Goal: Task Accomplishment & Management: Manage account settings

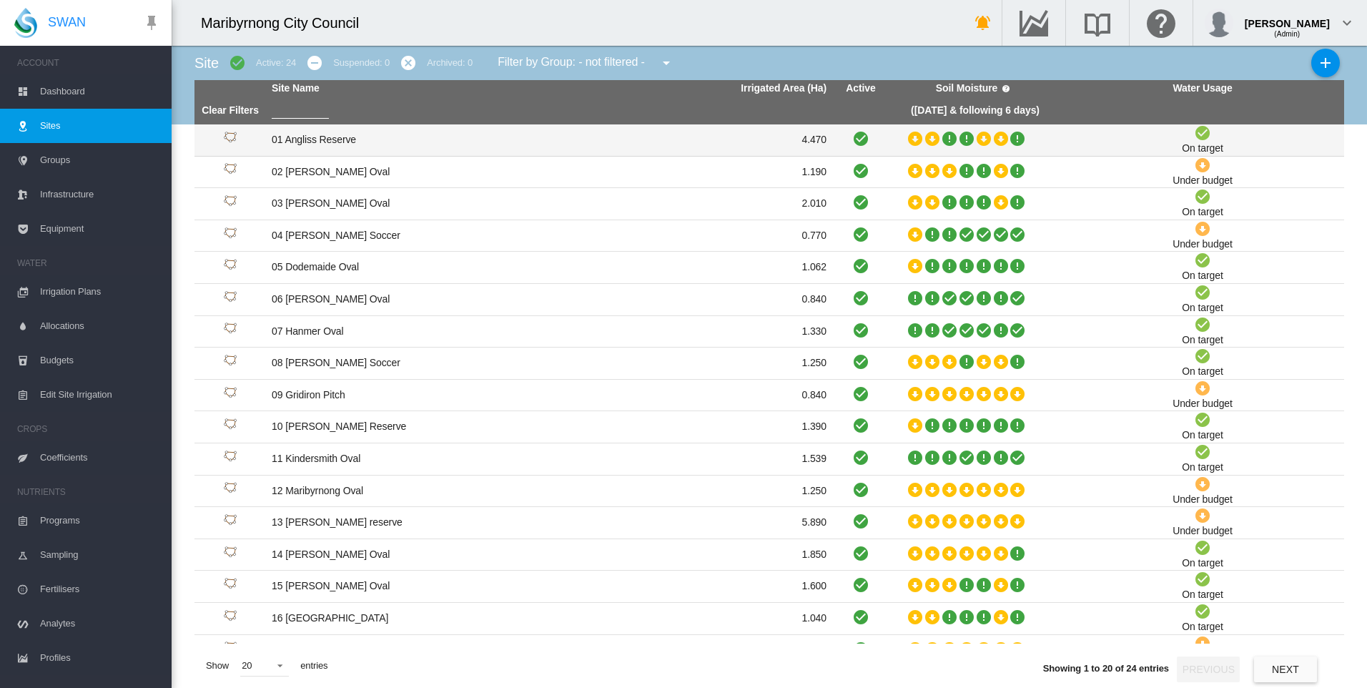
click at [322, 143] on td "01 Angliss Reserve" at bounding box center [407, 139] width 283 height 31
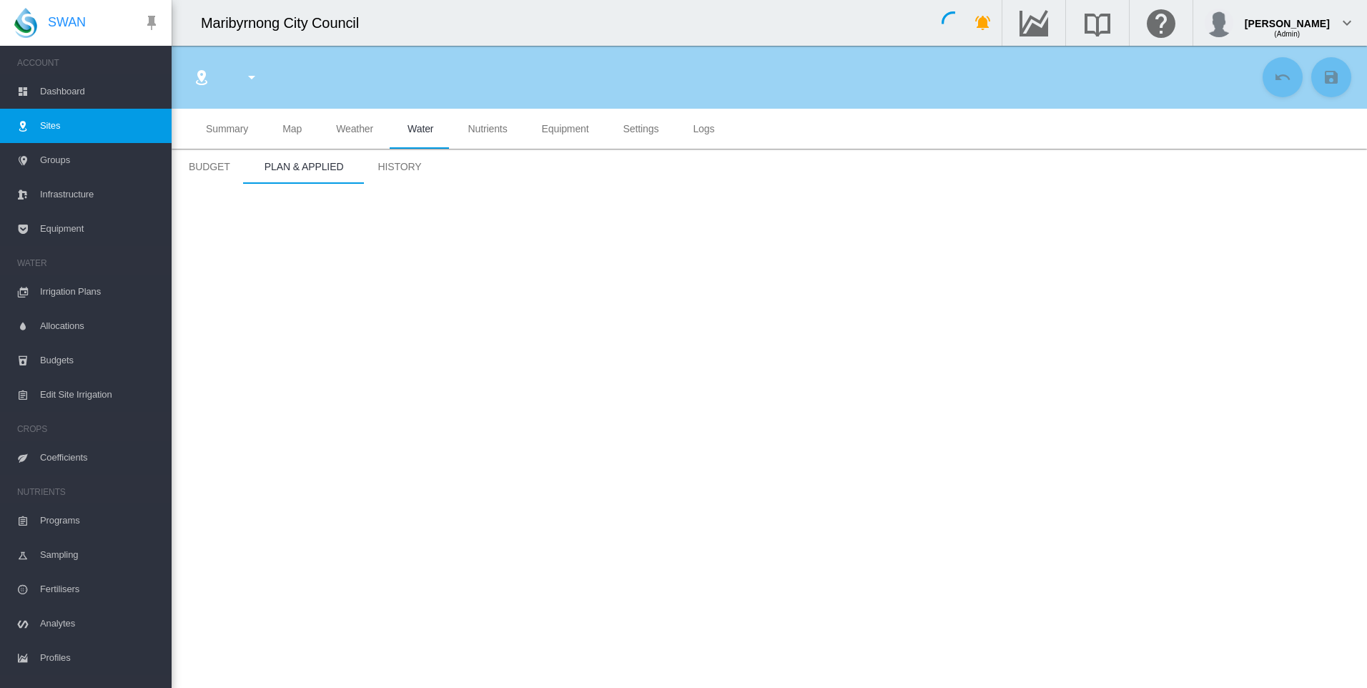
type input "****"
type input "**********"
type input "*********"
type input "**"
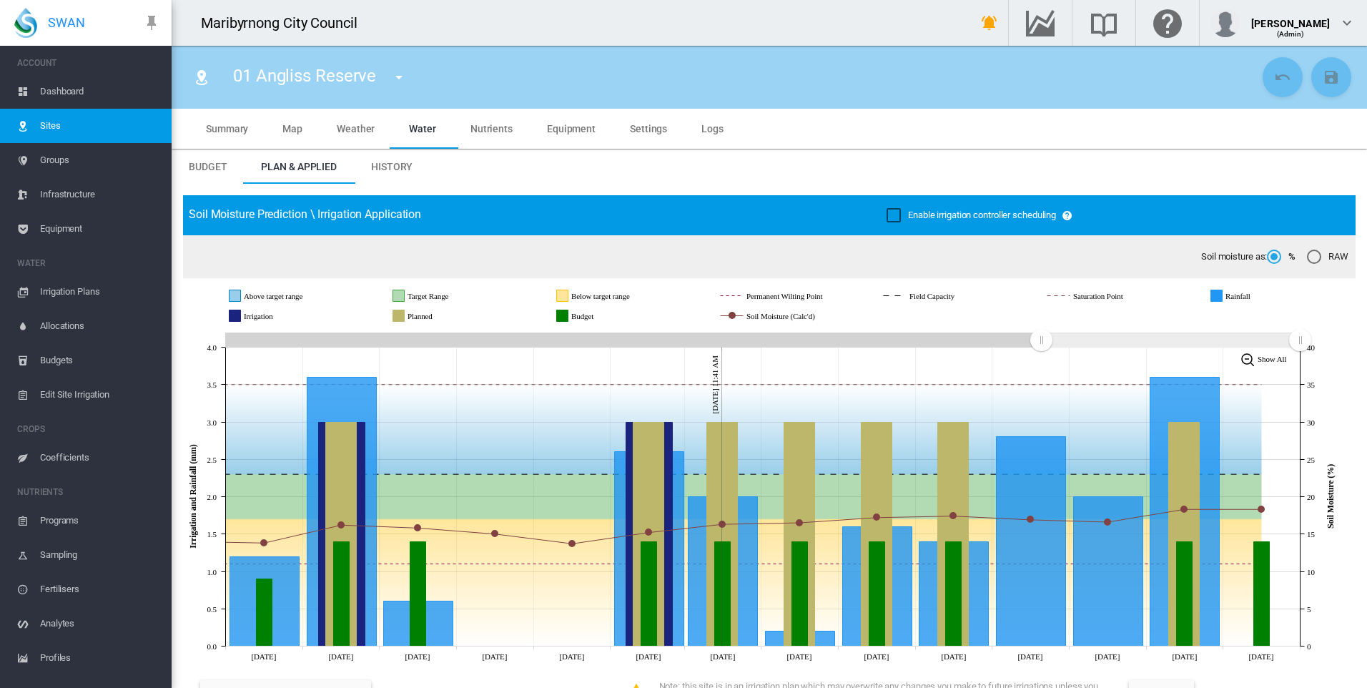
click at [86, 282] on span "Irrigation Plans" at bounding box center [100, 292] width 120 height 34
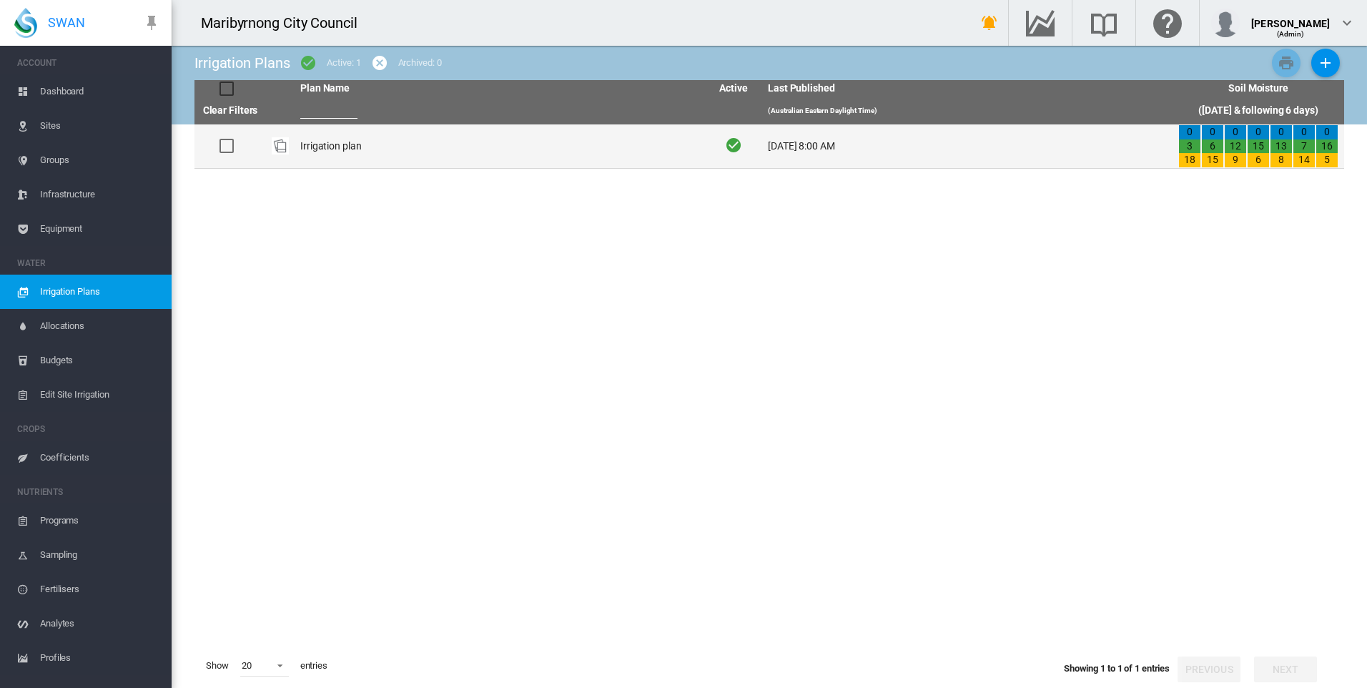
click at [327, 132] on td "Irrigation plan" at bounding box center [500, 146] width 410 height 44
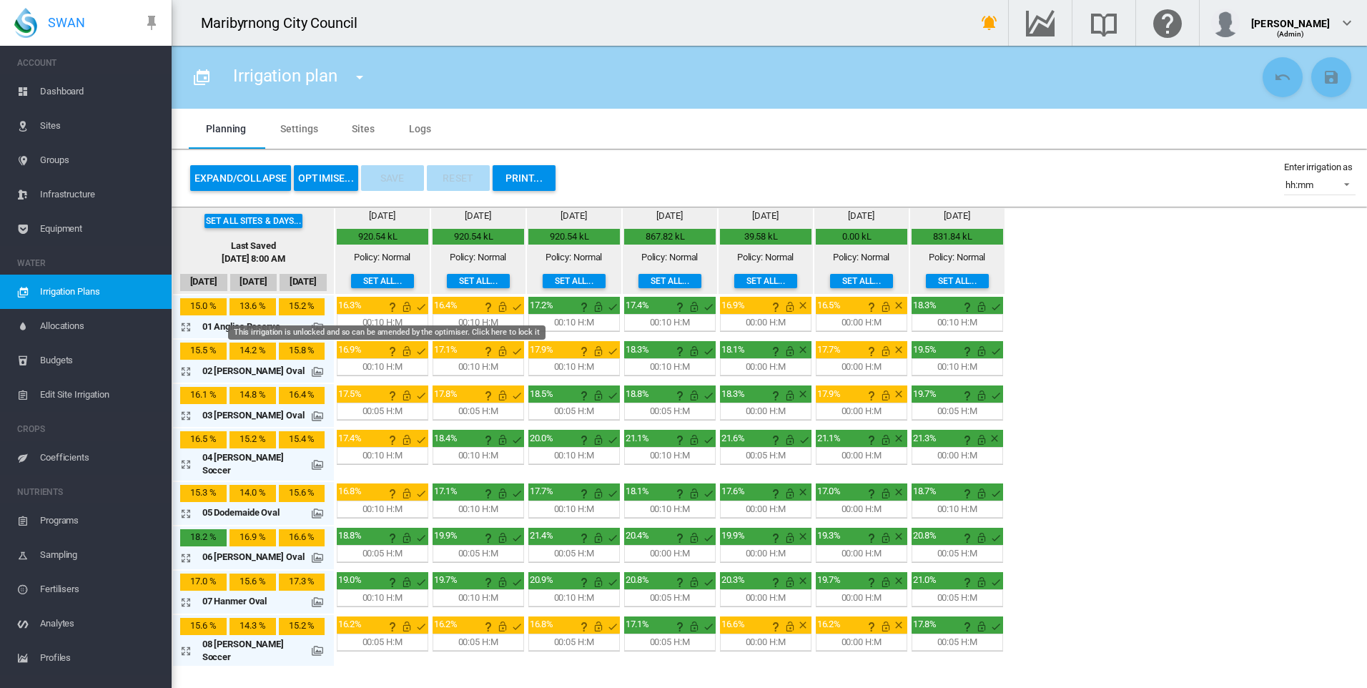
drag, startPoint x: 383, startPoint y: 306, endPoint x: 432, endPoint y: 312, distance: 49.7
click at [398, 306] on md-icon "This irrigation is unlocked and so can be amended by the optimiser. Click here …" at bounding box center [406, 306] width 17 height 17
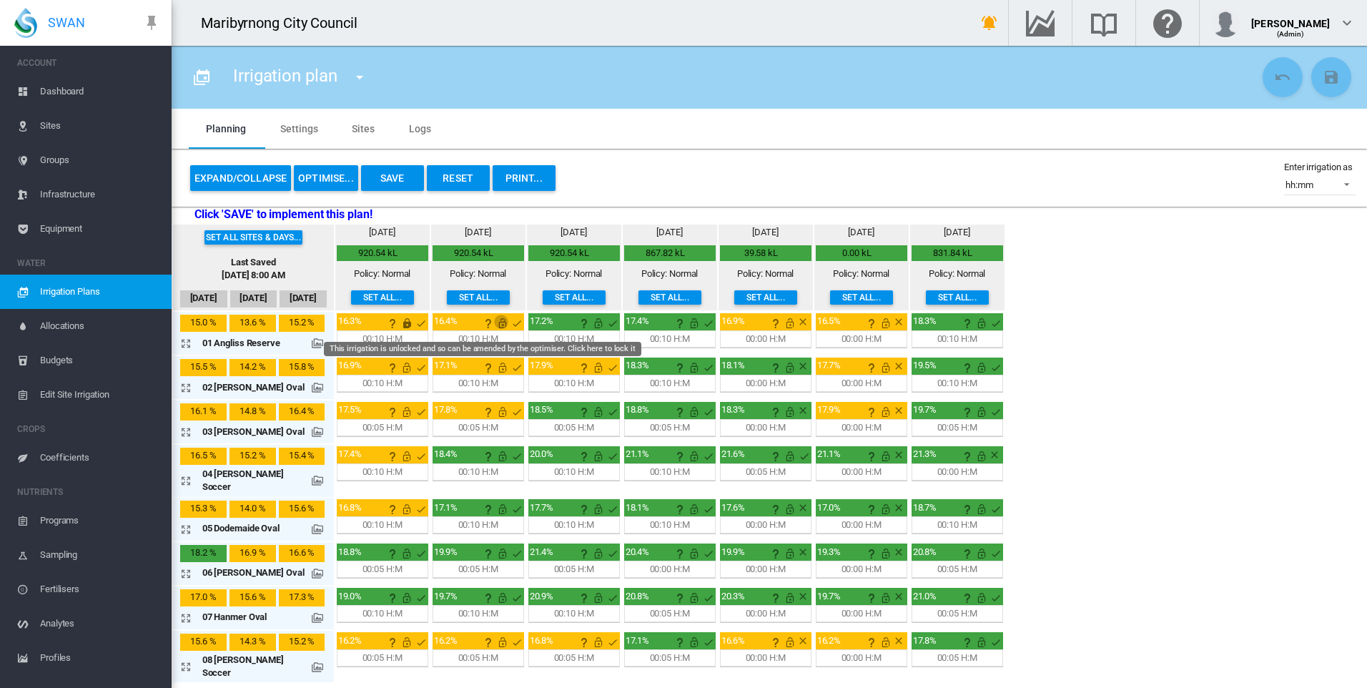
click at [494, 325] on md-icon "This irrigation is unlocked and so can be amended by the optimiser. Click here …" at bounding box center [502, 323] width 17 height 17
click at [590, 325] on md-icon "This irrigation is unlocked and so can be amended by the optimiser. Click here …" at bounding box center [598, 323] width 17 height 17
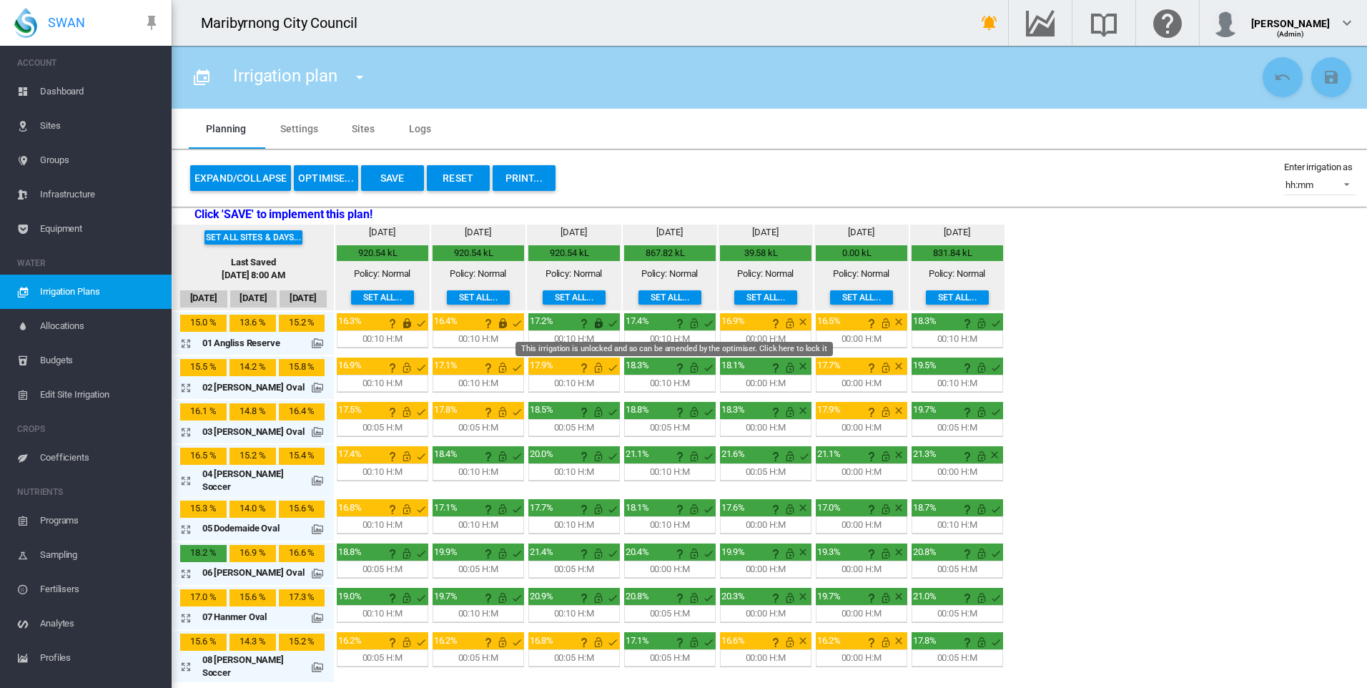
click at [686, 321] on md-icon "This irrigation is unlocked and so can be amended by the optimiser. Click here …" at bounding box center [694, 323] width 17 height 17
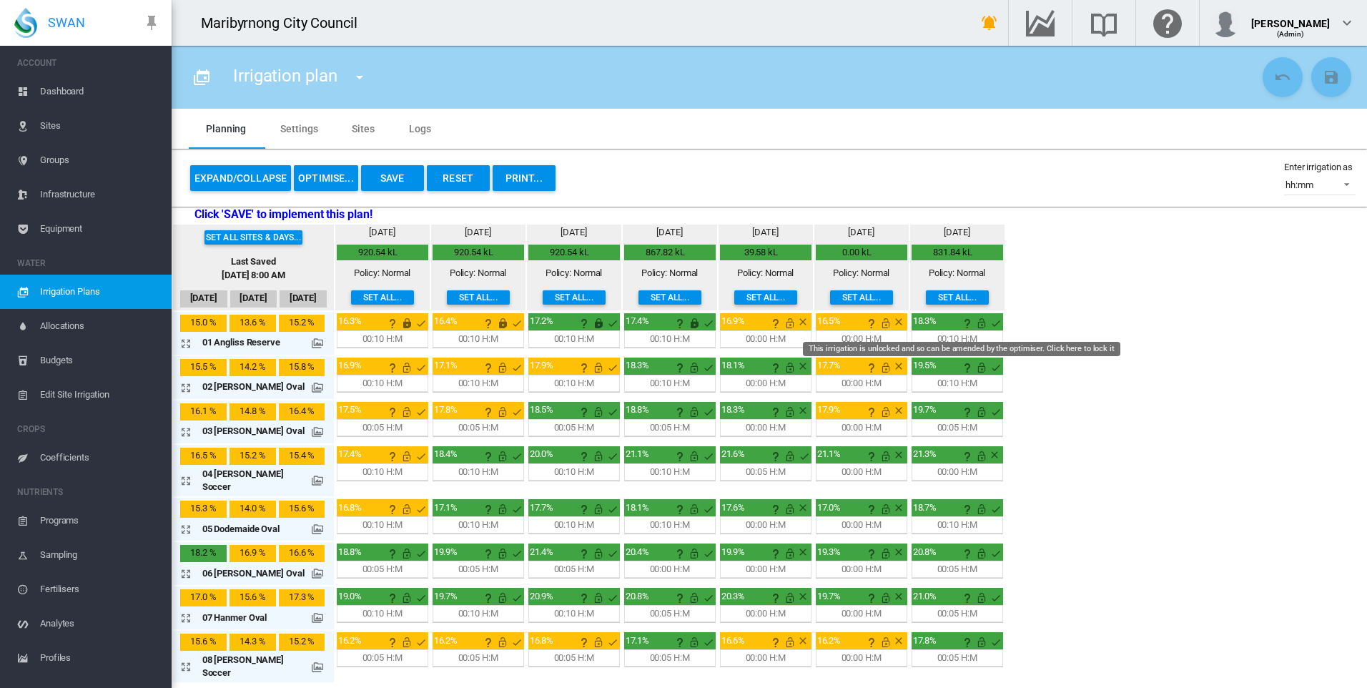
click at [973, 326] on md-icon "This irrigation is unlocked and so can be amended by the optimiser. Click here …" at bounding box center [981, 323] width 17 height 17
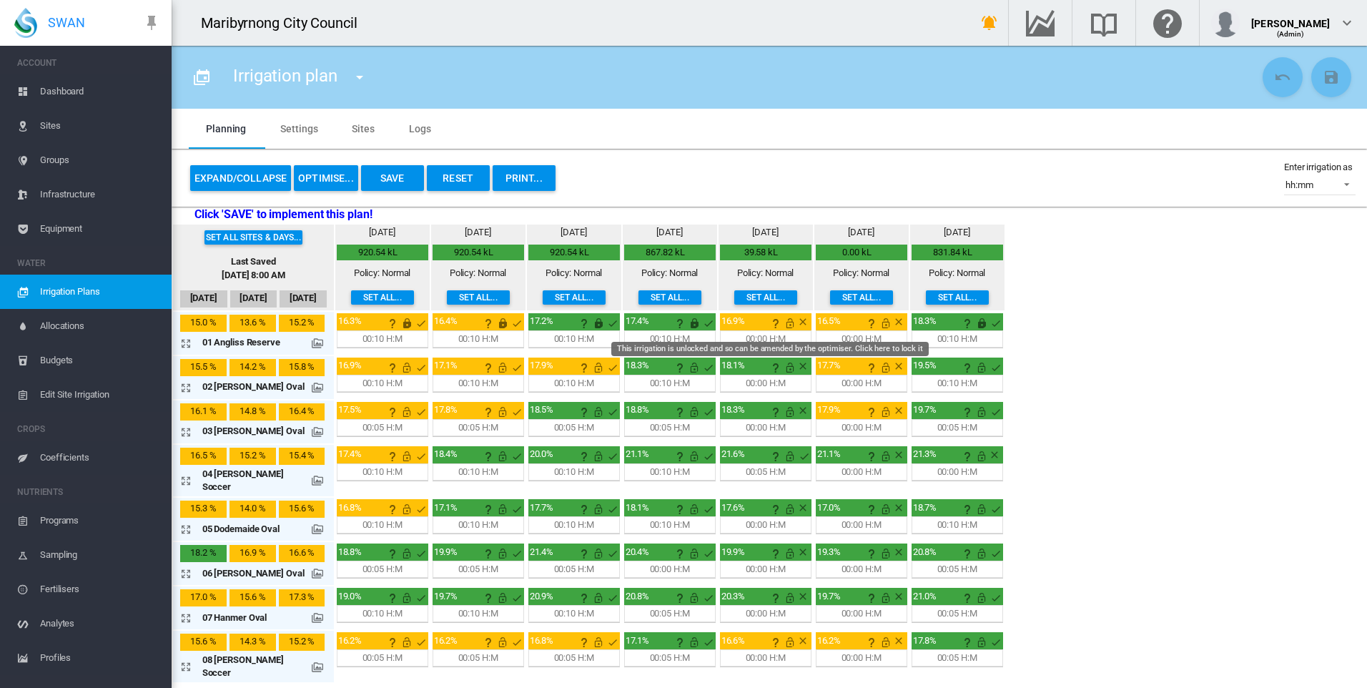
click at [781, 326] on md-icon "This irrigation is unlocked and so can be amended by the optimiser. Click here …" at bounding box center [789, 323] width 17 height 17
click at [877, 325] on md-icon "This irrigation is unlocked and so can be amended by the optimiser. Click here …" at bounding box center [885, 323] width 17 height 17
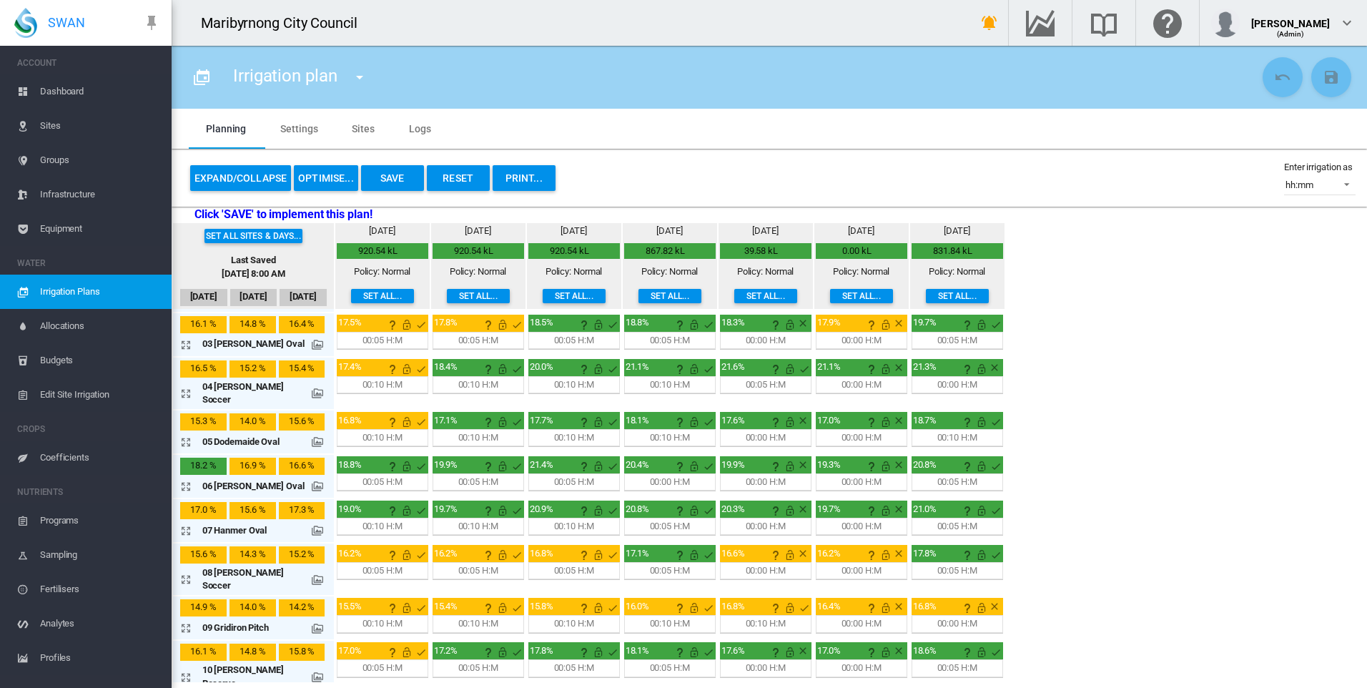
scroll to position [143, 0]
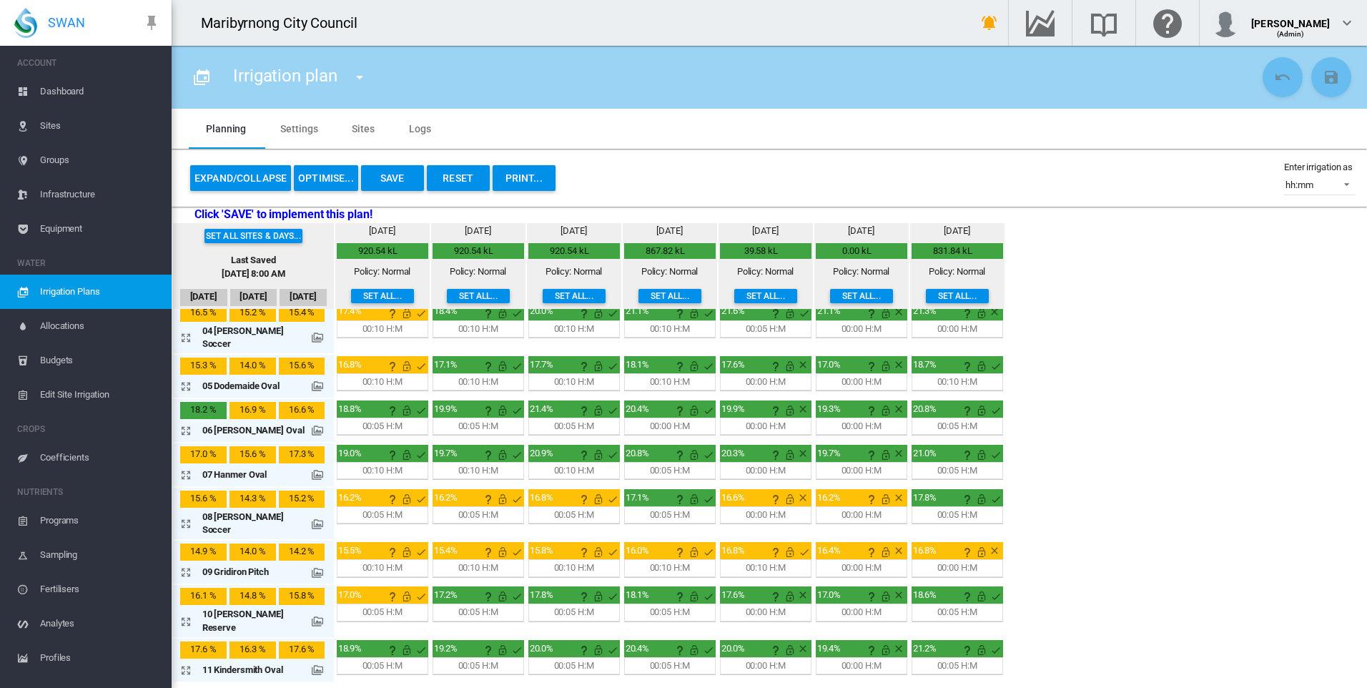
click at [184, 563] on md-icon "icon-arrow-expand" at bounding box center [188, 571] width 17 height 17
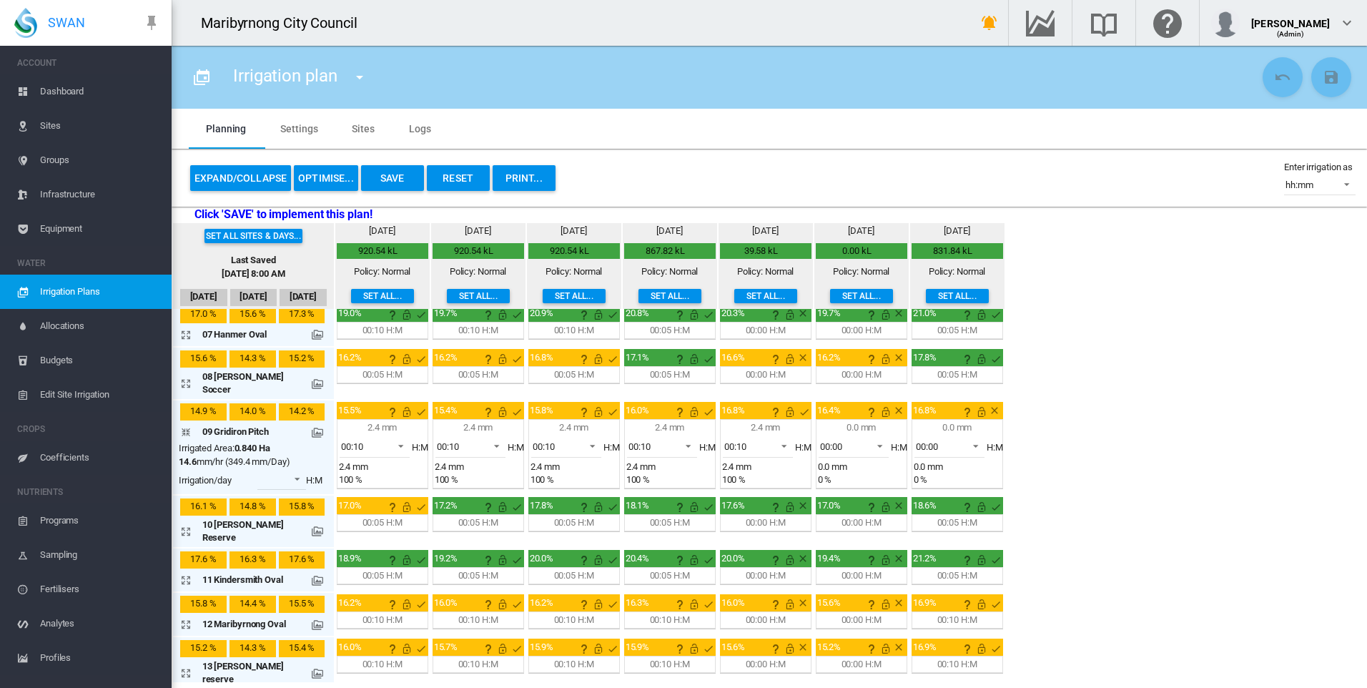
scroll to position [214, 0]
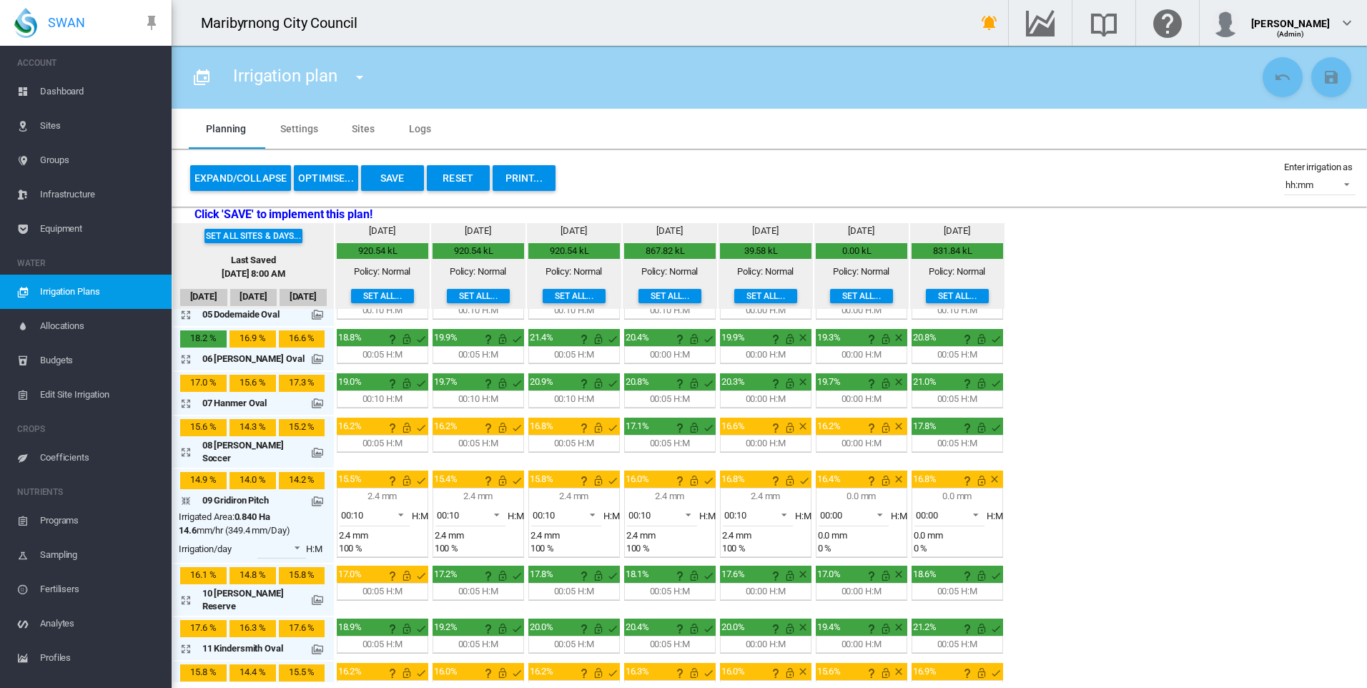
click at [187, 492] on md-icon "icon-arrow-collapse" at bounding box center [188, 500] width 17 height 17
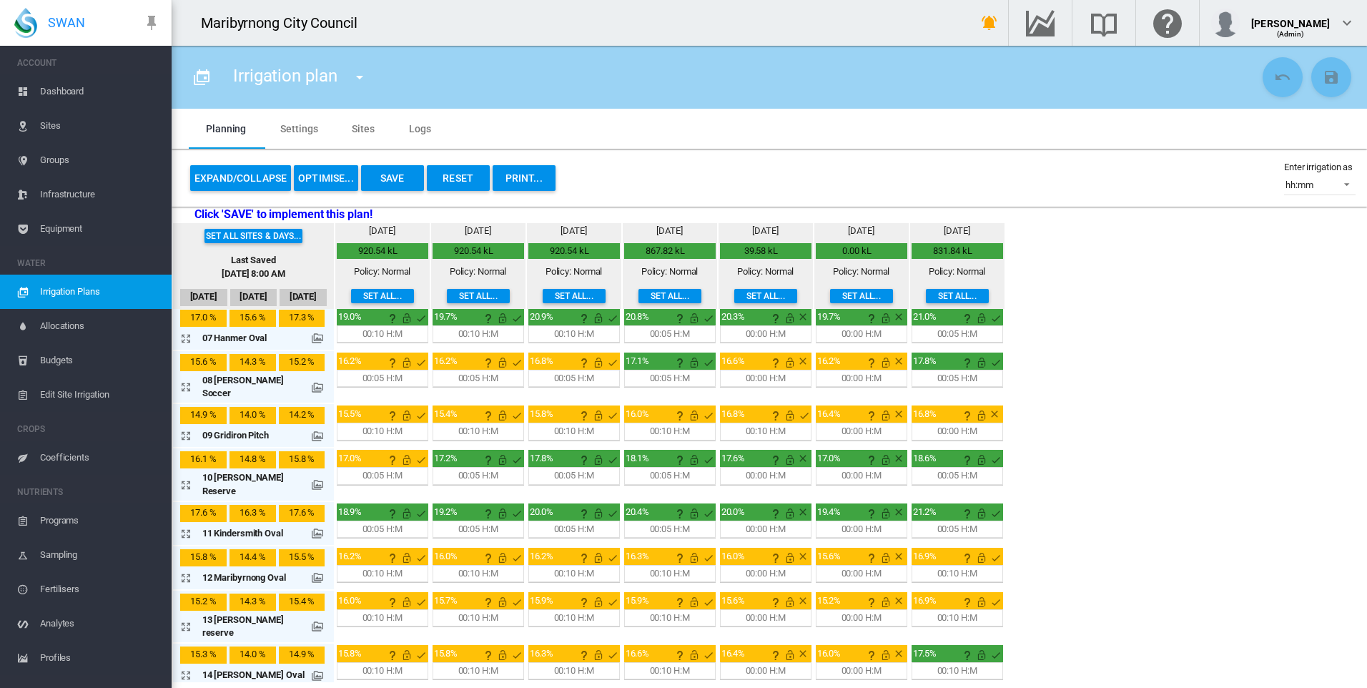
scroll to position [286, 0]
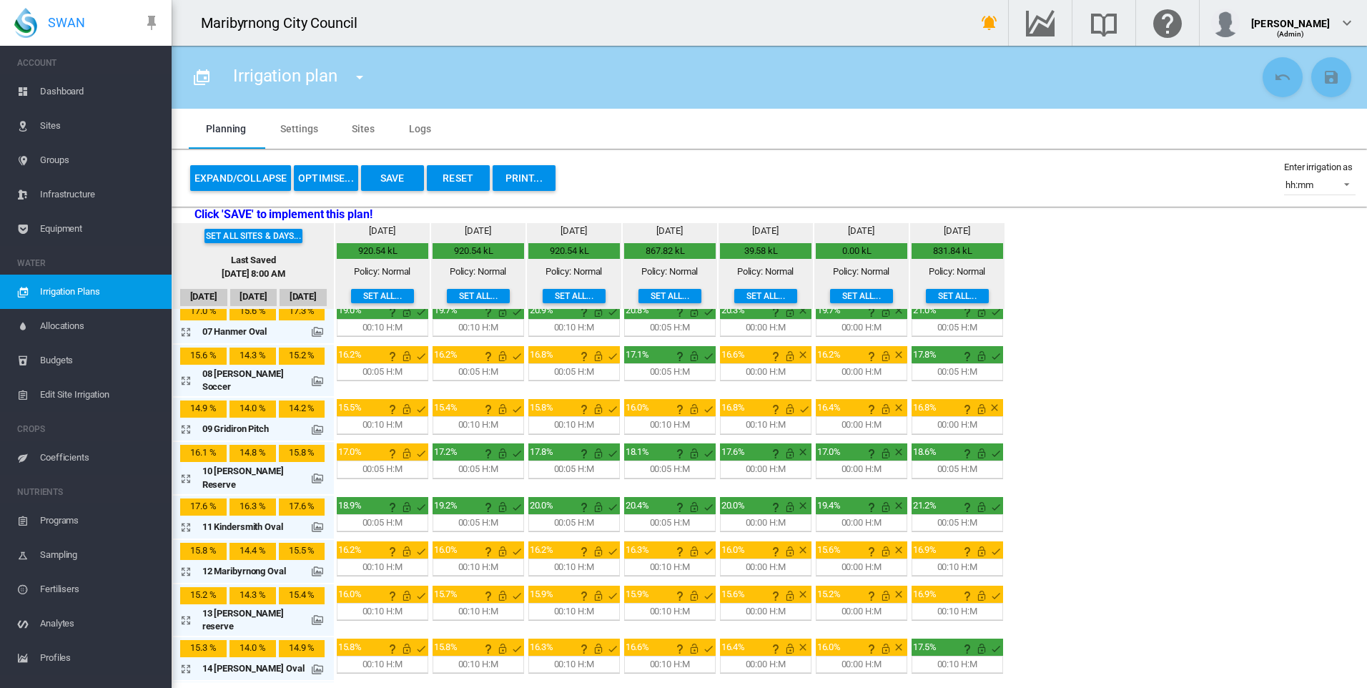
click at [189, 420] on md-icon "icon-arrow-expand" at bounding box center [188, 428] width 17 height 17
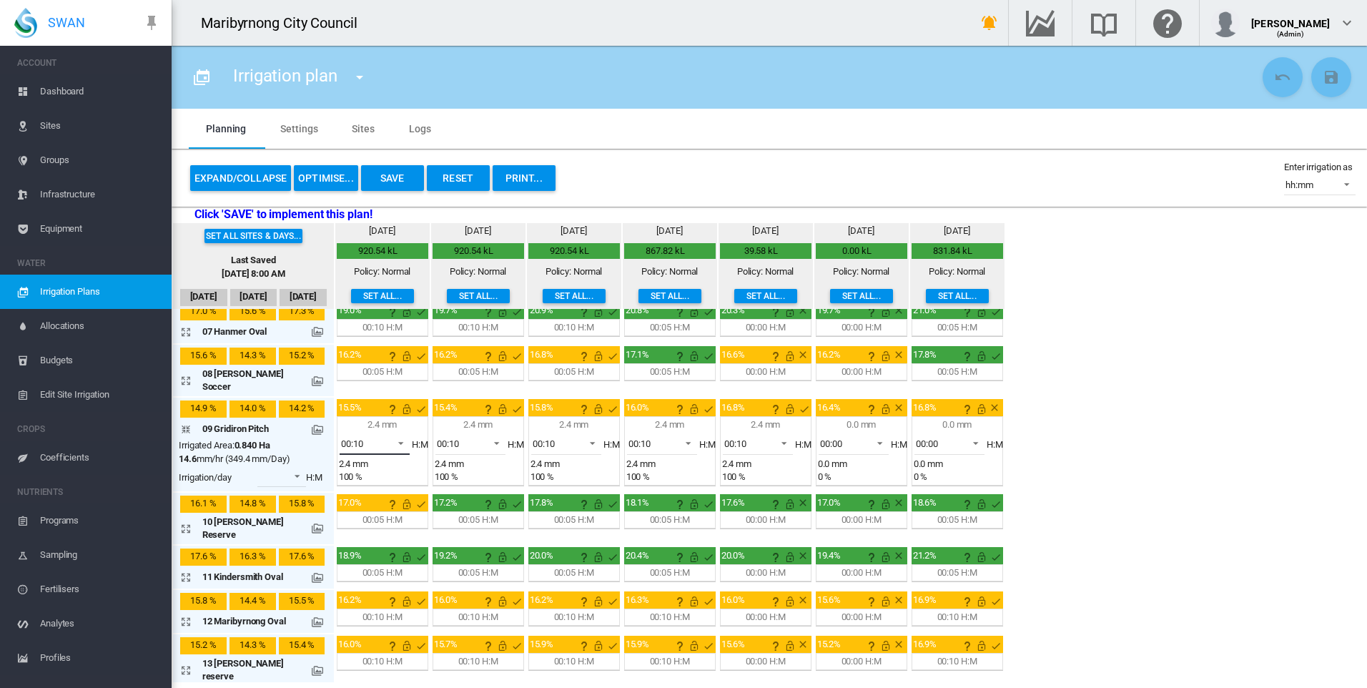
click at [388, 435] on span at bounding box center [396, 441] width 17 height 13
click at [372, 385] on md-option "00:05" at bounding box center [373, 392] width 97 height 34
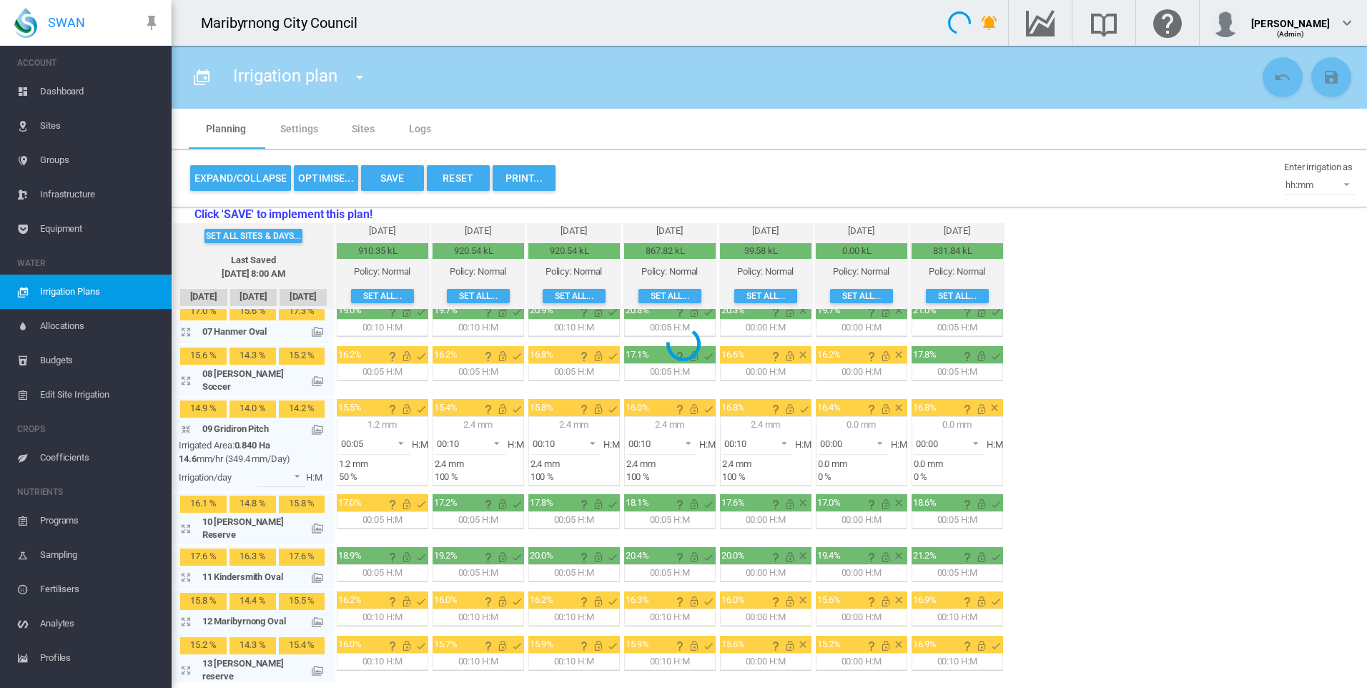
click at [481, 425] on div at bounding box center [683, 344] width 1367 height 688
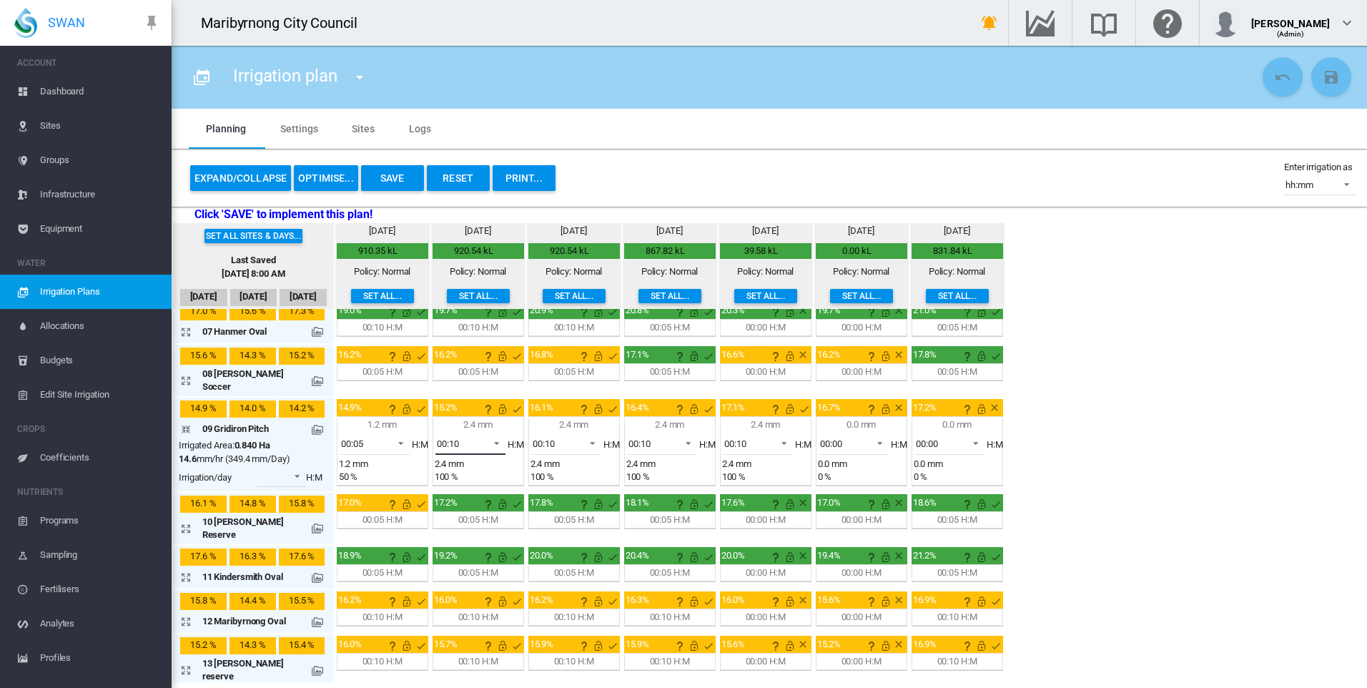
click at [487, 435] on span at bounding box center [492, 441] width 17 height 13
click at [470, 396] on md-option "00:05" at bounding box center [468, 392] width 97 height 34
click at [585, 435] on span at bounding box center [588, 441] width 17 height 13
click at [572, 393] on md-option "00:05" at bounding box center [564, 392] width 97 height 34
click at [676, 435] on span at bounding box center [684, 441] width 17 height 13
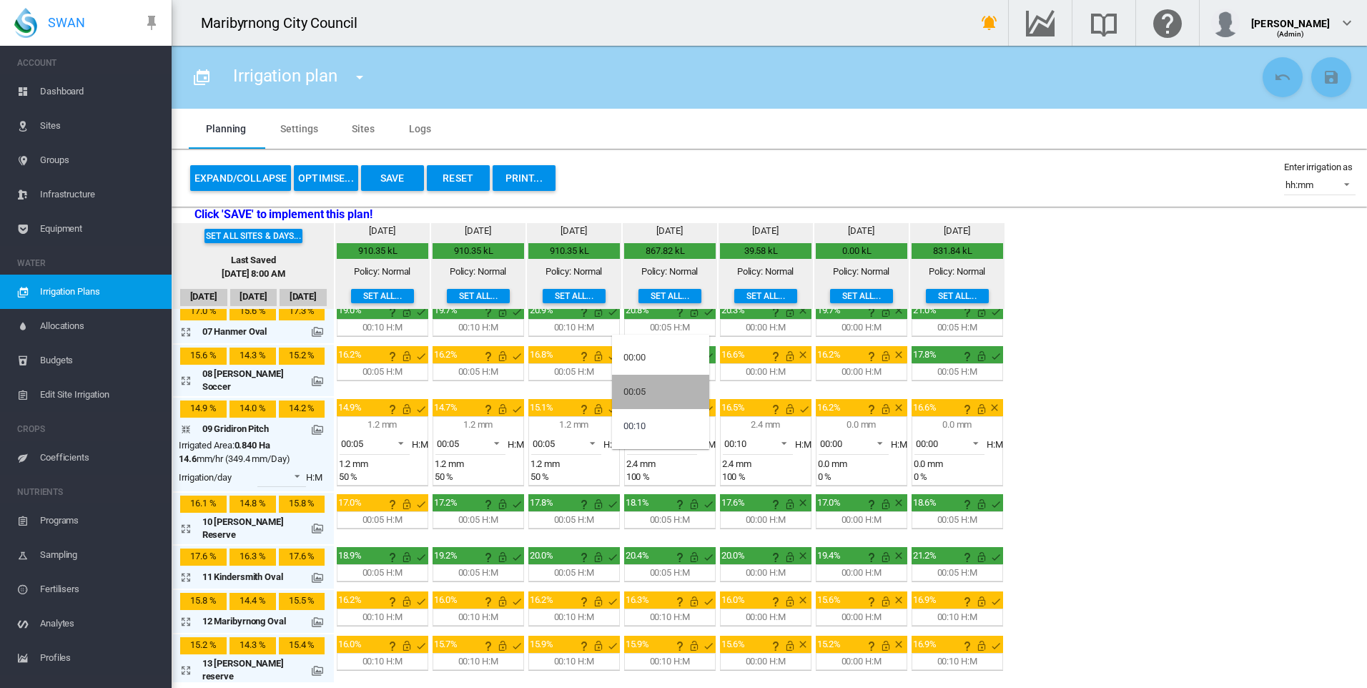
click at [658, 392] on md-option "00:05" at bounding box center [660, 392] width 97 height 34
click at [764, 433] on md-select-value "00:10" at bounding box center [758, 443] width 70 height 21
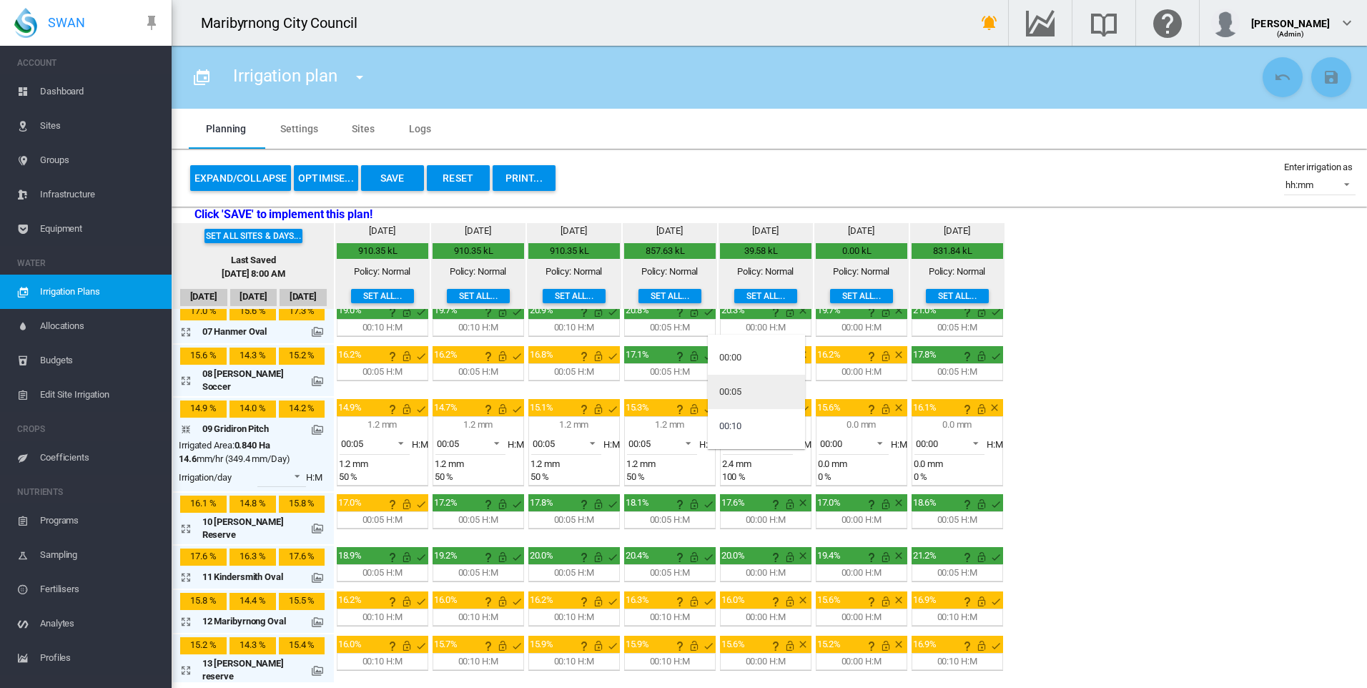
click at [763, 390] on md-option "00:05" at bounding box center [756, 392] width 97 height 34
click at [389, 435] on span at bounding box center [396, 441] width 17 height 13
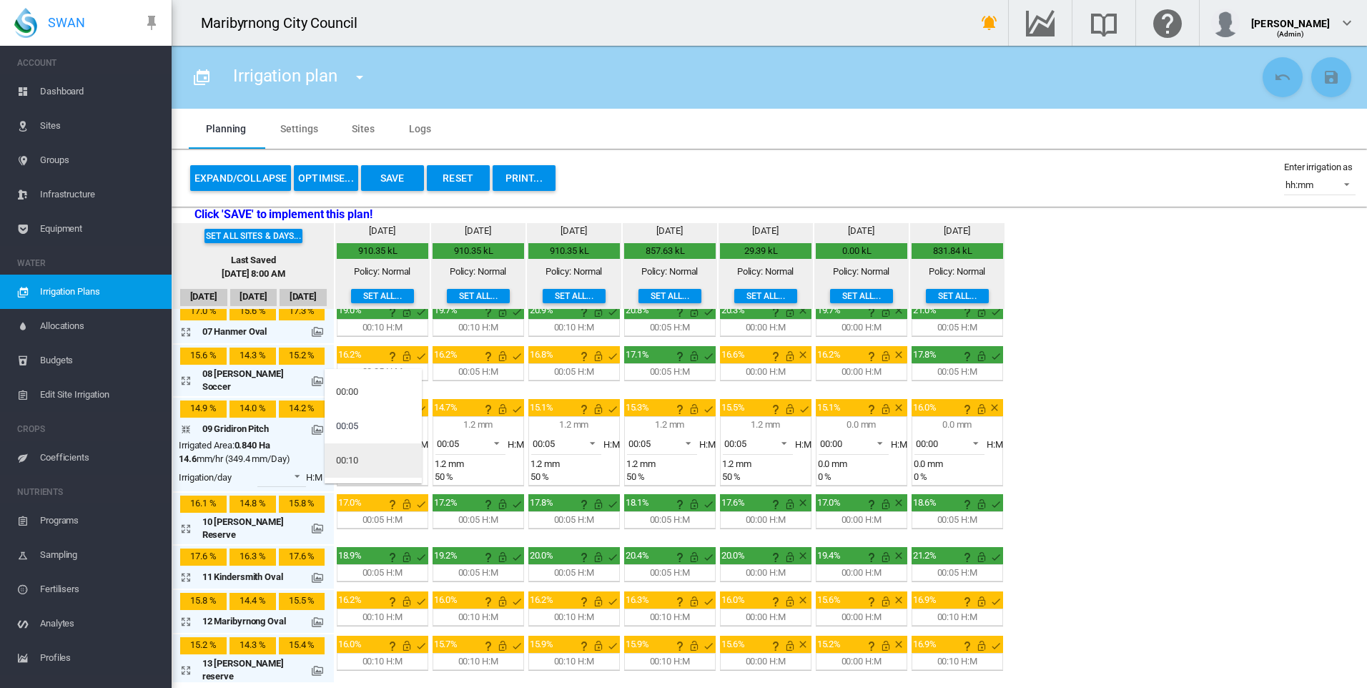
click at [382, 450] on md-option "00:10" at bounding box center [373, 460] width 97 height 34
click at [484, 435] on span at bounding box center [492, 441] width 17 height 13
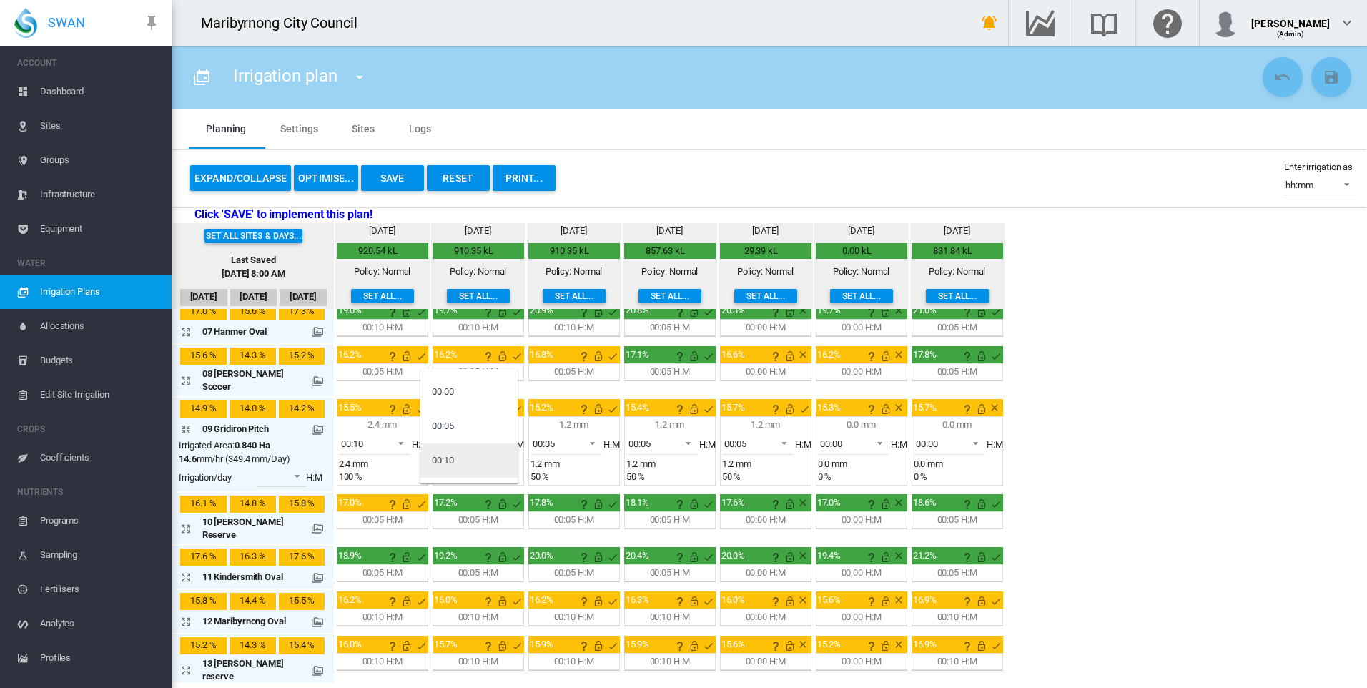
click at [476, 460] on md-option "00:10" at bounding box center [468, 460] width 97 height 34
click at [580, 435] on span at bounding box center [588, 441] width 17 height 13
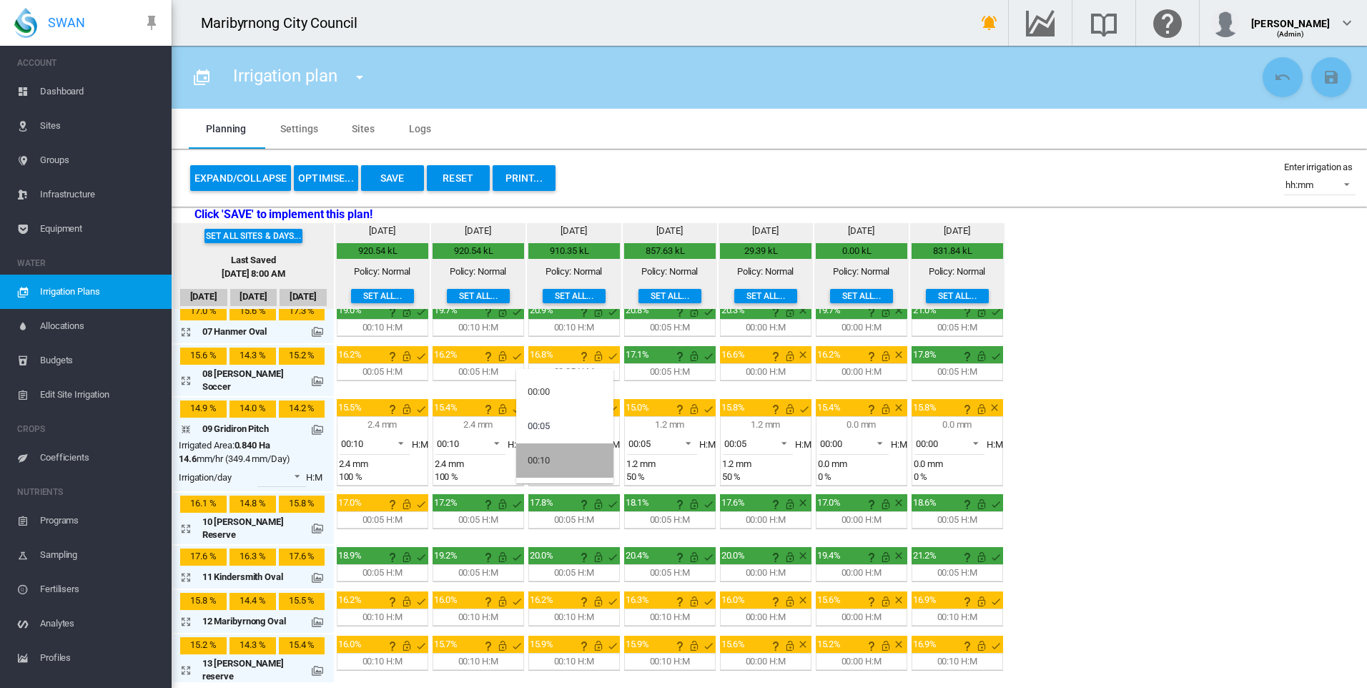
click at [568, 460] on md-option "00:10" at bounding box center [564, 460] width 97 height 34
click at [676, 435] on span at bounding box center [684, 441] width 17 height 13
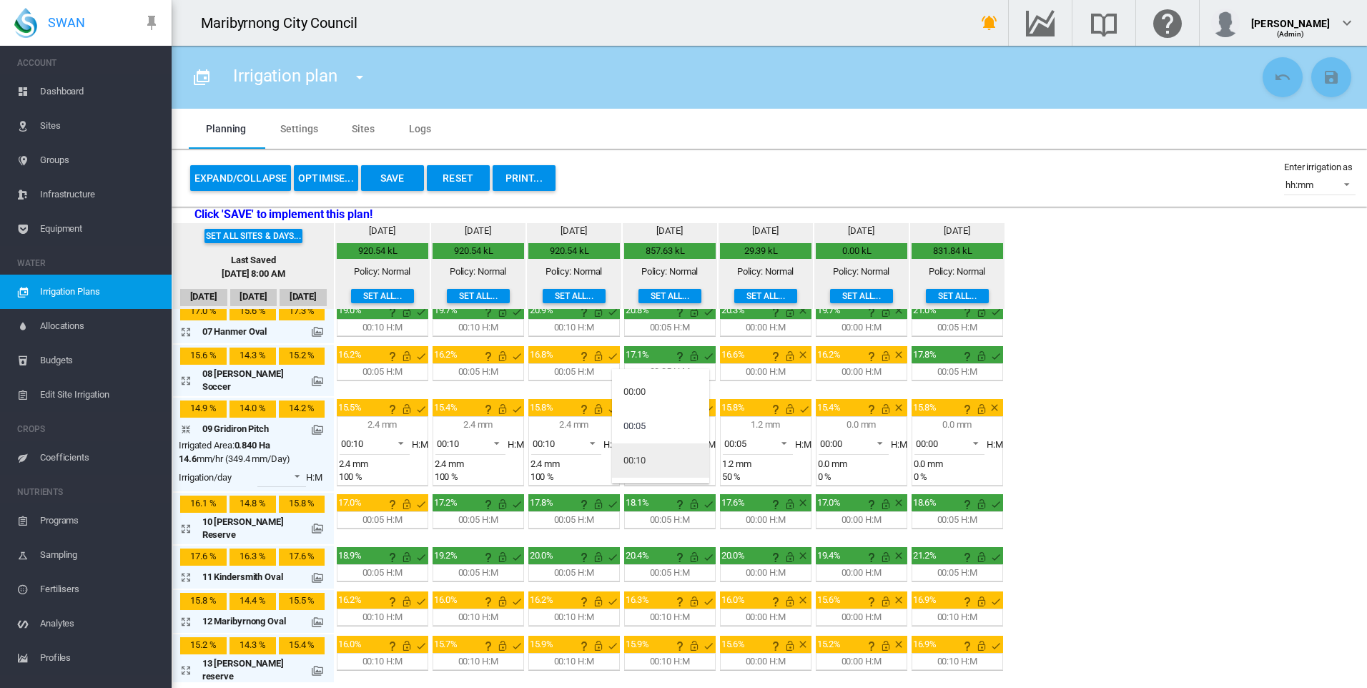
click at [669, 460] on md-option "00:10" at bounding box center [660, 460] width 97 height 34
click at [771, 435] on span at bounding box center [779, 441] width 17 height 13
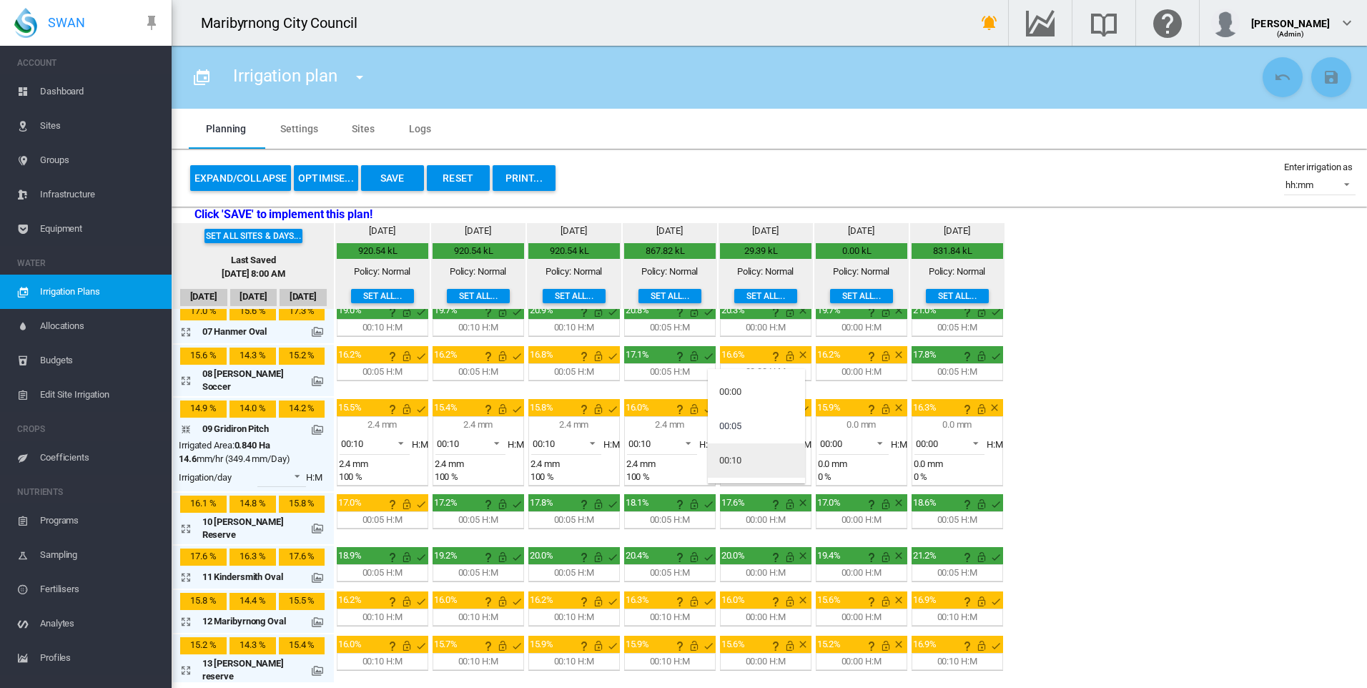
click at [768, 460] on md-option "00:10" at bounding box center [756, 460] width 97 height 34
click at [1107, 473] on div "Set all sites & days... Last Saved [DATE] 8:00 AM [DATE] [DATE] [DATE] [DATE] 4…" at bounding box center [769, 452] width 1195 height 459
click at [312, 424] on md-icon at bounding box center [317, 429] width 11 height 11
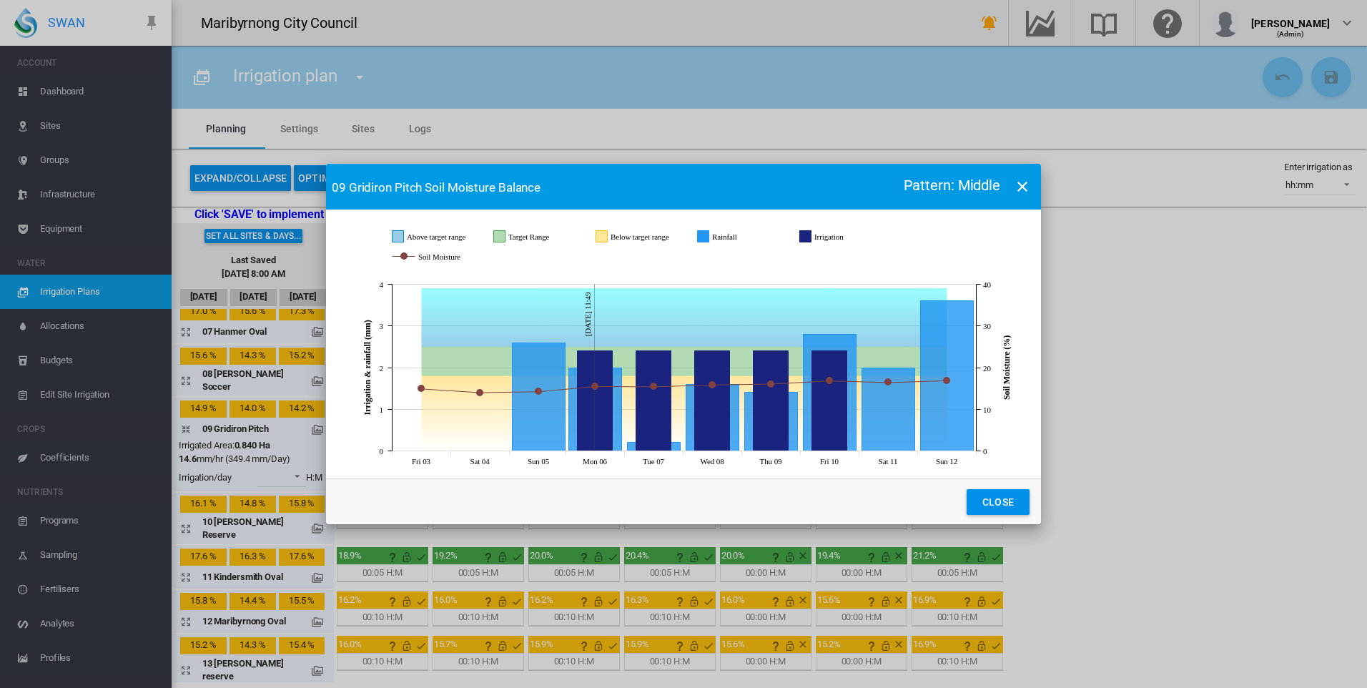
click at [1008, 498] on button "Close" at bounding box center [997, 502] width 63 height 26
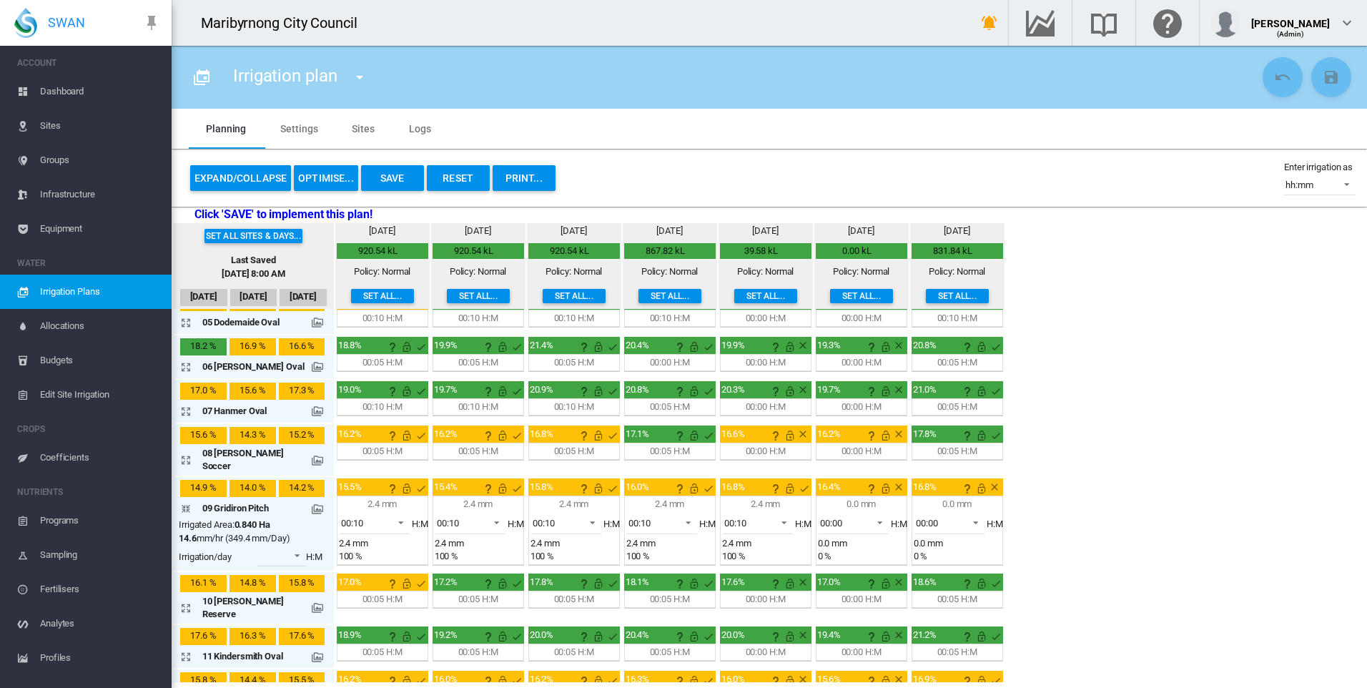
scroll to position [143, 0]
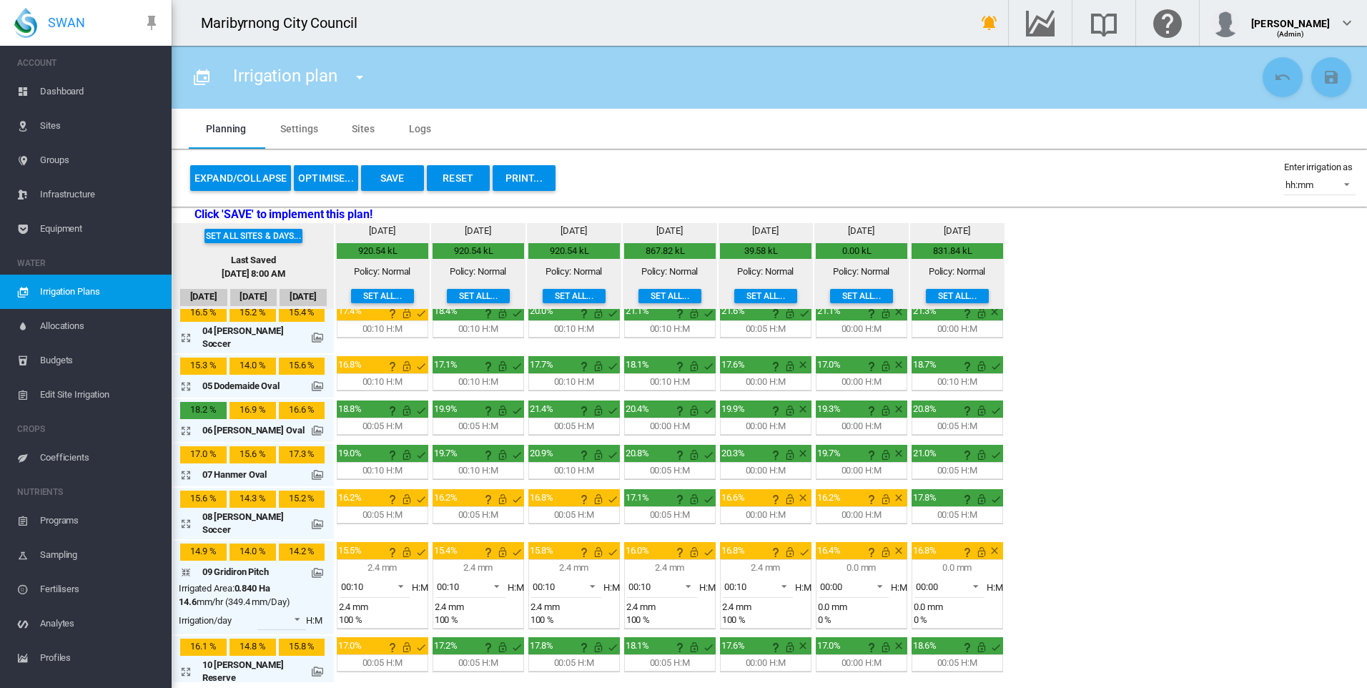
click at [479, 464] on div "00:10 H:M" at bounding box center [478, 470] width 40 height 13
click at [192, 466] on md-icon "icon-arrow-expand" at bounding box center [188, 474] width 17 height 17
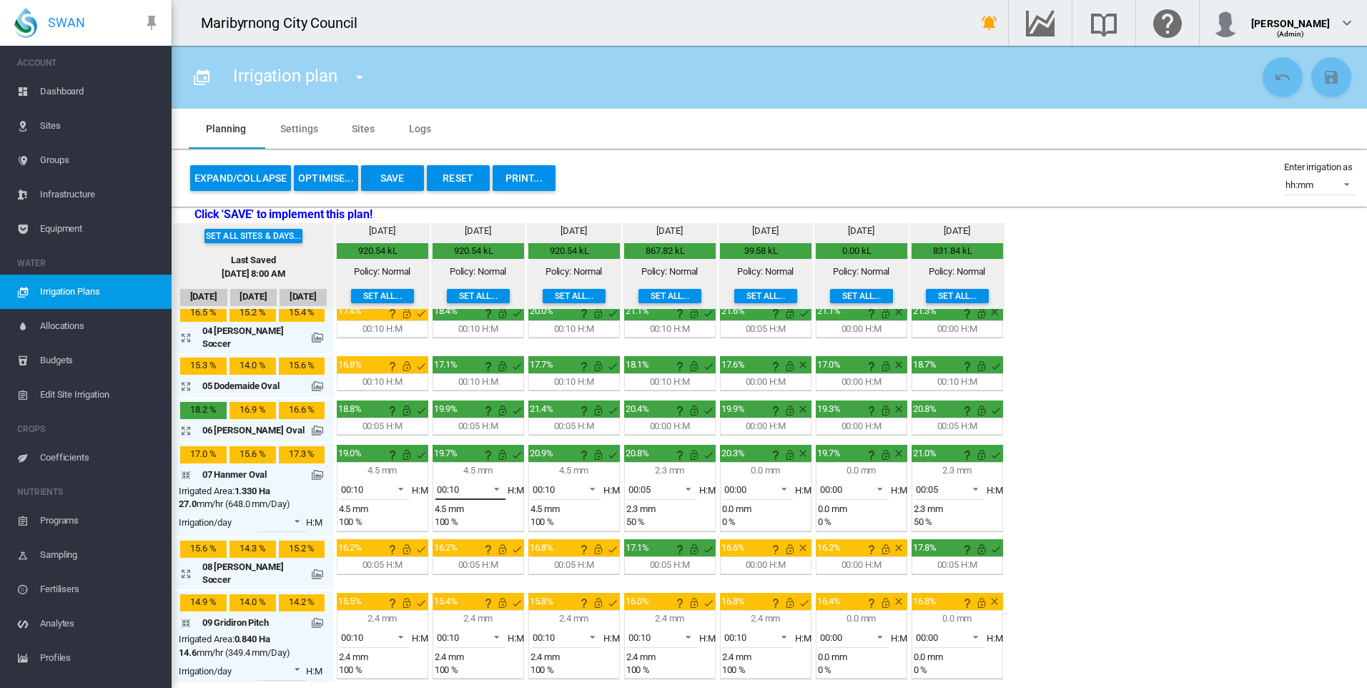
click at [490, 481] on span at bounding box center [492, 487] width 17 height 13
click at [471, 409] on md-option "00:00" at bounding box center [468, 412] width 97 height 34
click at [688, 480] on md-select-value "00:05" at bounding box center [662, 488] width 70 height 21
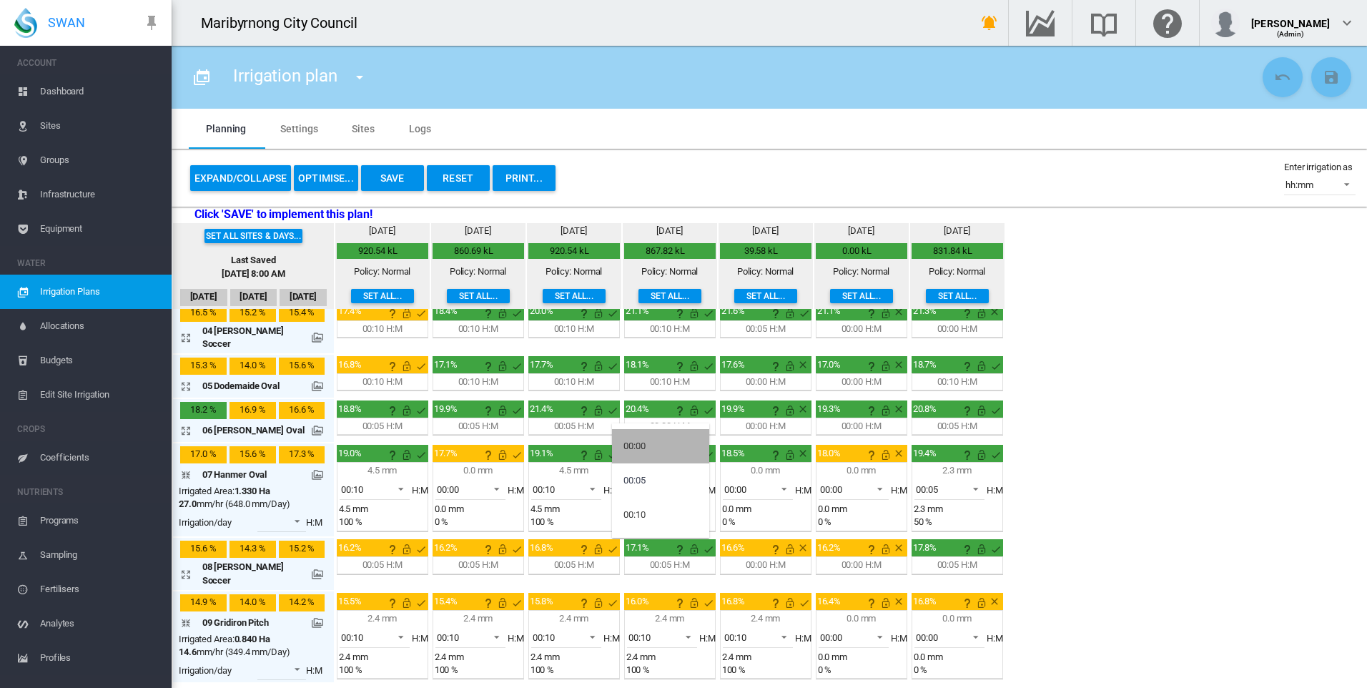
click at [671, 448] on md-option "00:00" at bounding box center [660, 446] width 97 height 34
click at [686, 481] on span at bounding box center [684, 487] width 17 height 13
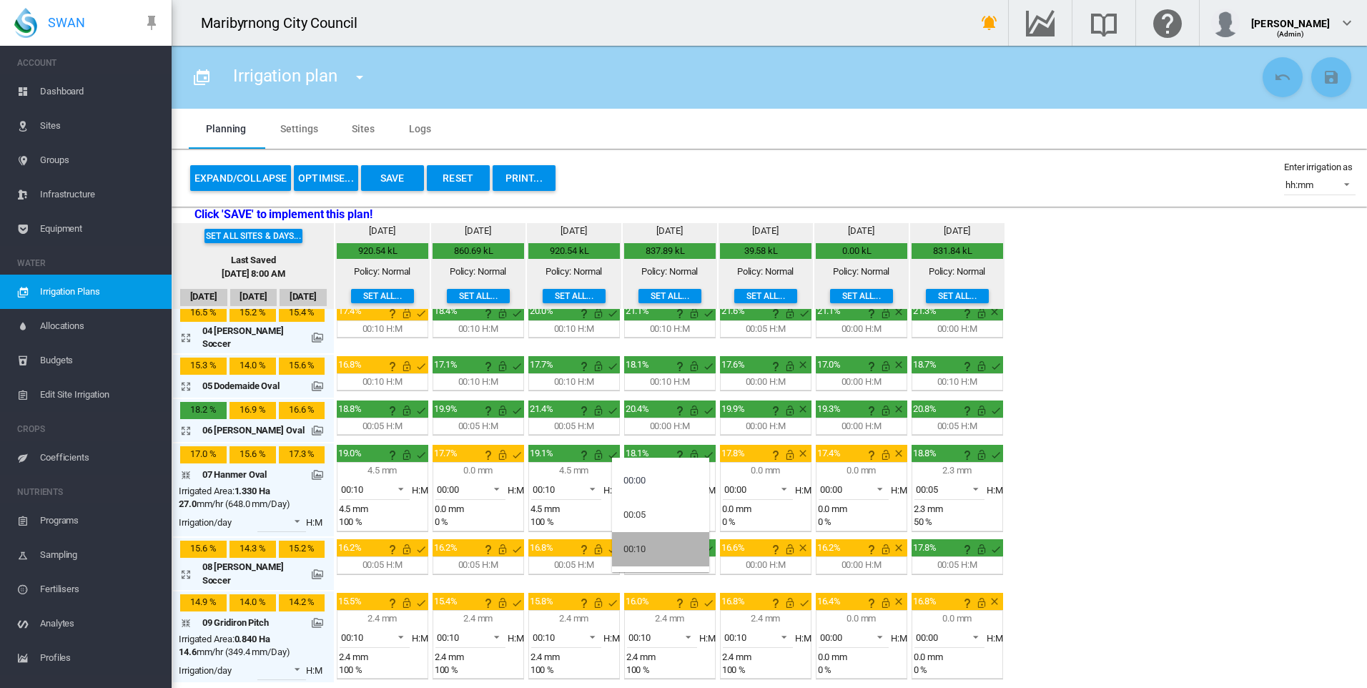
click at [675, 543] on md-option "00:10" at bounding box center [660, 549] width 97 height 34
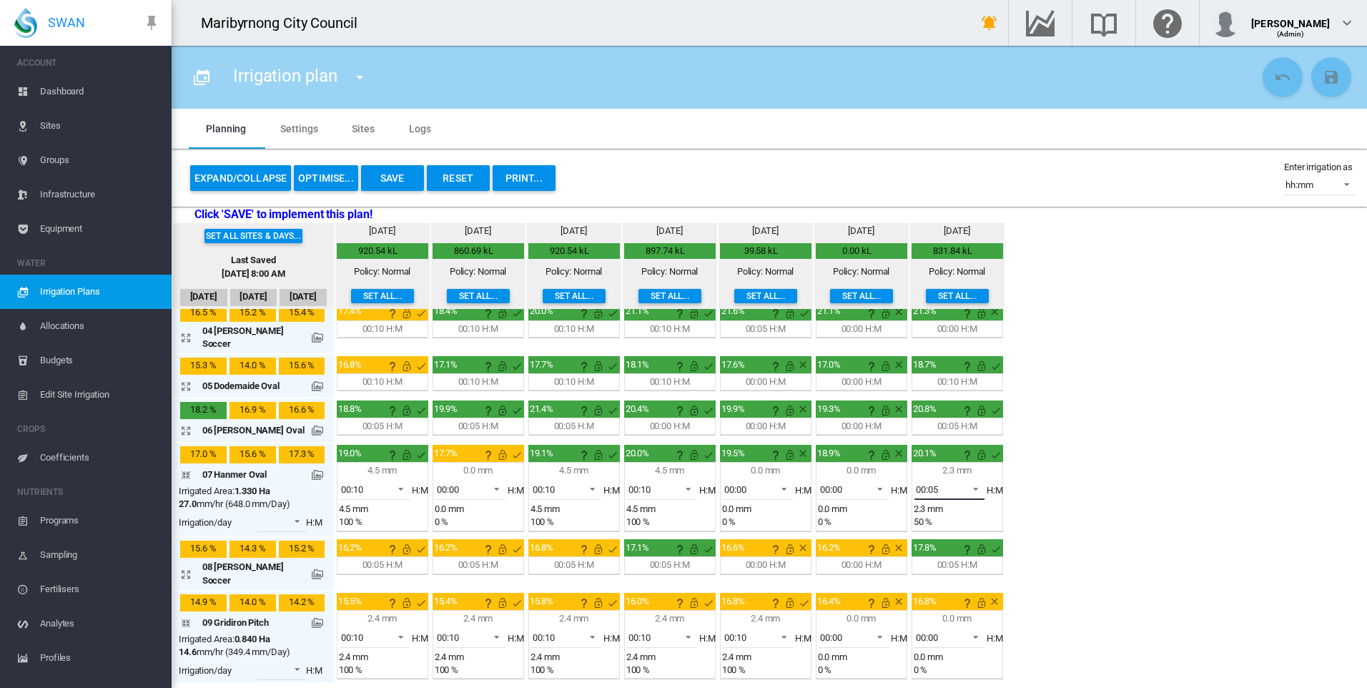
click at [948, 484] on span "00:05" at bounding box center [938, 489] width 44 height 13
click at [936, 451] on md-option "00:00" at bounding box center [947, 446] width 97 height 34
click at [1057, 475] on div "Set all sites & days... Last Saved [DATE] 8:00 AM [DATE] [DATE] [DATE] [DATE] 4…" at bounding box center [769, 452] width 1195 height 459
click at [583, 420] on div "00:05 H:M" at bounding box center [574, 426] width 40 height 13
click at [184, 422] on md-icon "icon-arrow-expand" at bounding box center [188, 430] width 17 height 17
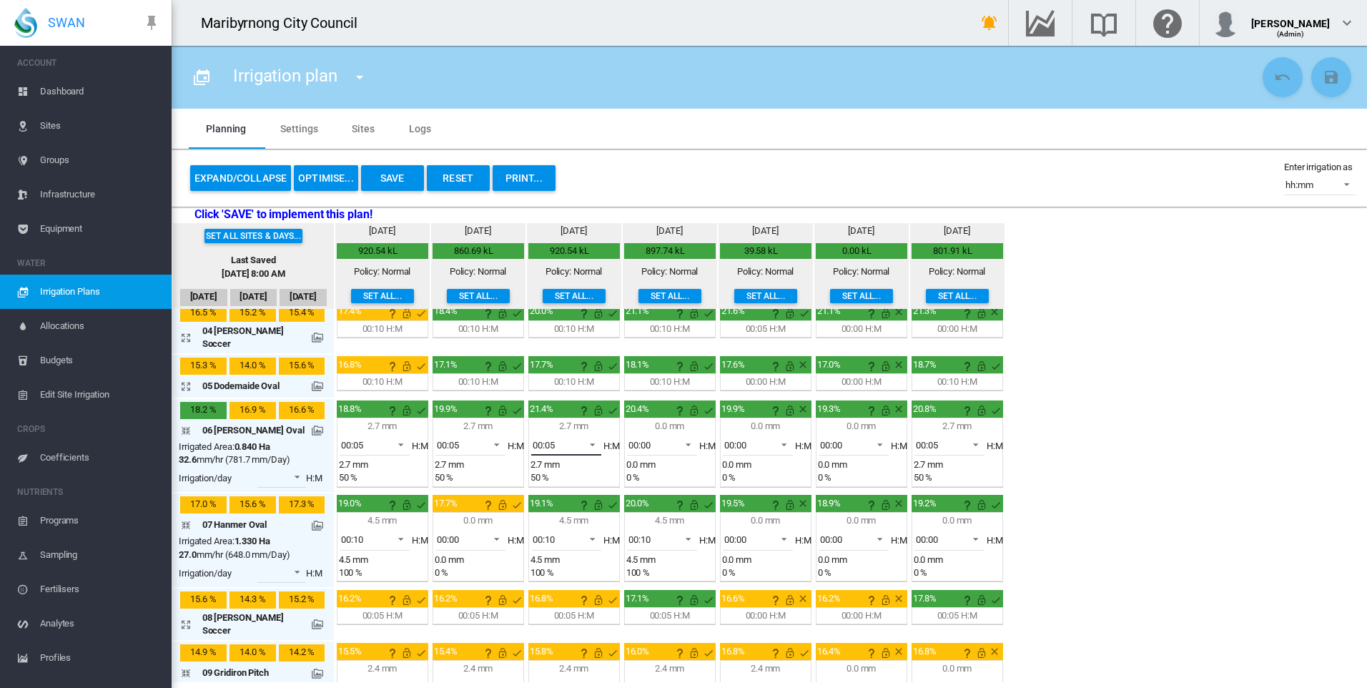
click at [580, 437] on span at bounding box center [588, 443] width 17 height 13
click at [556, 395] on md-option "00:00" at bounding box center [564, 402] width 97 height 34
click at [676, 437] on span at bounding box center [684, 443] width 17 height 13
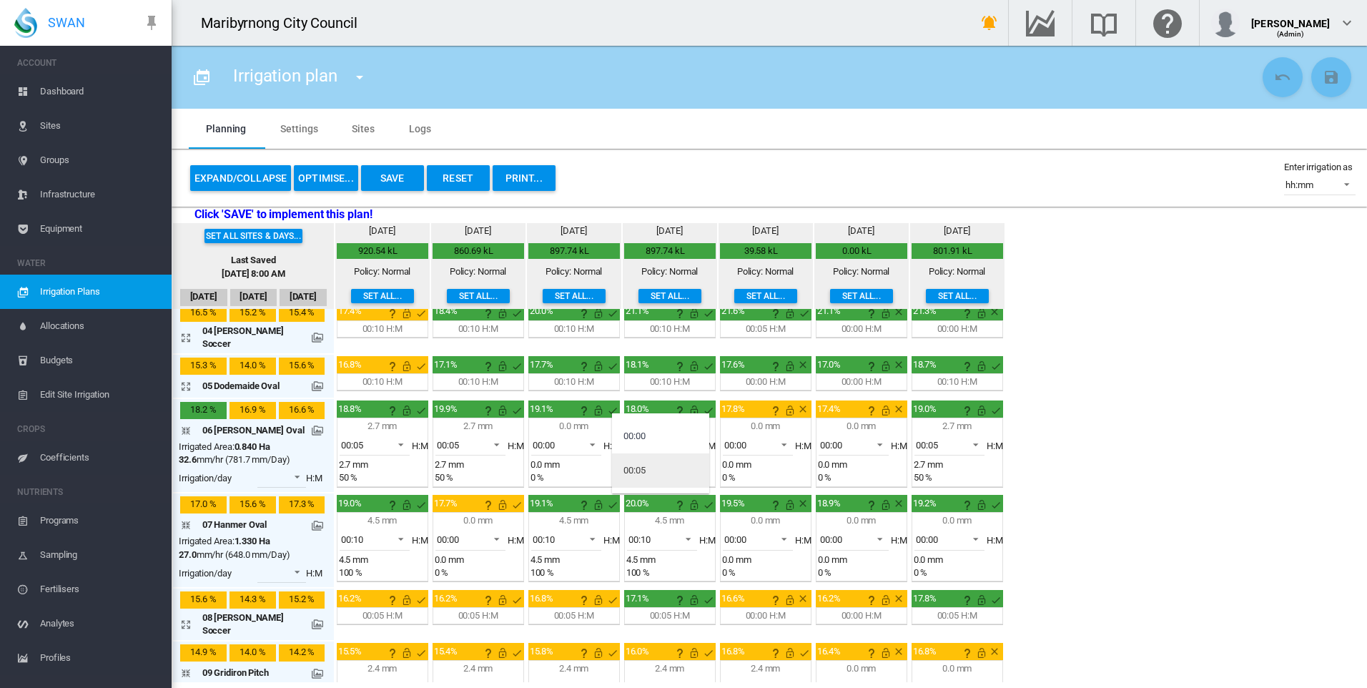
click at [657, 470] on md-option "00:05" at bounding box center [660, 470] width 97 height 34
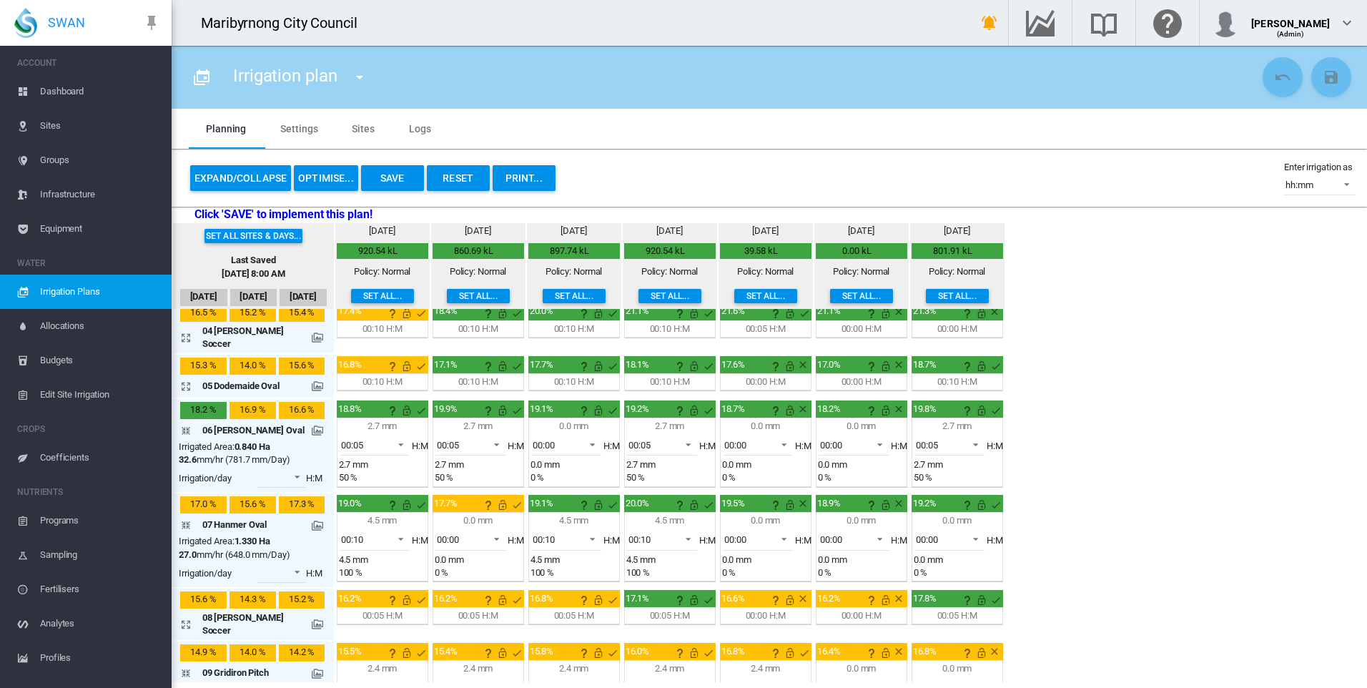
click at [1129, 548] on div "Set all sites & days... Last Saved [DATE] 8:00 AM [DATE] [DATE] [DATE] [DATE] 4…" at bounding box center [769, 452] width 1195 height 459
click at [685, 534] on span at bounding box center [684, 537] width 17 height 13
click at [658, 459] on md-option "00:00" at bounding box center [660, 462] width 97 height 34
click at [954, 534] on span "00:00" at bounding box center [938, 539] width 44 height 13
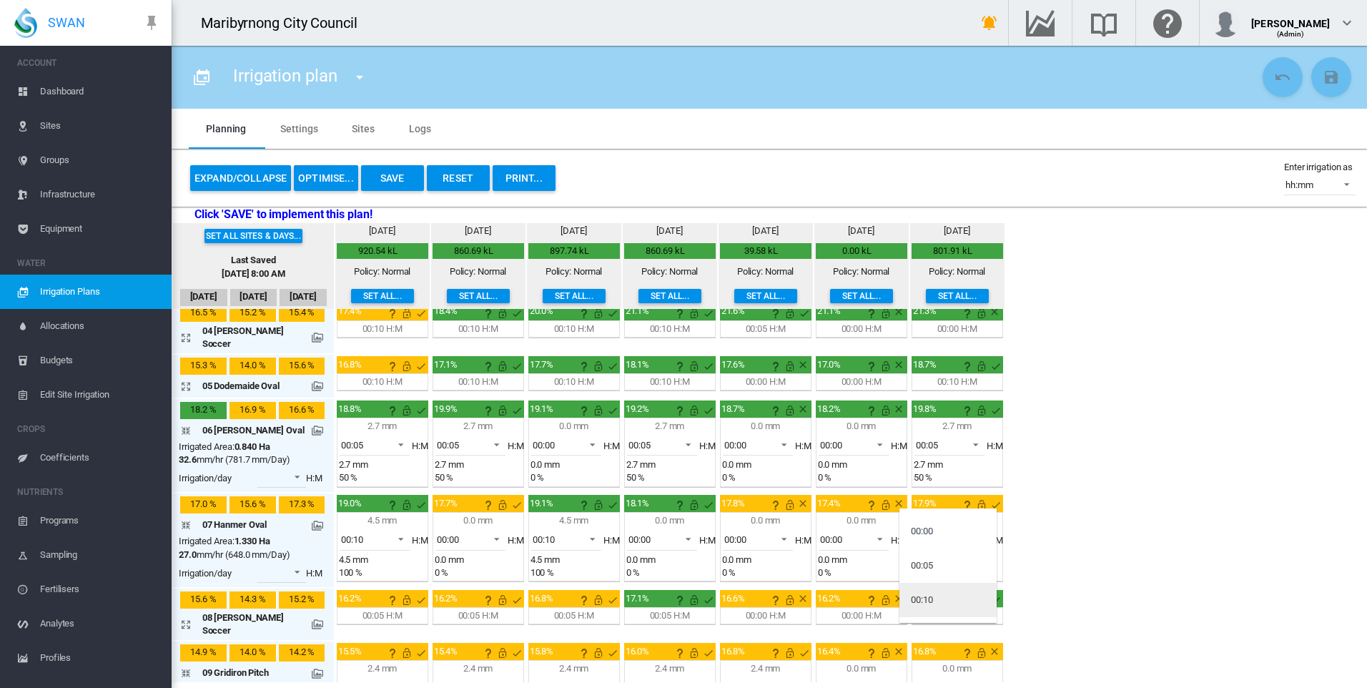
click at [943, 591] on md-option "00:10" at bounding box center [947, 600] width 97 height 34
click at [1067, 555] on div "Set all sites & days... Last Saved [DATE] 8:00 AM [DATE] [DATE] [DATE] [DATE] 4…" at bounding box center [769, 452] width 1195 height 459
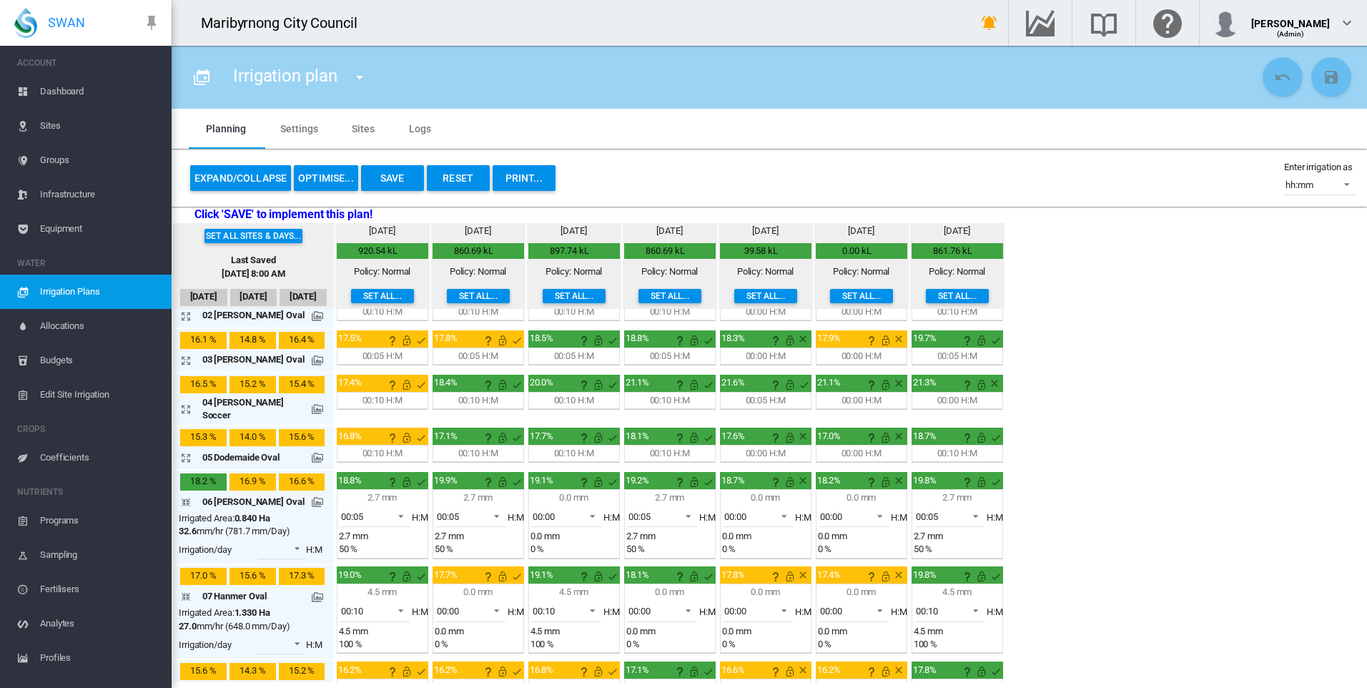
scroll to position [0, 0]
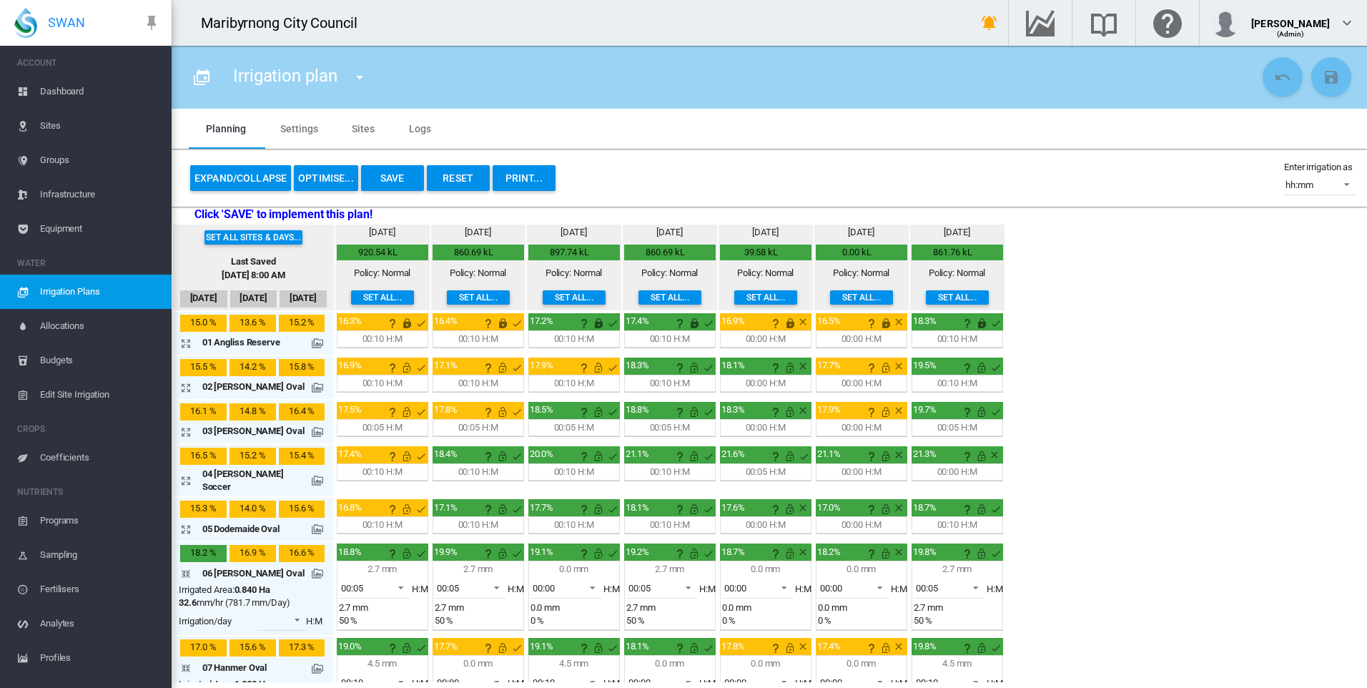
click at [187, 478] on md-icon "icon-arrow-expand" at bounding box center [188, 480] width 17 height 17
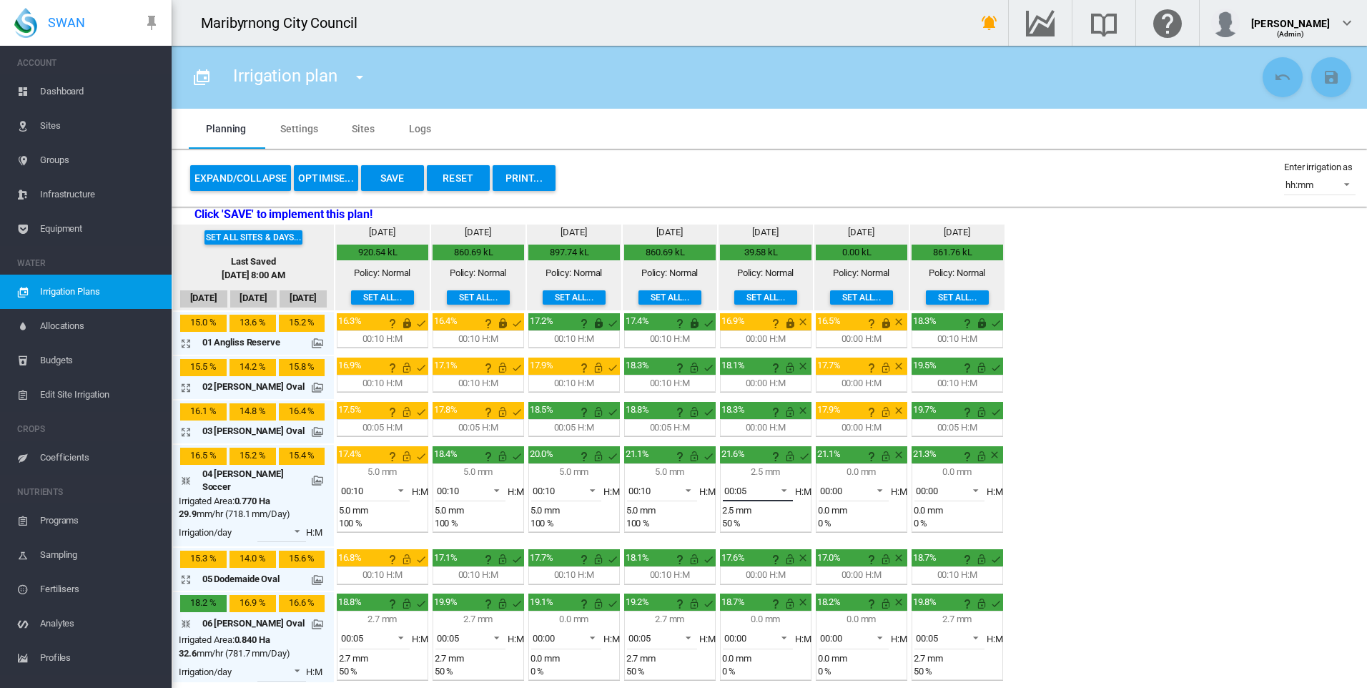
click at [754, 493] on span "00:05" at bounding box center [746, 491] width 44 height 13
click at [745, 462] on md-option "00:00" at bounding box center [756, 456] width 97 height 34
click at [568, 490] on span "00:10" at bounding box center [555, 491] width 44 height 13
click at [568, 419] on md-option "00:00" at bounding box center [564, 422] width 97 height 34
click at [1061, 484] on div "Set all sites & days... Last Saved [DATE] 8:00 AM [DATE] [DATE] [DATE] [DATE] 4…" at bounding box center [769, 452] width 1195 height 459
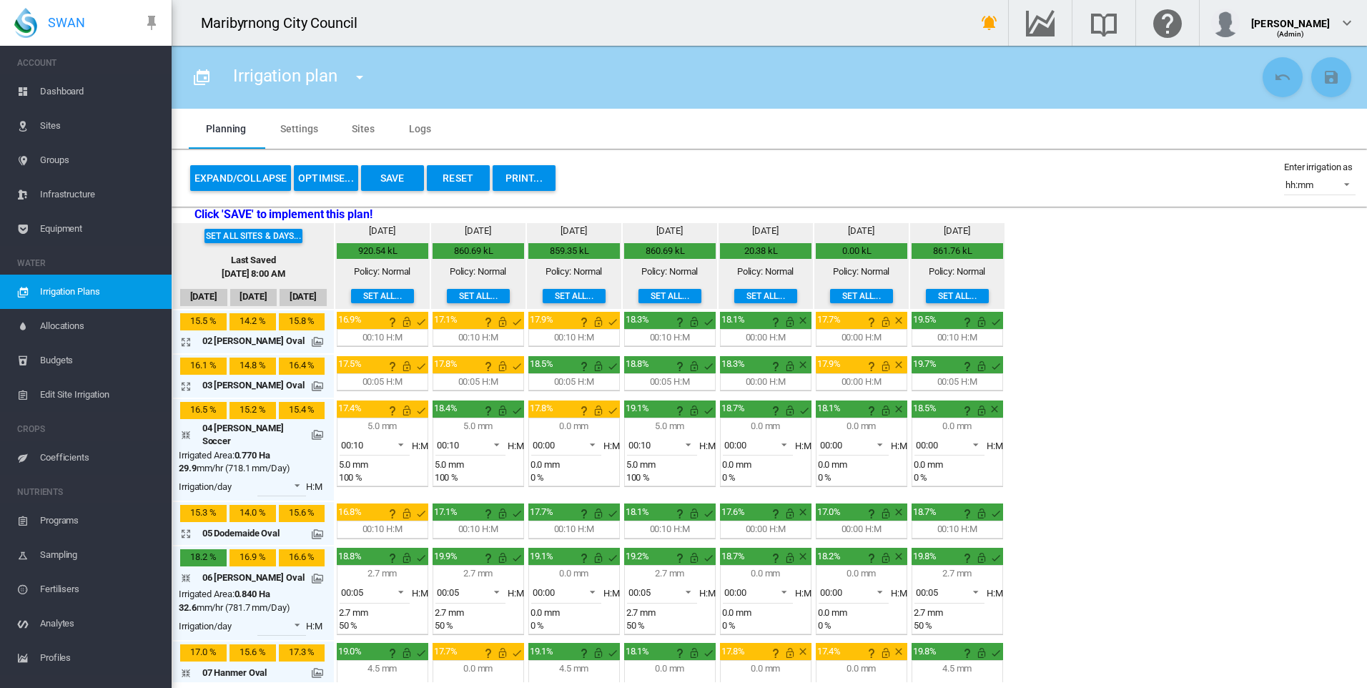
scroll to position [71, 0]
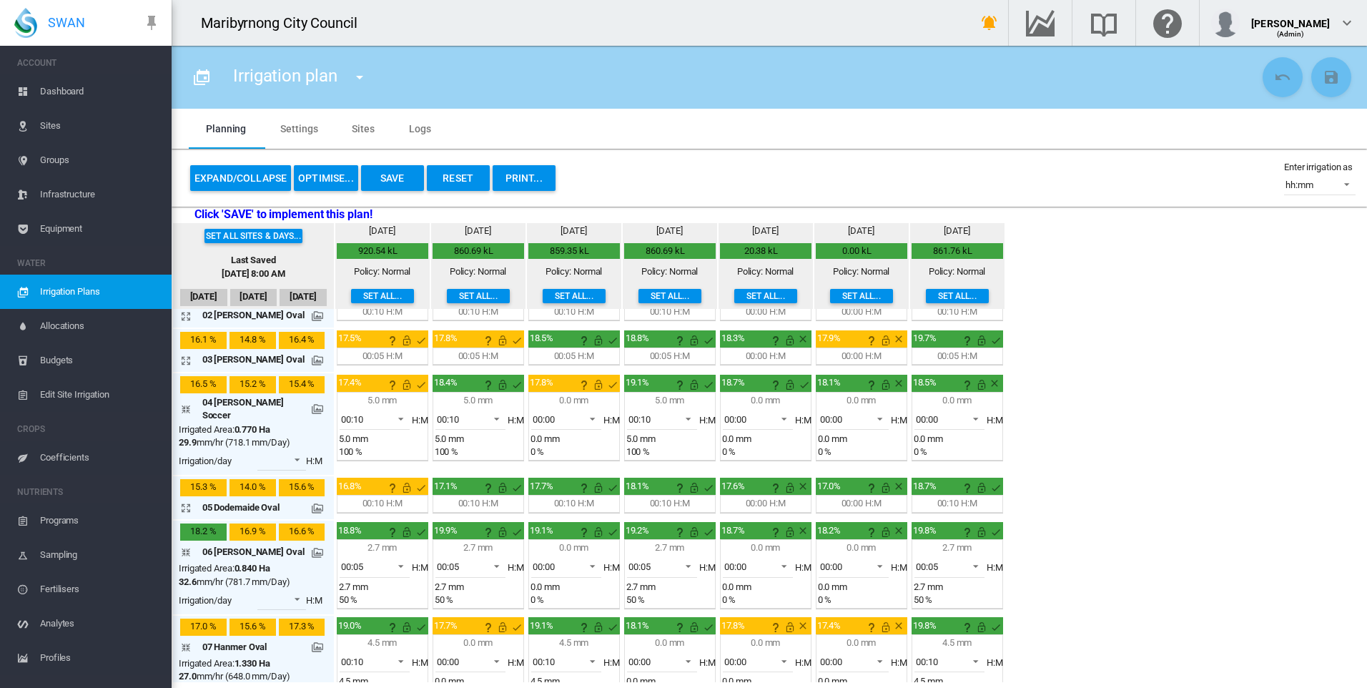
click at [188, 499] on md-icon "icon-arrow-expand" at bounding box center [188, 507] width 17 height 17
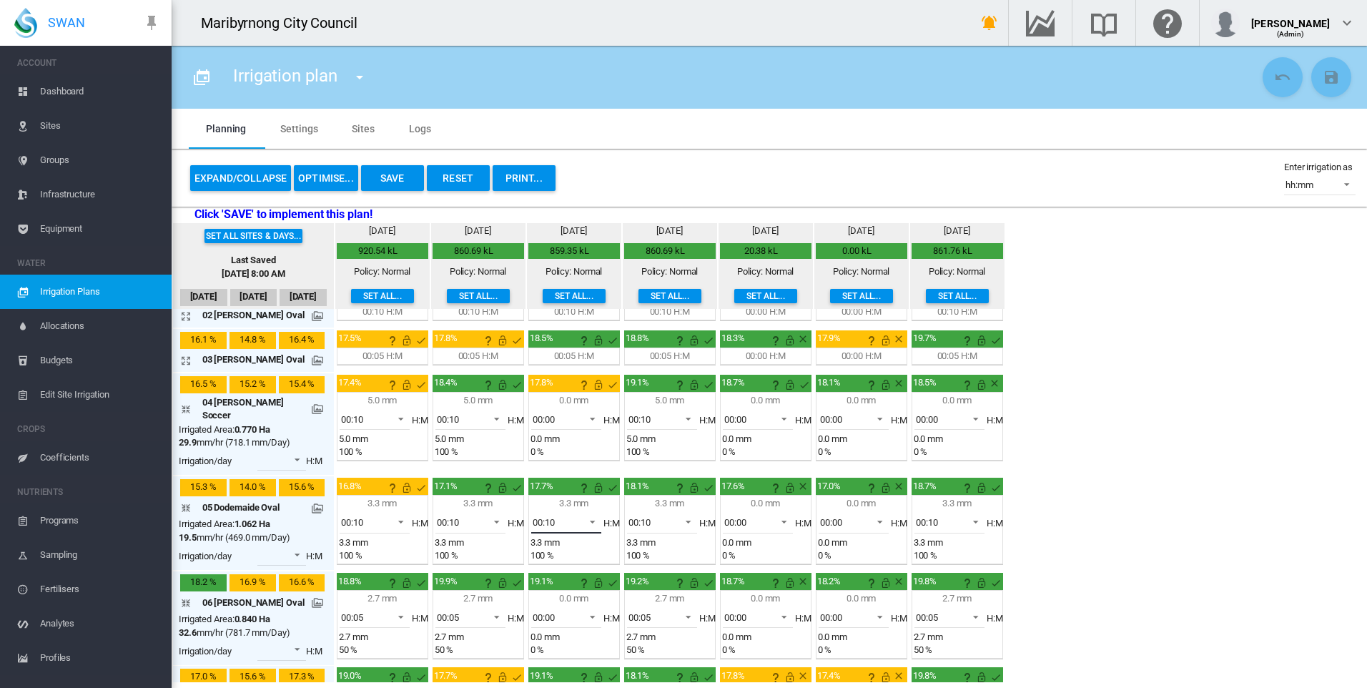
click at [586, 514] on span at bounding box center [588, 520] width 17 height 13
click at [568, 438] on md-option "00:00" at bounding box center [564, 445] width 97 height 34
click at [580, 514] on span at bounding box center [588, 520] width 17 height 13
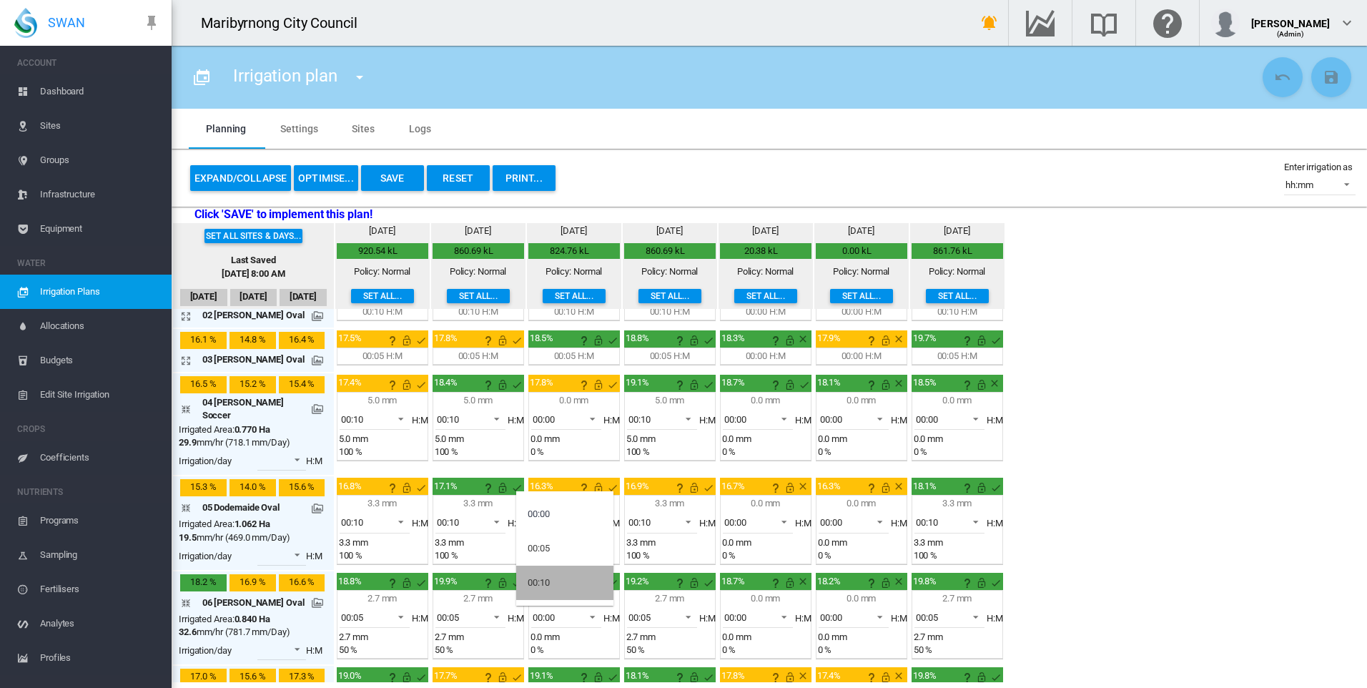
click at [565, 571] on md-option "00:10" at bounding box center [564, 582] width 97 height 34
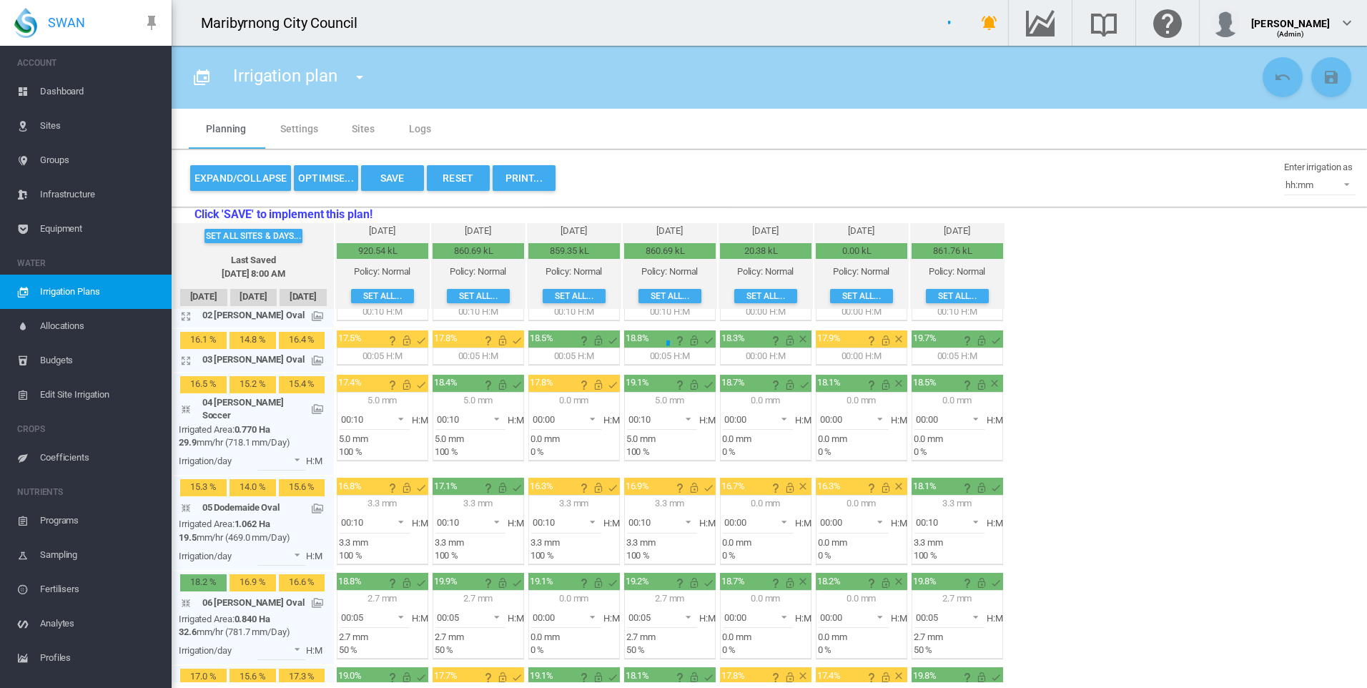
click at [1112, 517] on div "Set all sites & days... Last Saved [DATE] 8:00 AM [DATE] [DATE] [DATE] [DATE] 4…" at bounding box center [769, 452] width 1195 height 459
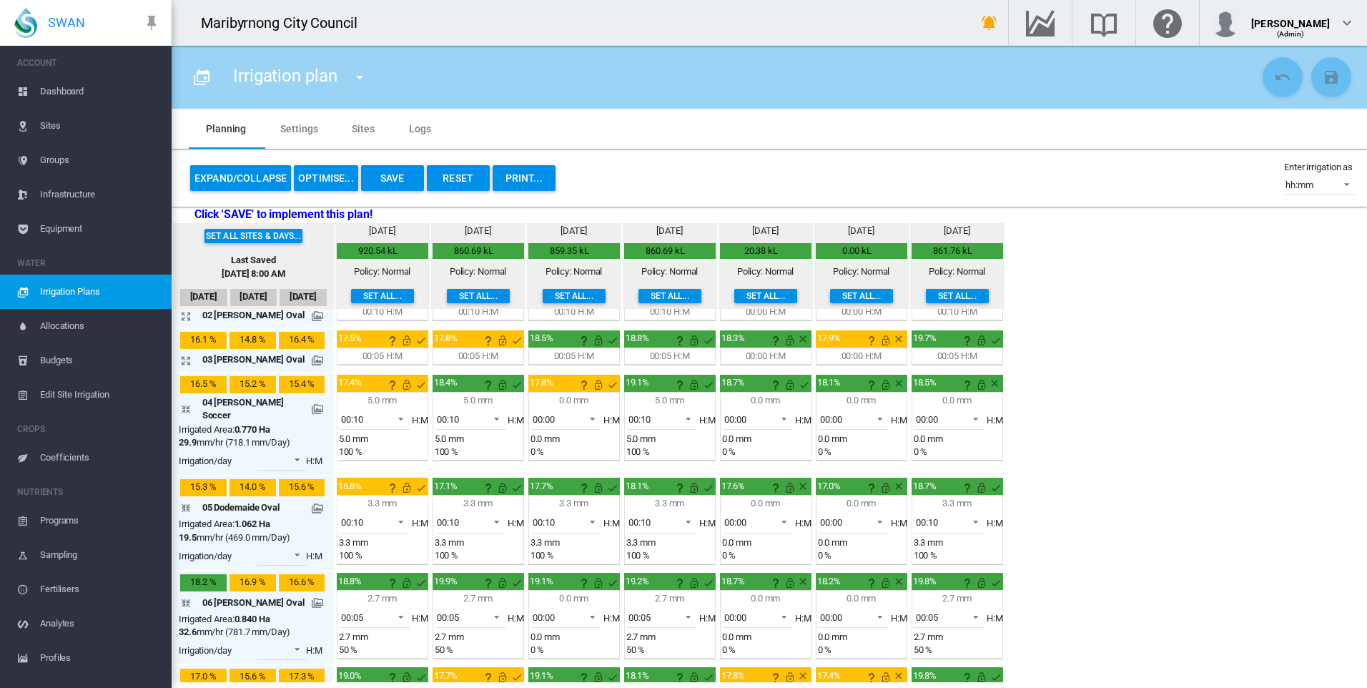
click at [1082, 526] on div "Set all sites & days... Last Saved [DATE] 8:00 AM [DATE] [DATE] [DATE] [DATE] 4…" at bounding box center [769, 452] width 1195 height 459
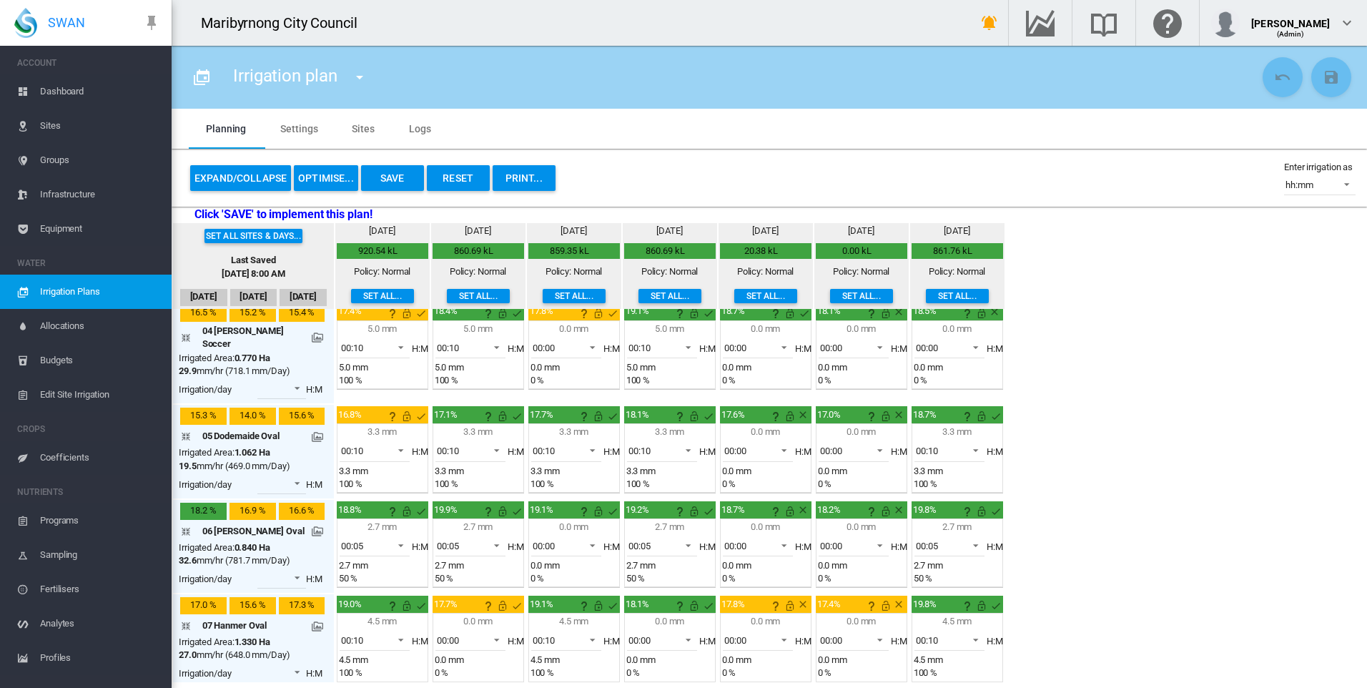
click at [185, 430] on md-icon "icon-arrow-collapse" at bounding box center [188, 435] width 17 height 17
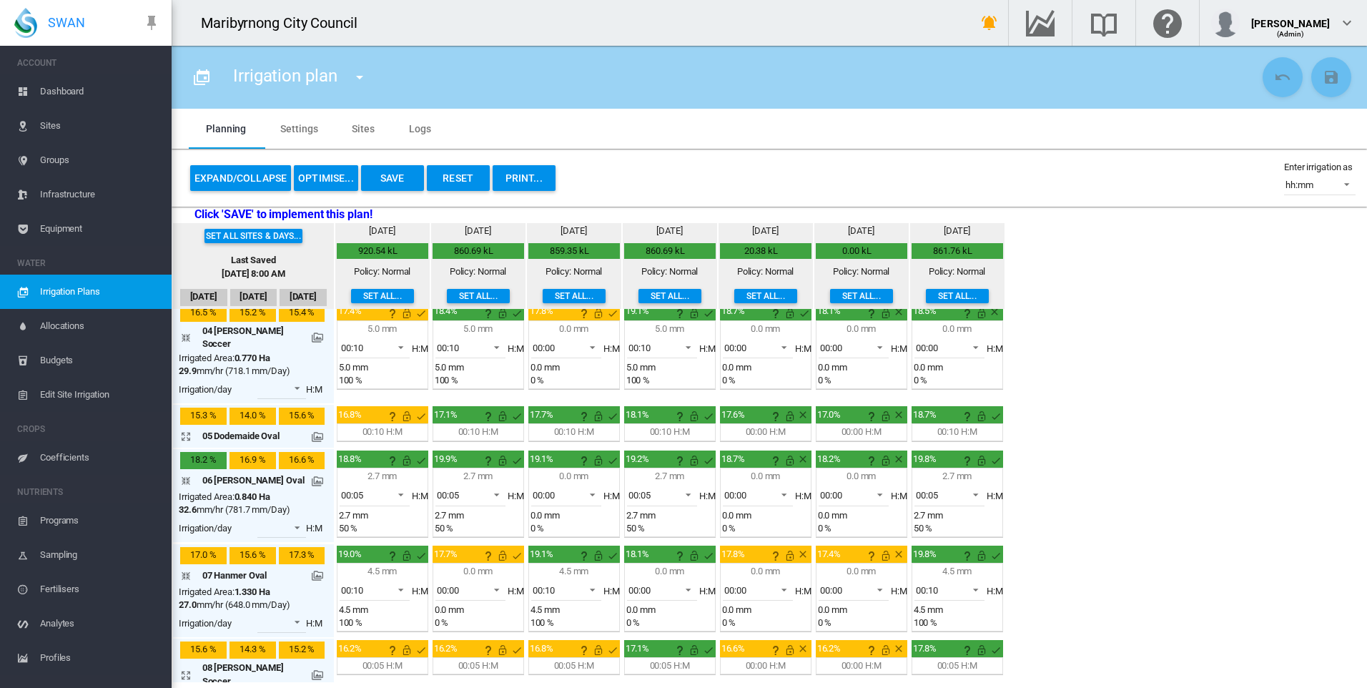
click at [184, 474] on md-icon "icon-arrow-collapse" at bounding box center [188, 480] width 17 height 17
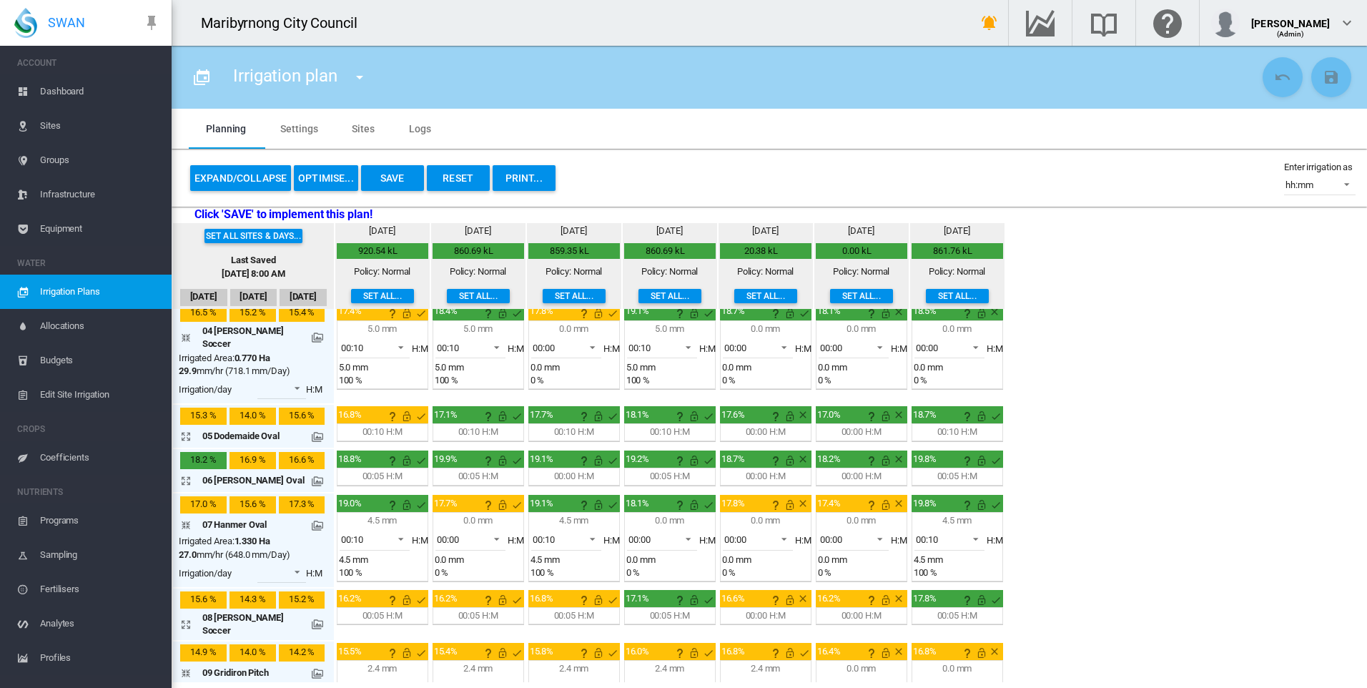
click at [180, 516] on md-icon "icon-arrow-collapse" at bounding box center [188, 524] width 17 height 17
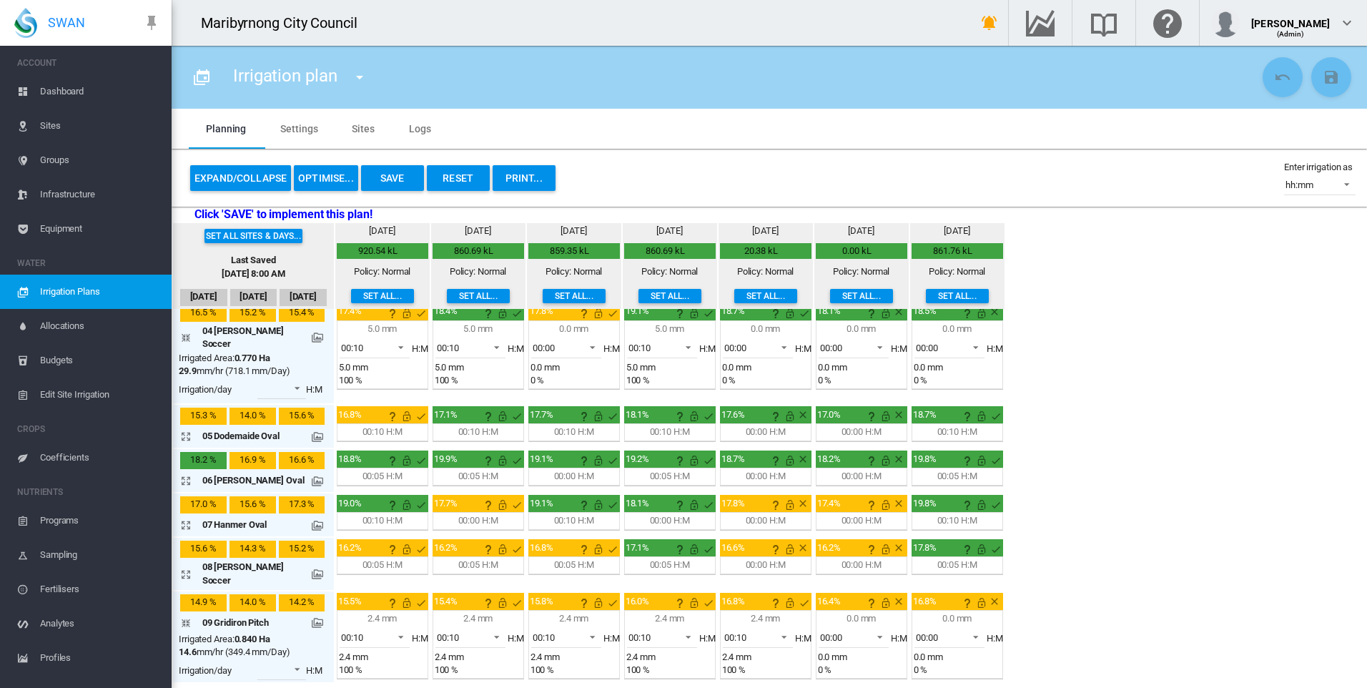
click at [186, 614] on md-icon "icon-arrow-collapse" at bounding box center [188, 622] width 17 height 17
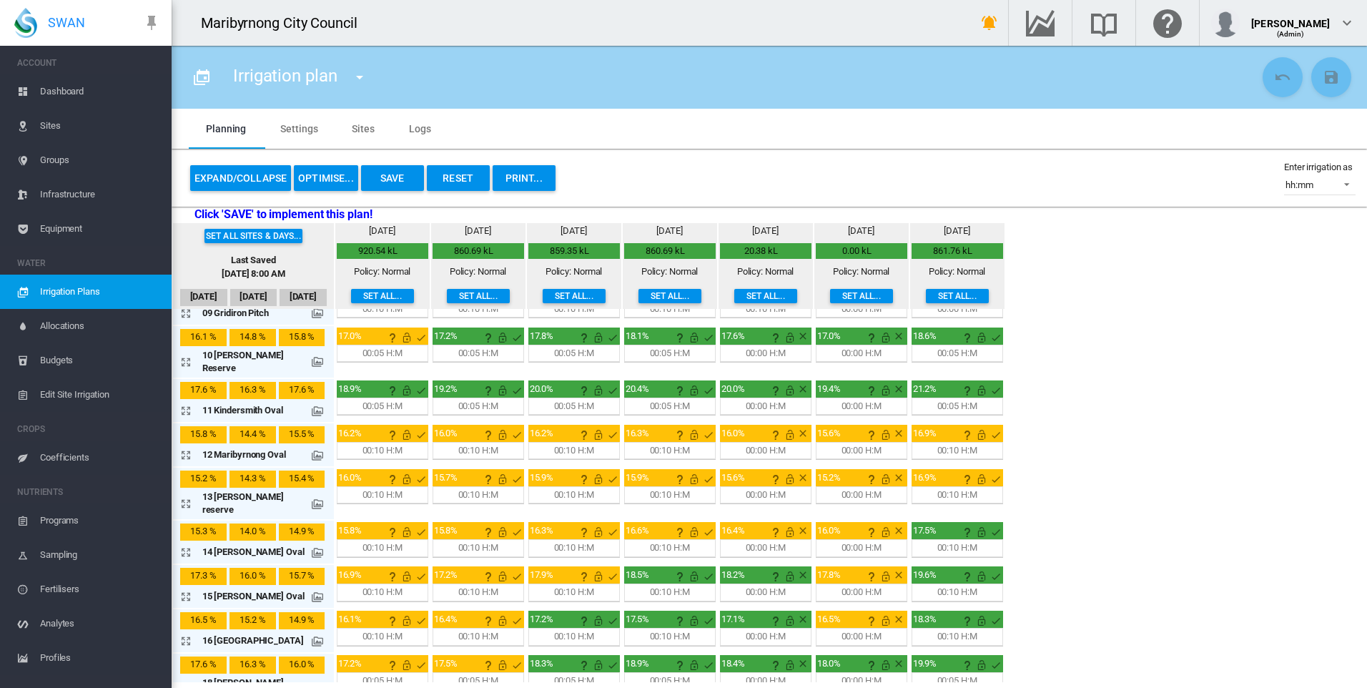
scroll to position [429, 0]
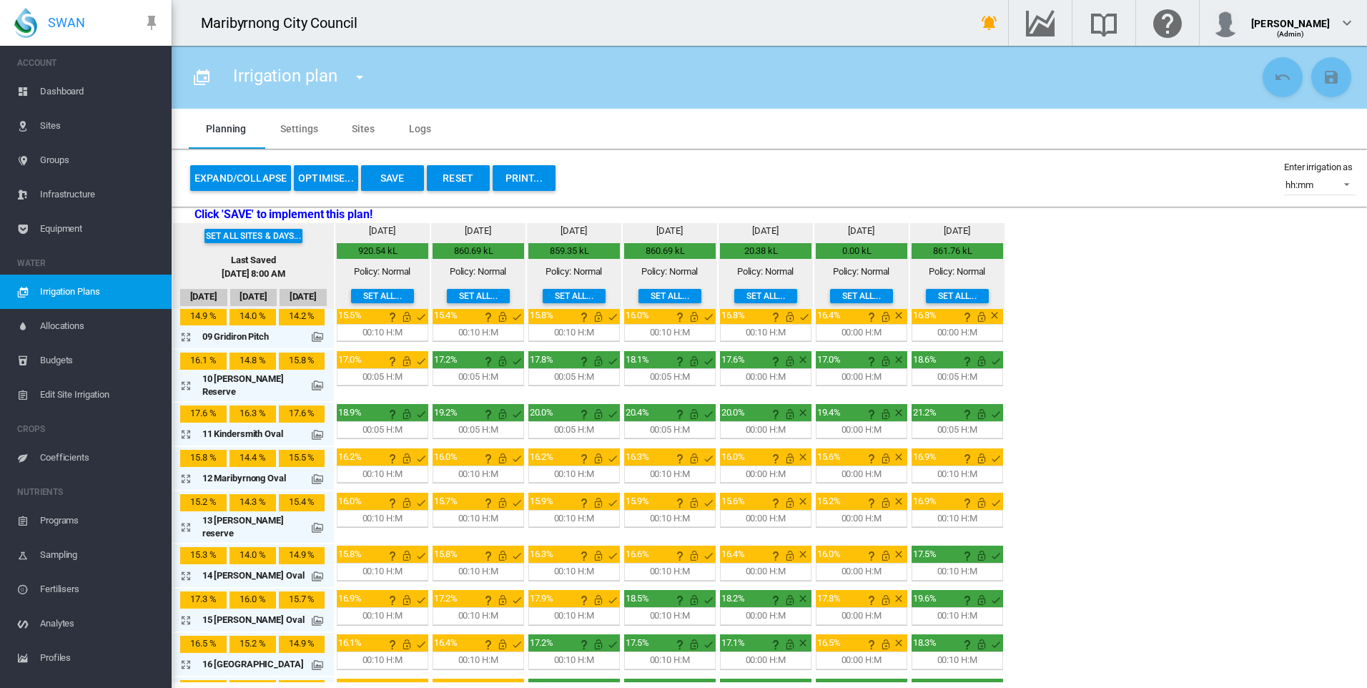
click at [187, 425] on md-icon "icon-arrow-expand" at bounding box center [188, 433] width 17 height 17
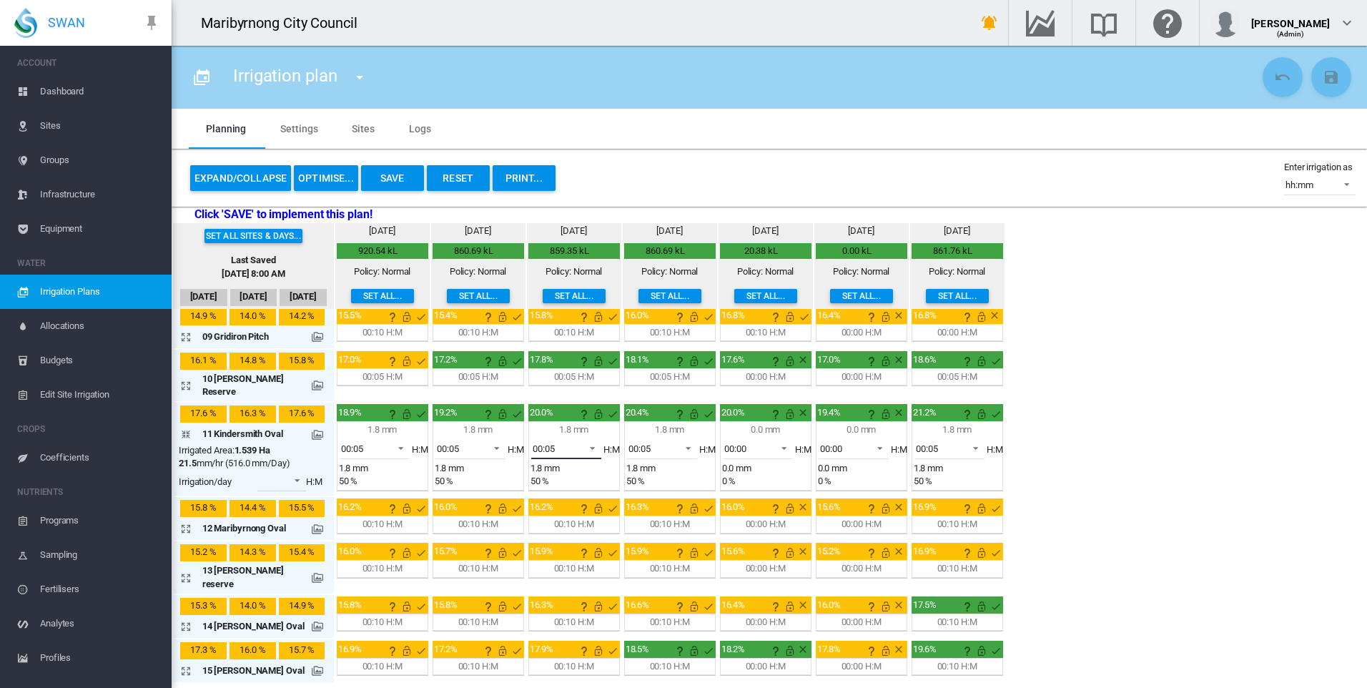
click at [572, 437] on md-select-value "00:05" at bounding box center [566, 447] width 70 height 21
click at [558, 390] on md-option "00:00" at bounding box center [564, 388] width 97 height 34
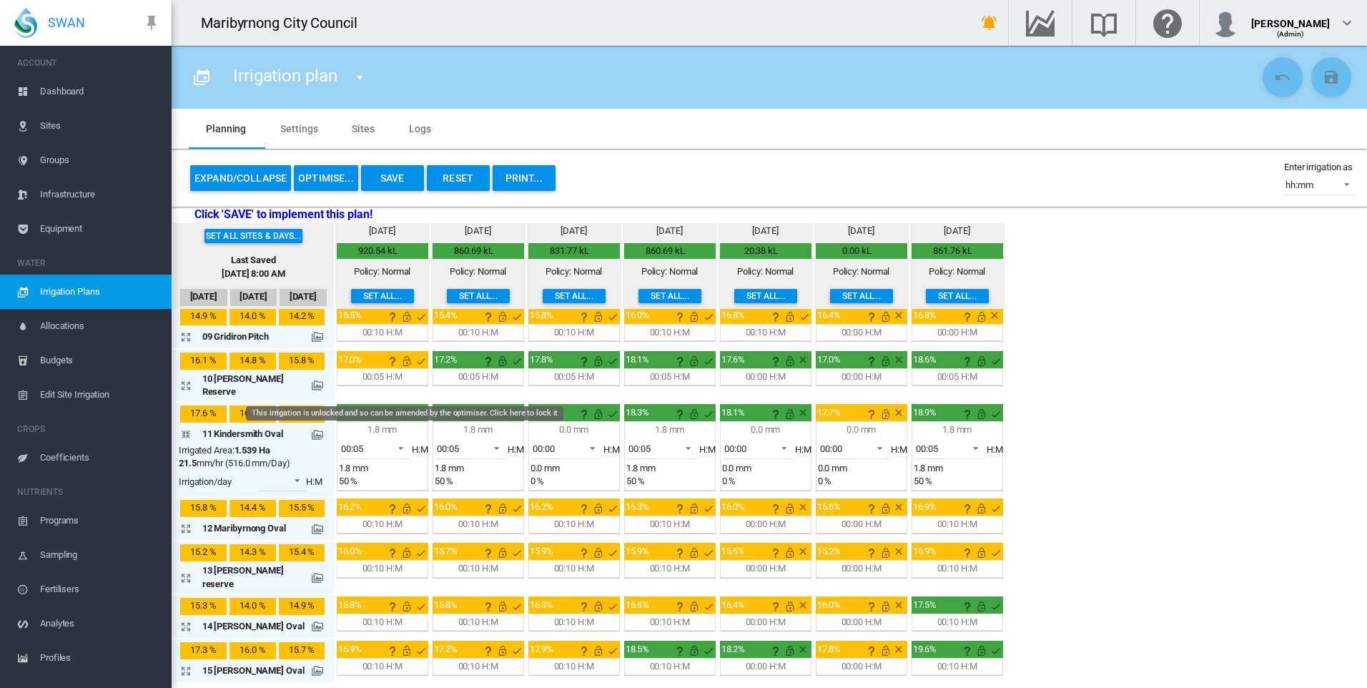
drag, startPoint x: 398, startPoint y: 389, endPoint x: 476, endPoint y: 389, distance: 77.9
click at [398, 405] on md-icon "This irrigation is unlocked and so can be amended by the optimiser. Click here …" at bounding box center [406, 413] width 17 height 17
click at [498, 405] on md-icon "This irrigation is unlocked and so can be amended by the optimiser. Click here …" at bounding box center [502, 413] width 17 height 17
click at [596, 405] on md-icon "This irrigation is unlocked and so can be amended by the optimiser. Click here …" at bounding box center [598, 413] width 17 height 17
click at [688, 405] on md-icon "This irrigation is unlocked and so can be amended by the optimiser. Click here …" at bounding box center [694, 413] width 17 height 17
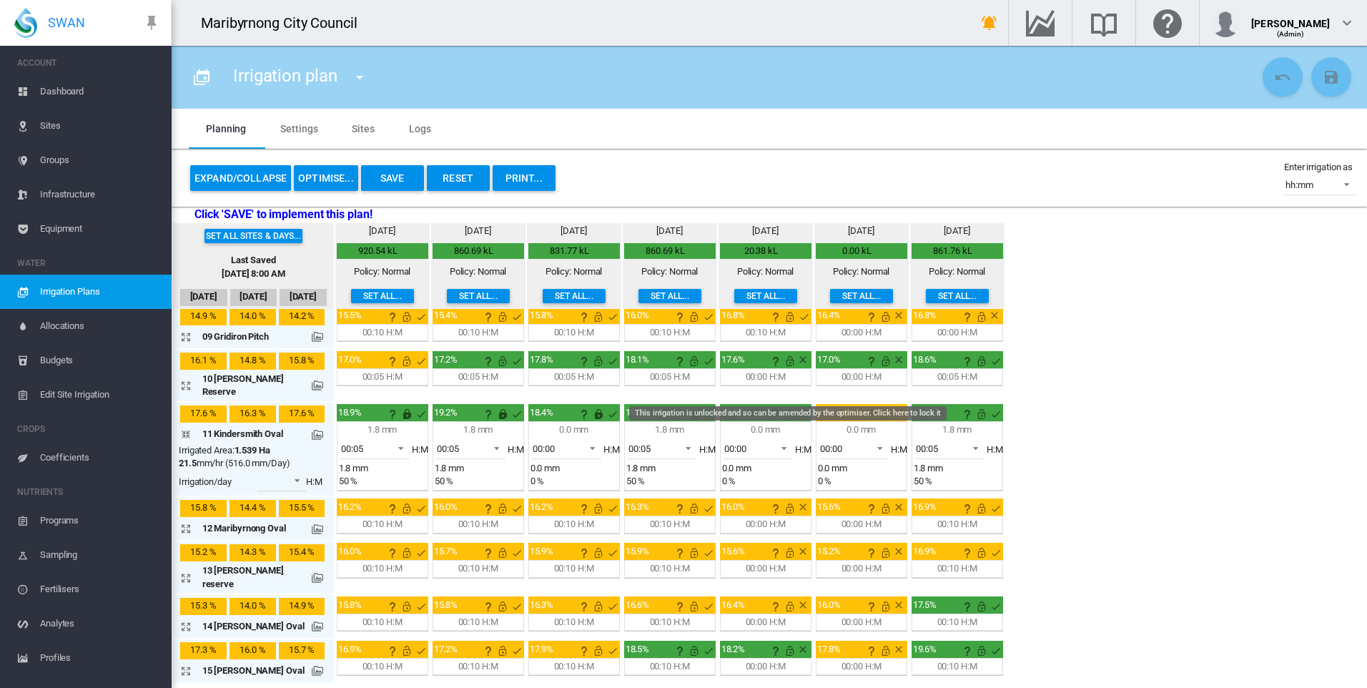
click at [781, 405] on md-icon "This irrigation is unlocked and so can be amended by the optimiser. Click here …" at bounding box center [789, 413] width 17 height 17
click at [879, 405] on md-icon "This irrigation is unlocked and so can be amended by the optimiser. Click here …" at bounding box center [885, 413] width 17 height 17
click at [976, 405] on md-icon "This irrigation is unlocked and so can be amended by the optimiser. Click here …" at bounding box center [981, 413] width 17 height 17
click at [182, 425] on md-icon "icon-arrow-collapse" at bounding box center [188, 433] width 17 height 17
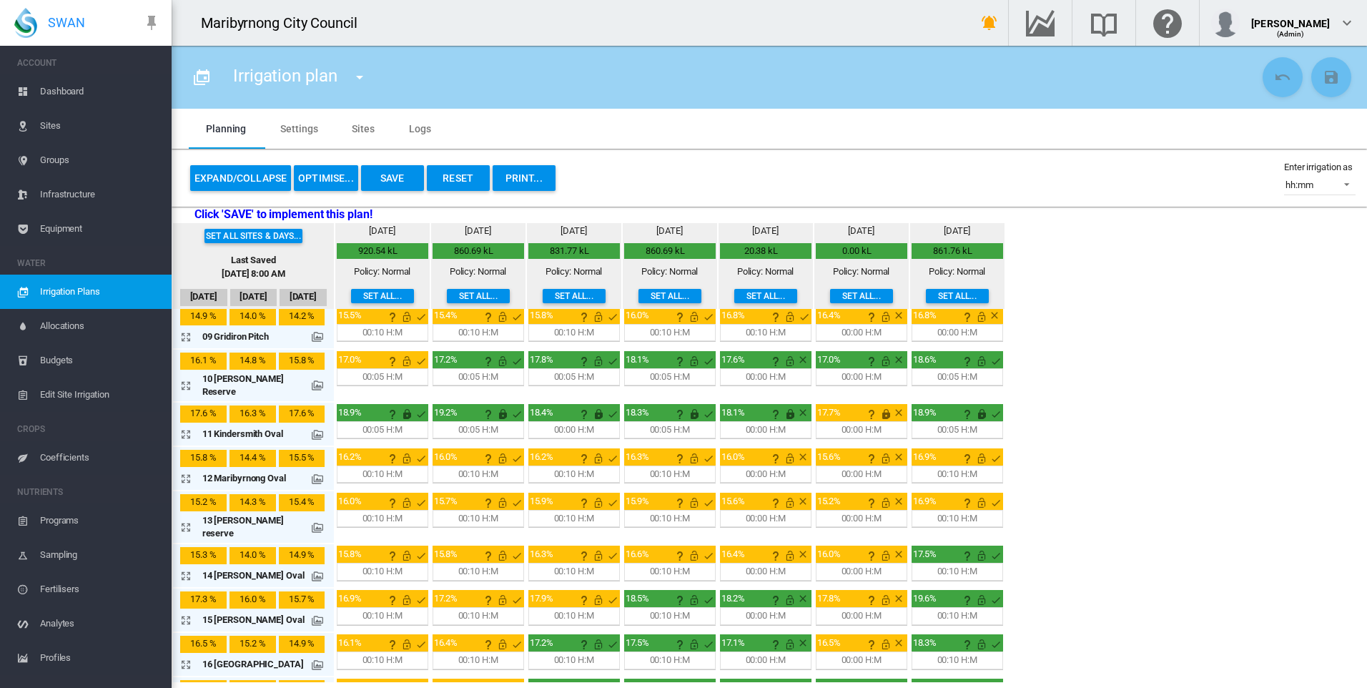
click at [380, 468] on div "00:10 H:M" at bounding box center [382, 474] width 40 height 13
click at [185, 470] on md-icon "icon-arrow-expand" at bounding box center [188, 478] width 17 height 17
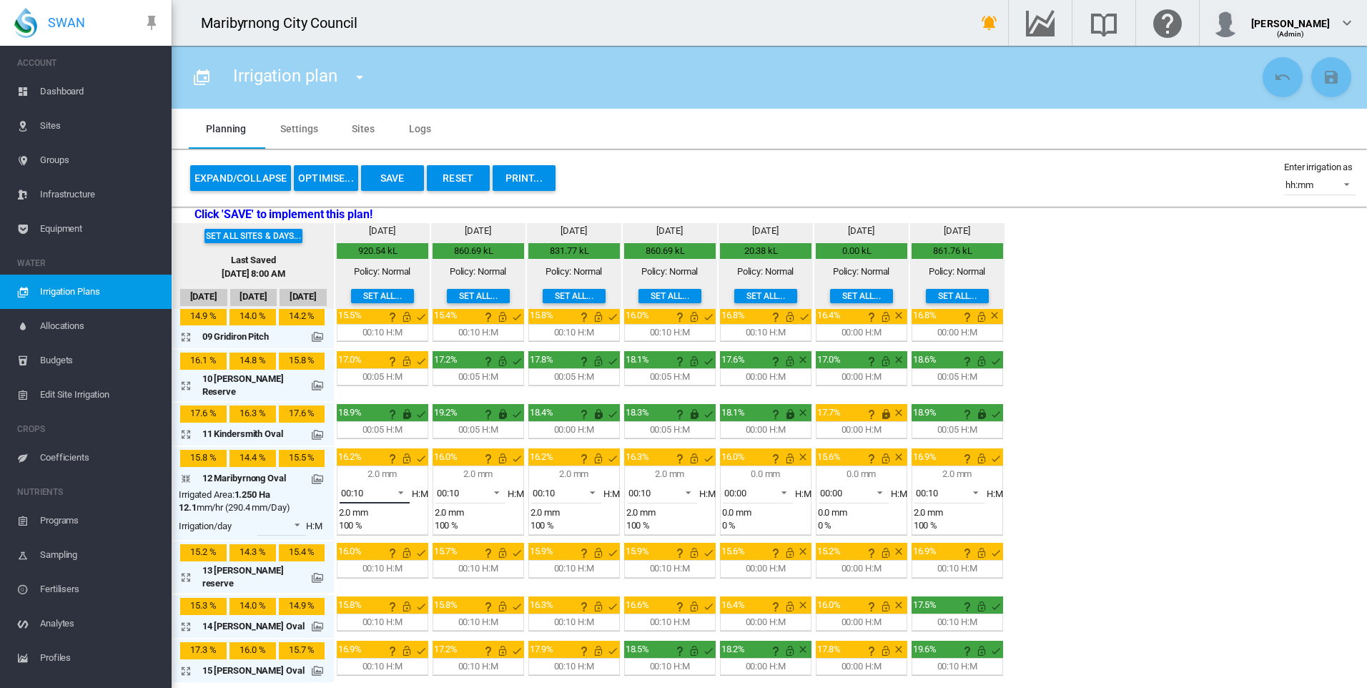
click at [388, 485] on span at bounding box center [396, 491] width 17 height 13
click at [362, 396] on md-option "00:00" at bounding box center [373, 398] width 97 height 34
click at [184, 470] on md-icon "icon-arrow-collapse" at bounding box center [188, 478] width 17 height 17
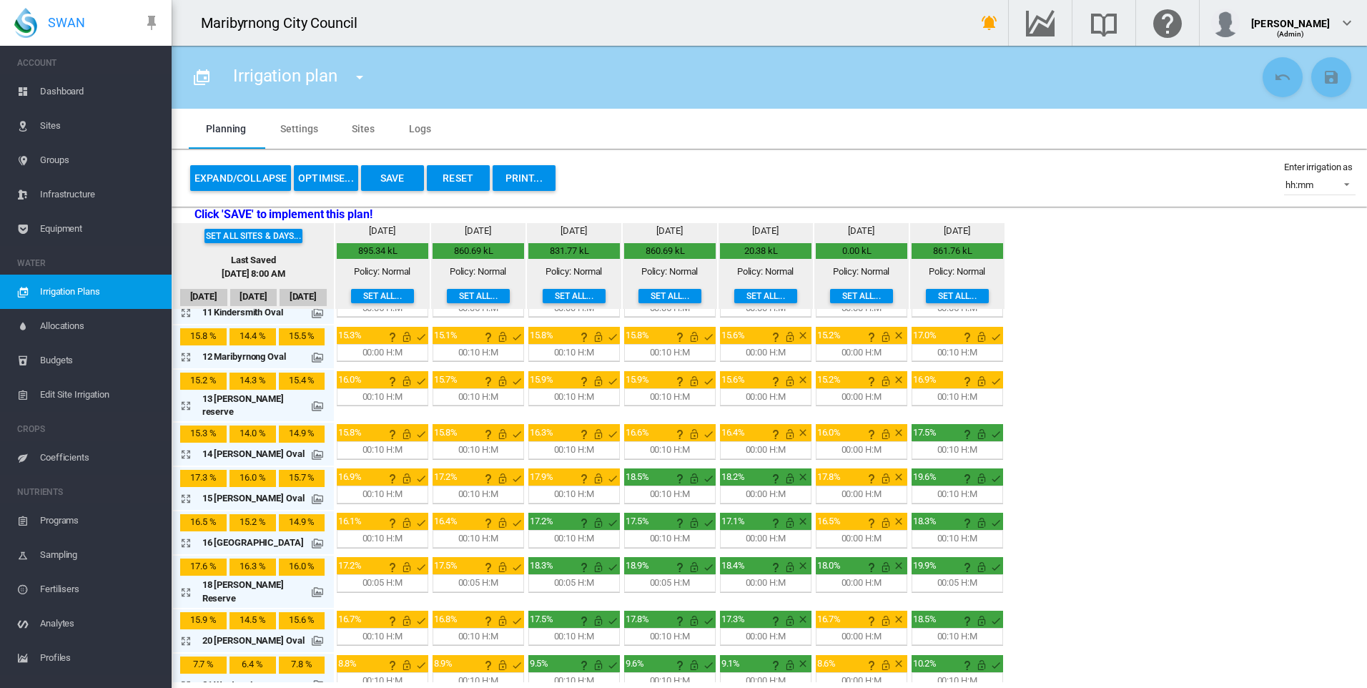
scroll to position [572, 0]
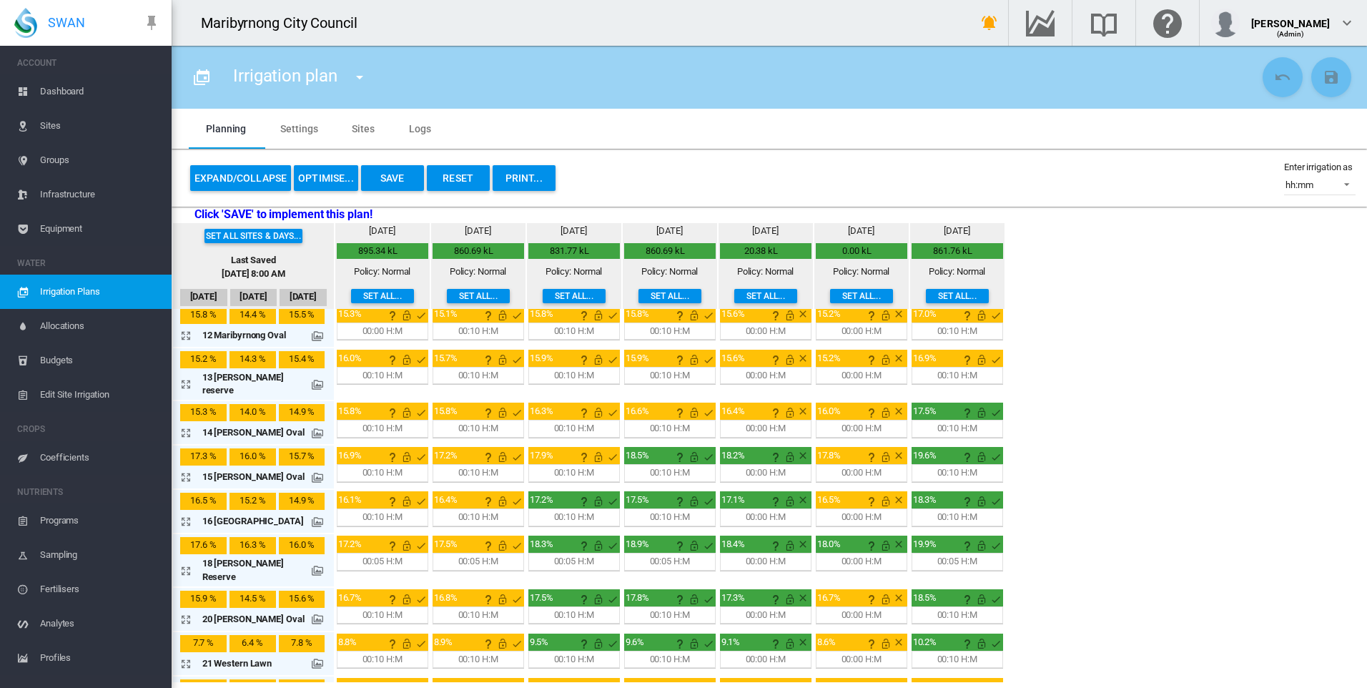
drag, startPoint x: 189, startPoint y: 397, endPoint x: 198, endPoint y: 397, distance: 9.3
click at [189, 424] on md-icon "icon-arrow-expand" at bounding box center [188, 432] width 17 height 17
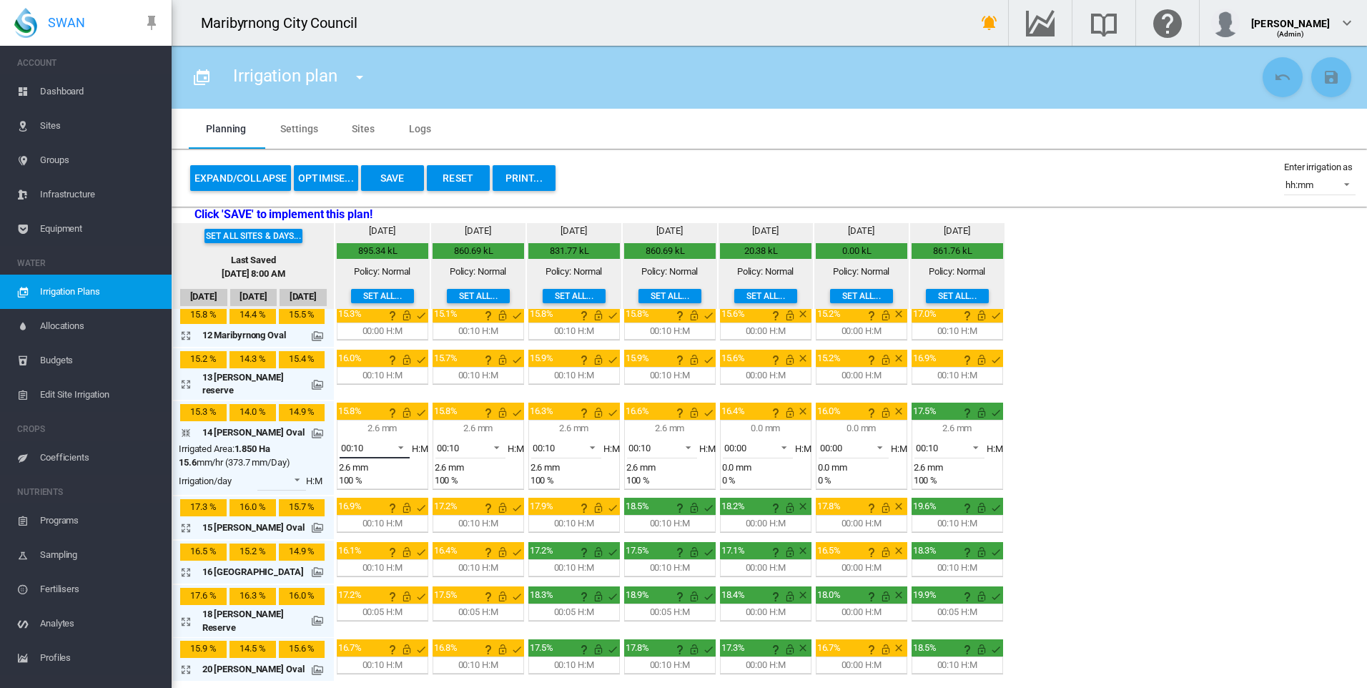
click at [389, 440] on span at bounding box center [396, 446] width 17 height 13
click at [374, 342] on md-option "00:00" at bounding box center [373, 344] width 97 height 34
click at [375, 442] on span "00:00" at bounding box center [363, 448] width 44 height 13
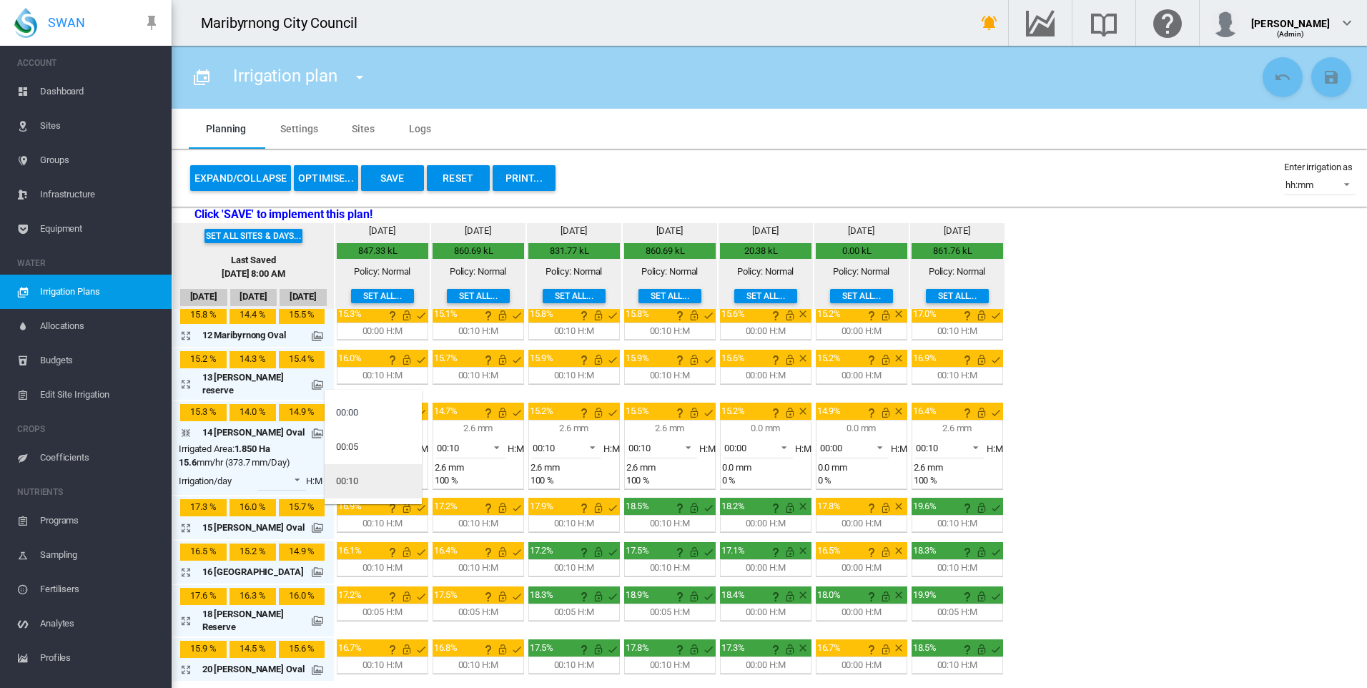
click at [372, 476] on md-option "00:10" at bounding box center [373, 481] width 97 height 34
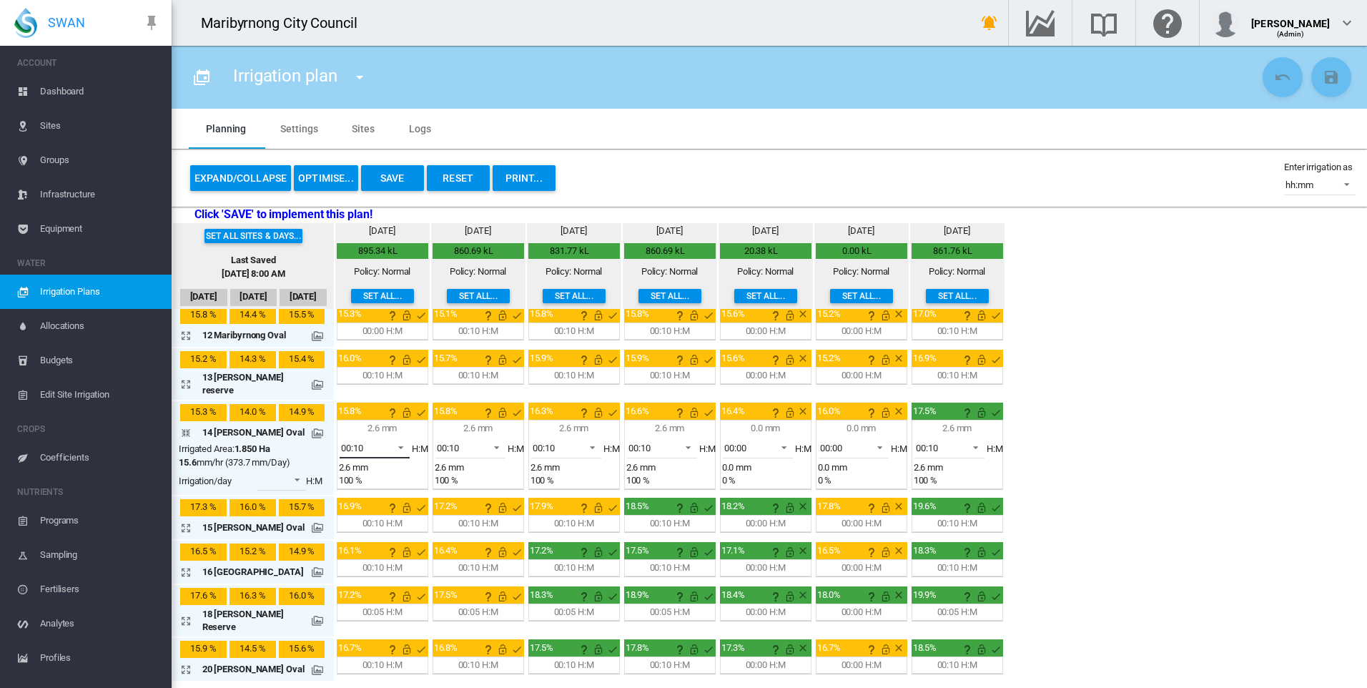
click at [392, 440] on span at bounding box center [396, 446] width 17 height 13
click at [368, 345] on md-option "00:00" at bounding box center [373, 344] width 97 height 34
click at [636, 443] on div "00:10" at bounding box center [639, 448] width 22 height 11
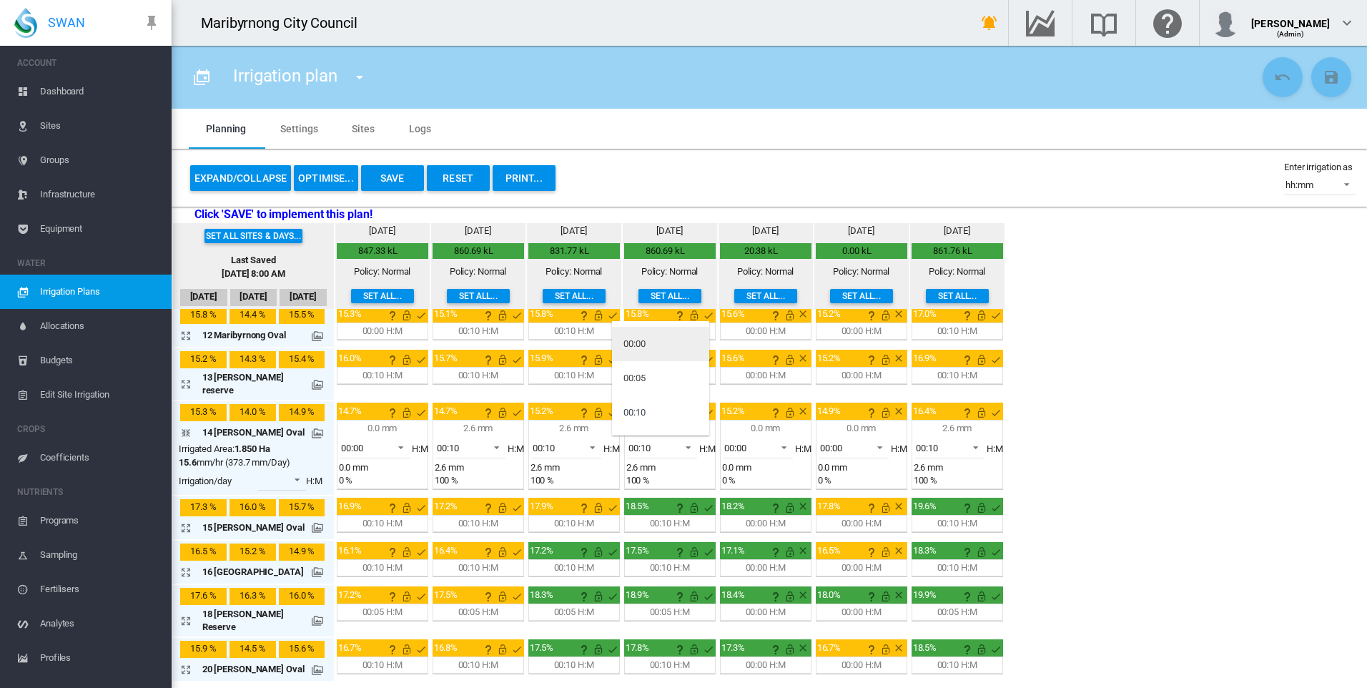
click at [642, 344] on div "00:00" at bounding box center [634, 343] width 22 height 13
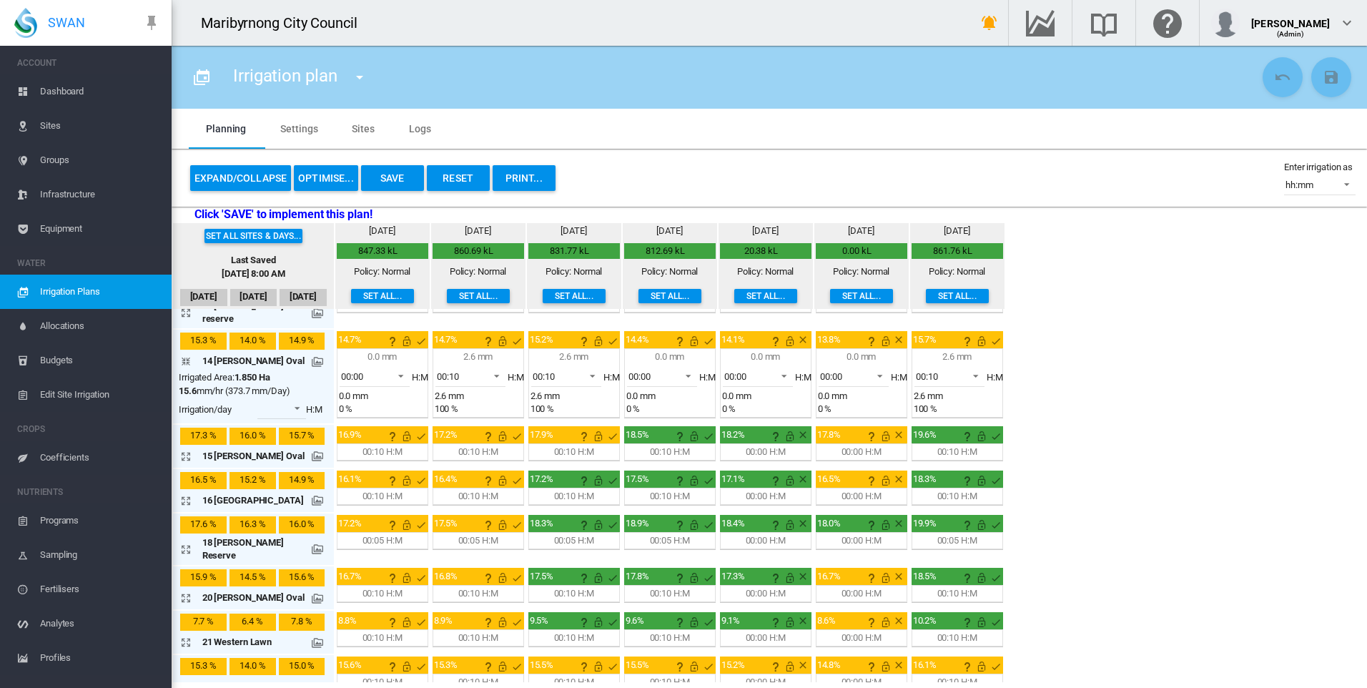
click at [185, 352] on md-icon "icon-arrow-collapse" at bounding box center [188, 360] width 17 height 17
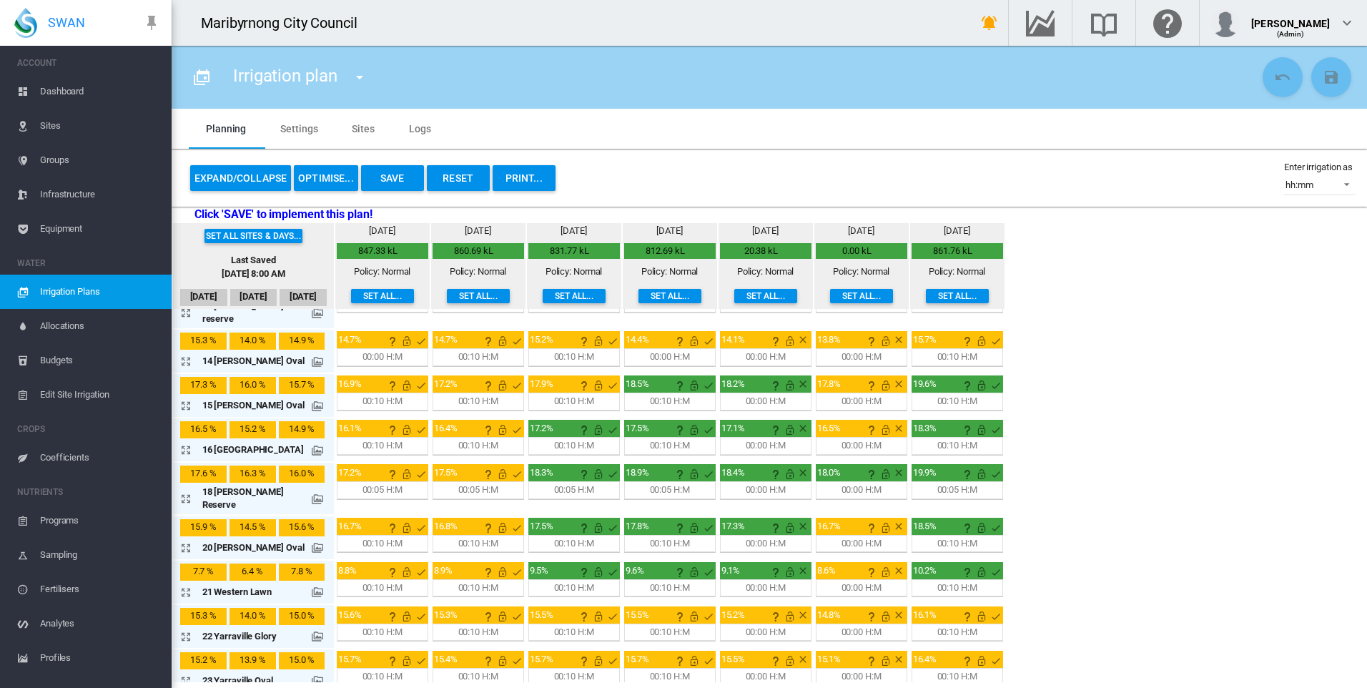
scroll to position [610, 0]
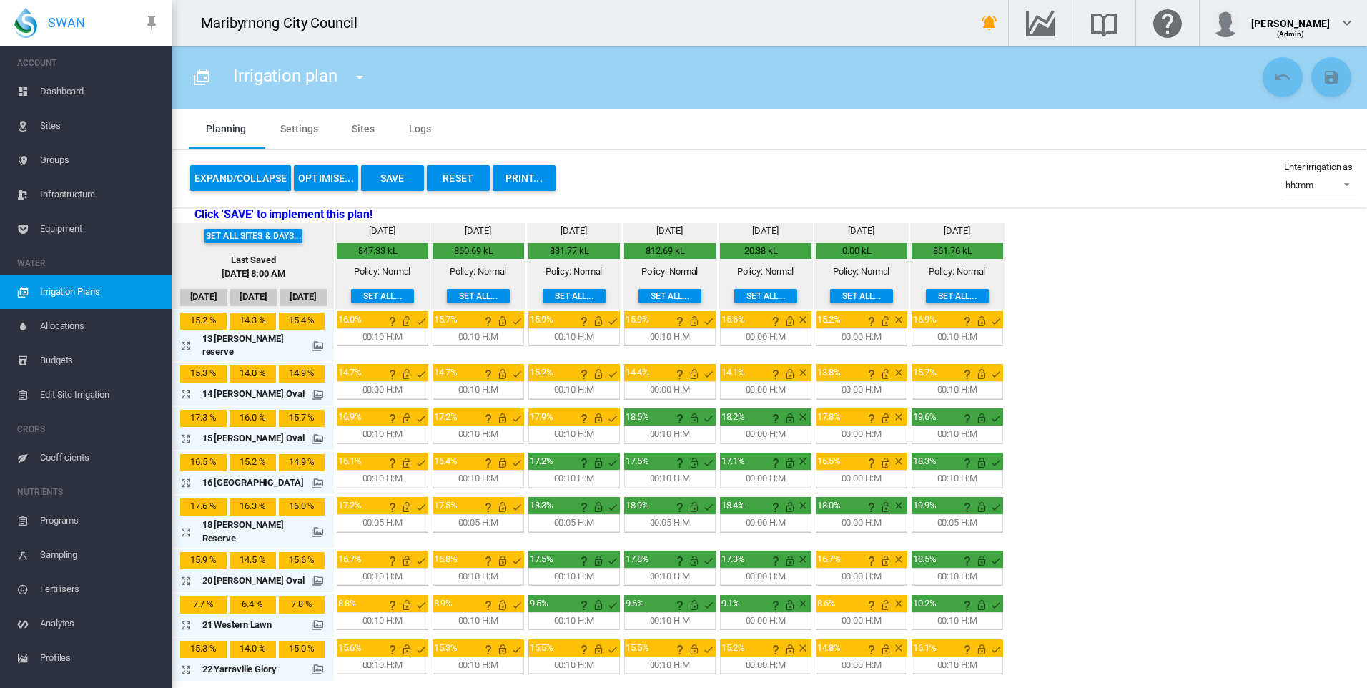
click at [189, 430] on md-icon "icon-arrow-expand" at bounding box center [188, 438] width 17 height 17
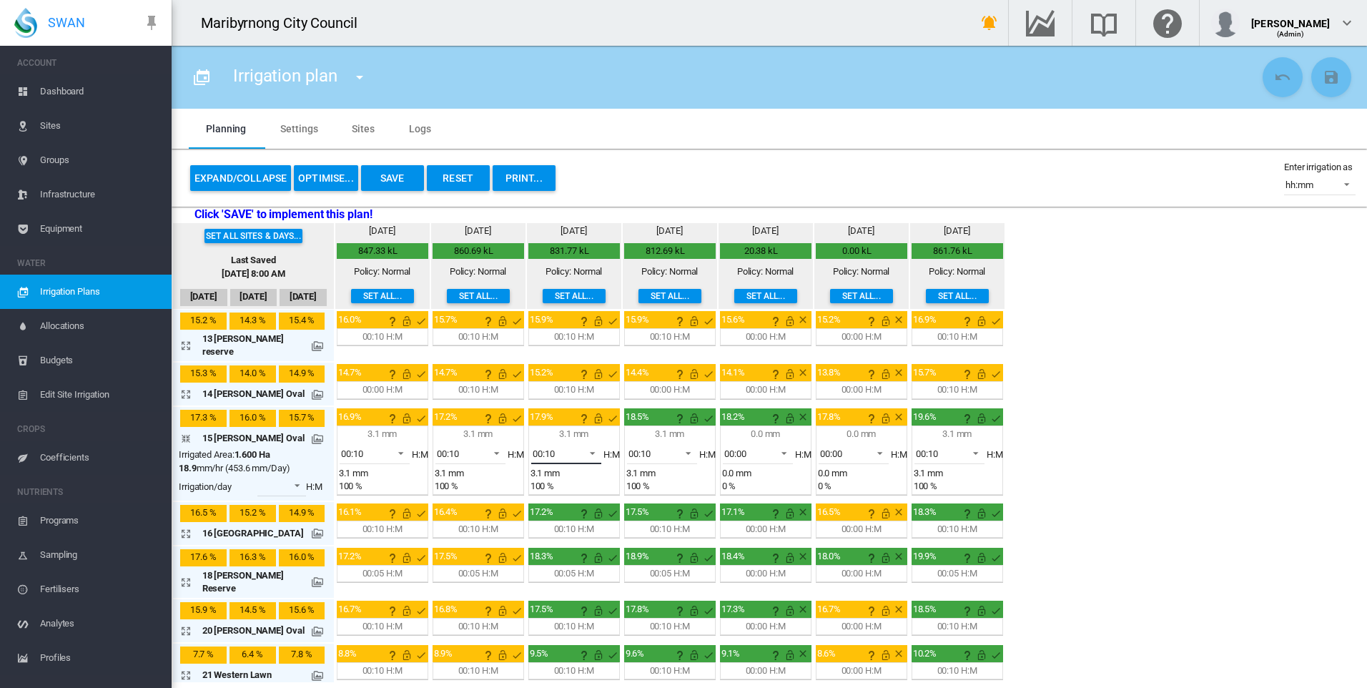
click at [580, 445] on span at bounding box center [588, 451] width 17 height 13
click at [565, 342] on md-option "00:00" at bounding box center [564, 349] width 97 height 34
click at [580, 445] on span at bounding box center [588, 451] width 17 height 13
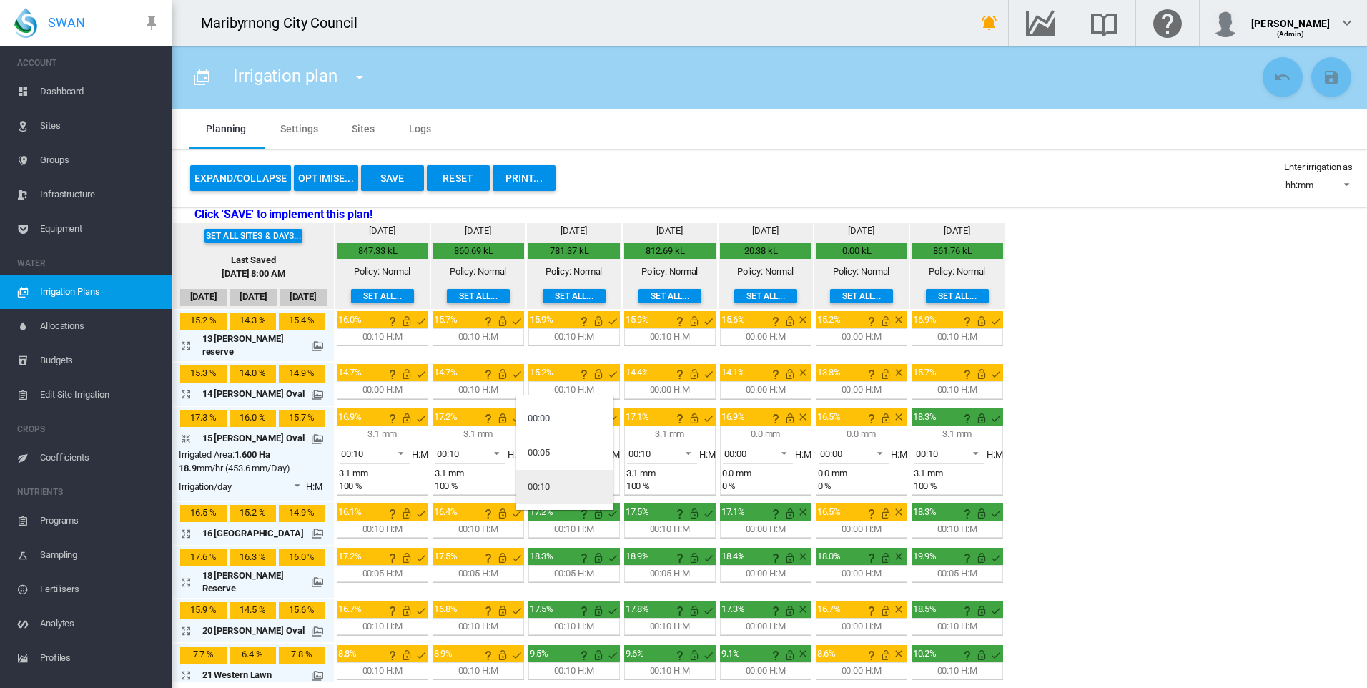
click at [569, 476] on md-option "00:10" at bounding box center [564, 487] width 97 height 34
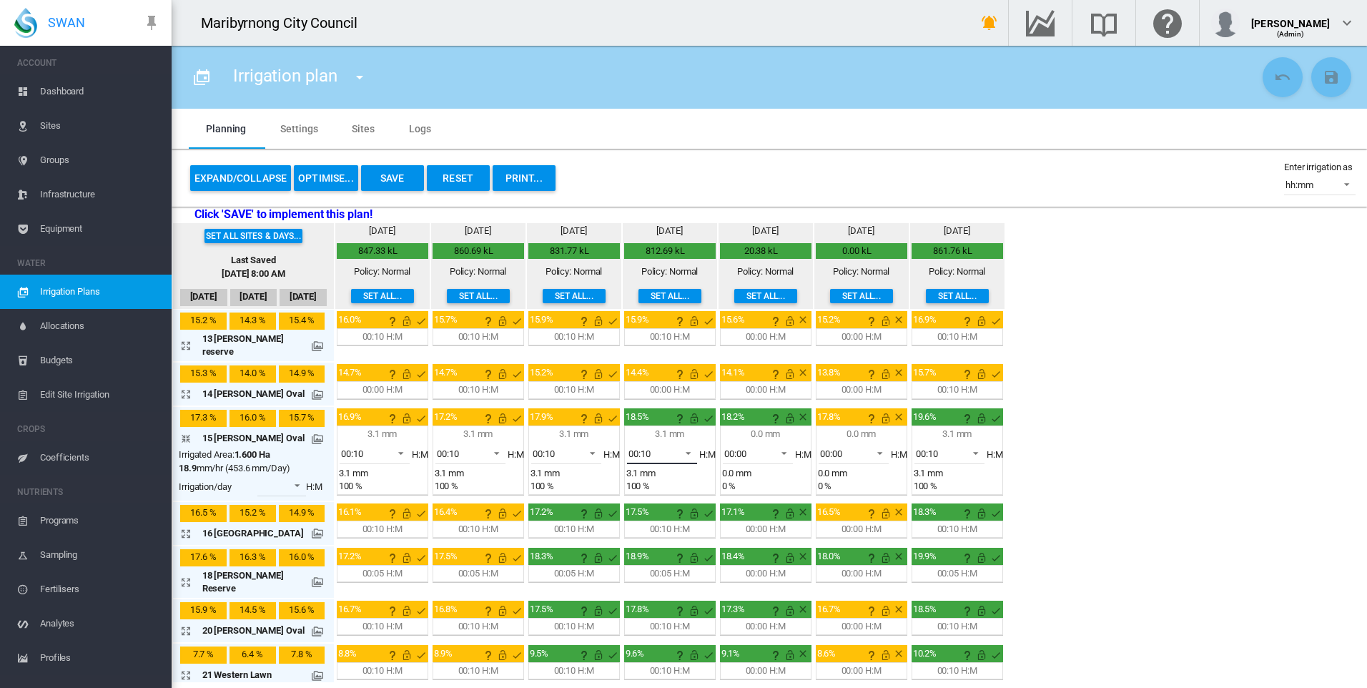
click at [663, 448] on span "00:10" at bounding box center [650, 454] width 44 height 13
click at [657, 342] on md-option "00:00" at bounding box center [660, 349] width 97 height 34
click at [663, 448] on span "00:00" at bounding box center [650, 454] width 44 height 13
click at [653, 479] on md-option "00:10" at bounding box center [660, 487] width 97 height 34
click at [184, 430] on md-icon "icon-arrow-collapse" at bounding box center [188, 438] width 17 height 17
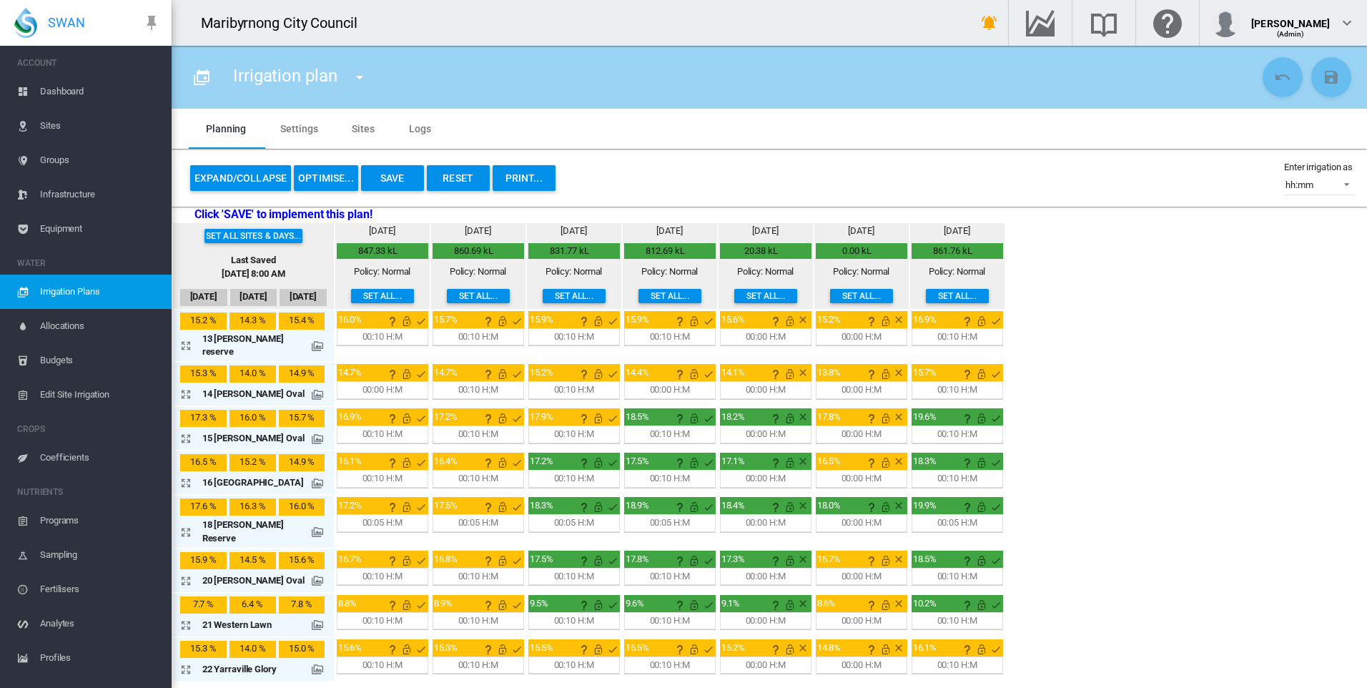
click at [182, 474] on md-icon "icon-arrow-expand" at bounding box center [188, 482] width 17 height 17
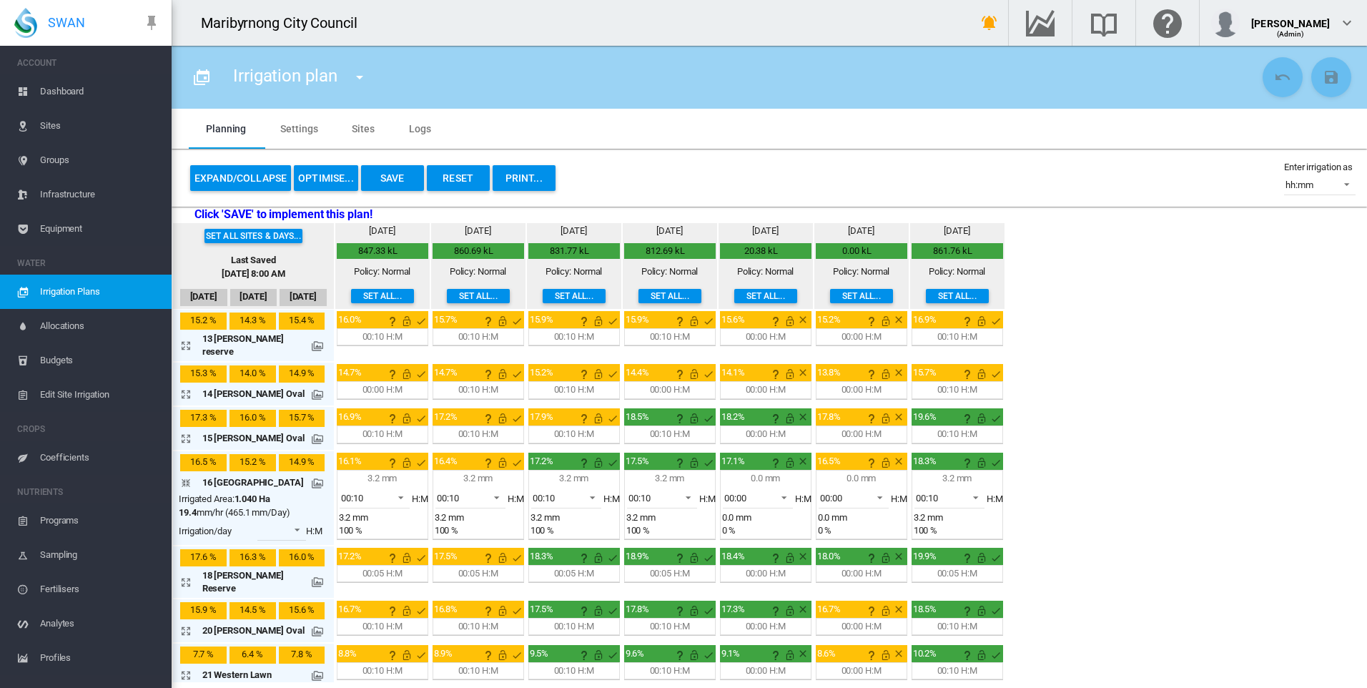
click at [187, 474] on md-icon "icon-arrow-collapse" at bounding box center [188, 482] width 17 height 17
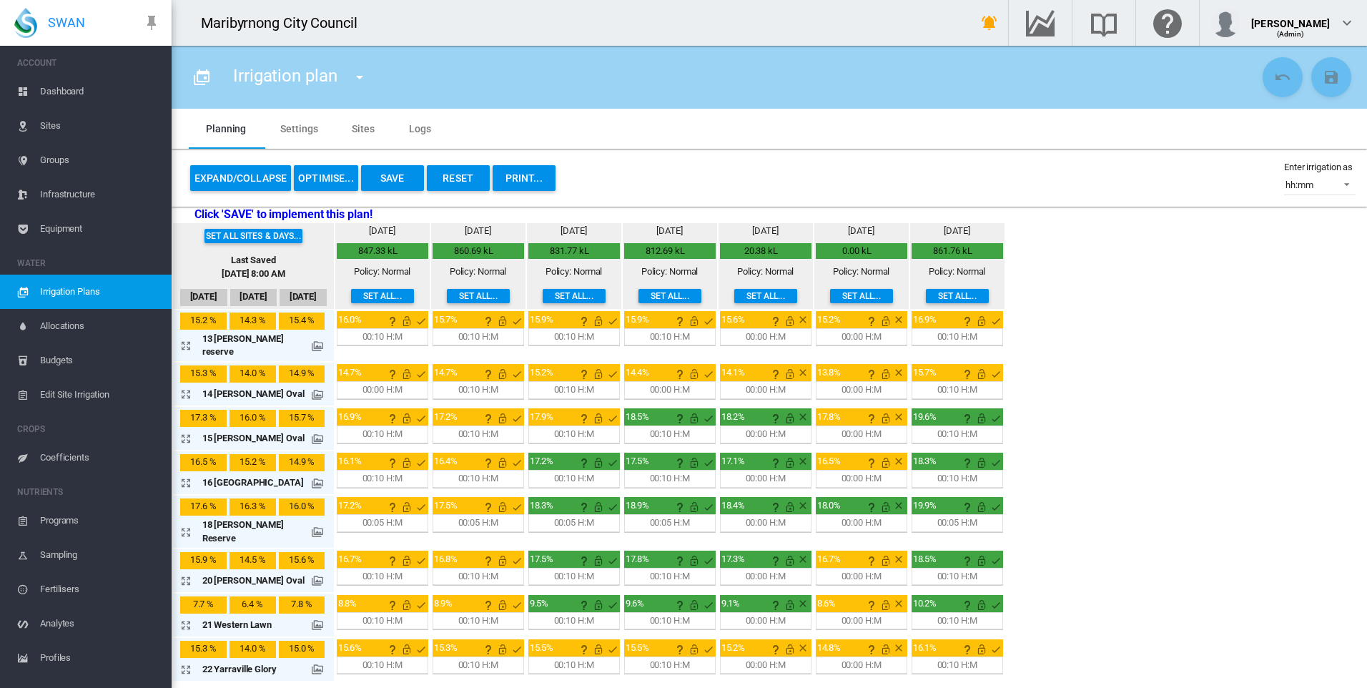
click at [187, 572] on md-icon "icon-arrow-expand" at bounding box center [188, 580] width 17 height 17
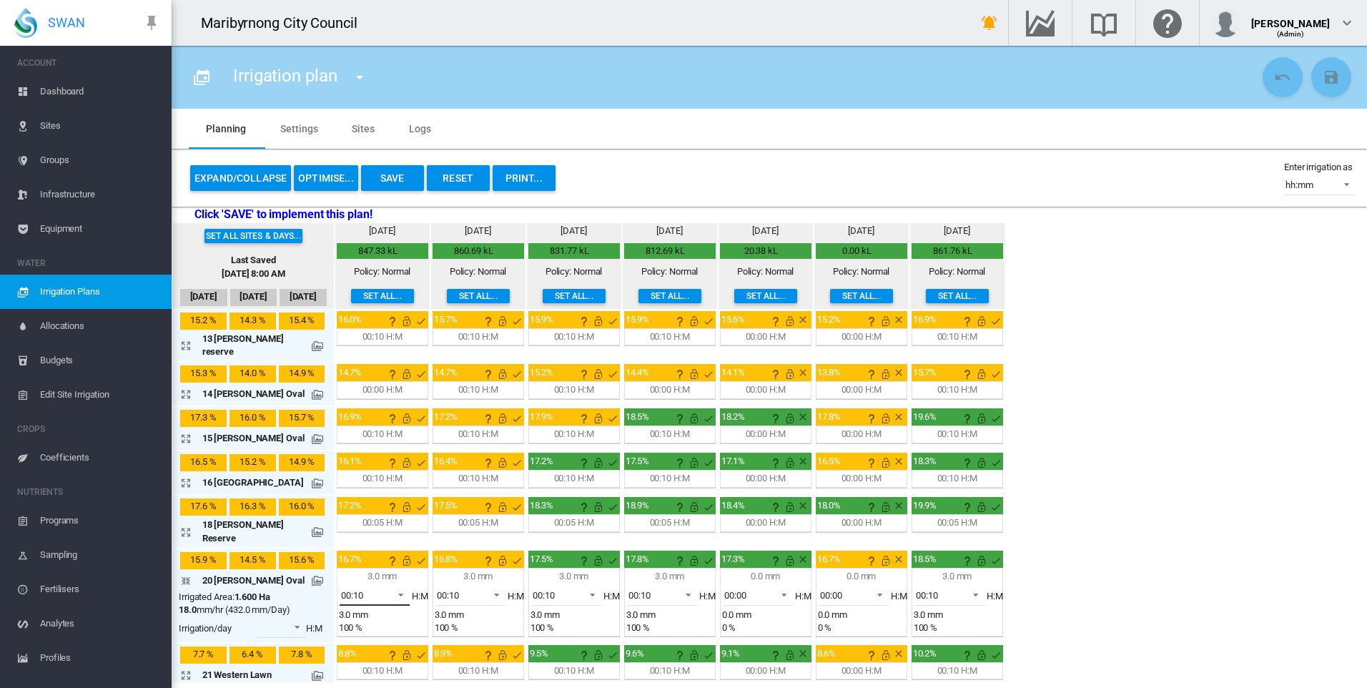
click at [392, 587] on span at bounding box center [396, 593] width 17 height 13
click at [367, 515] on md-option "00:05" at bounding box center [373, 517] width 97 height 34
click at [484, 587] on span at bounding box center [492, 593] width 17 height 13
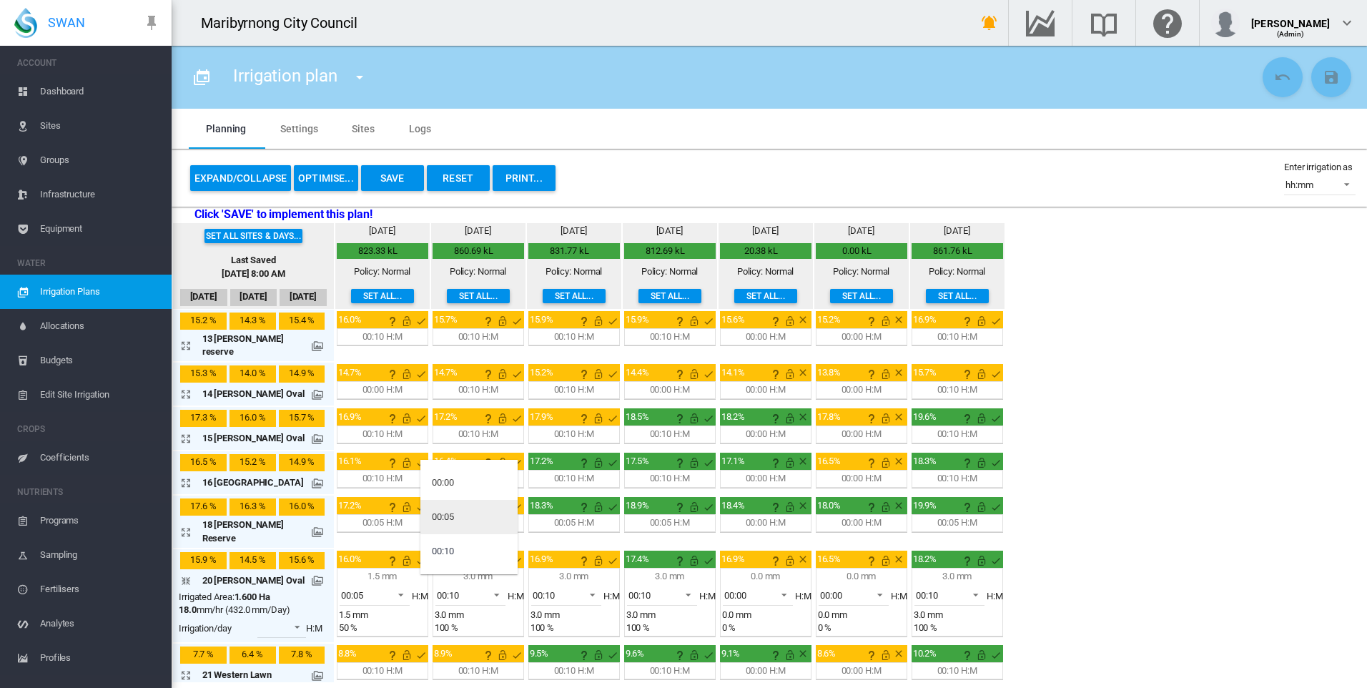
click at [463, 521] on md-option "00:05" at bounding box center [468, 517] width 97 height 34
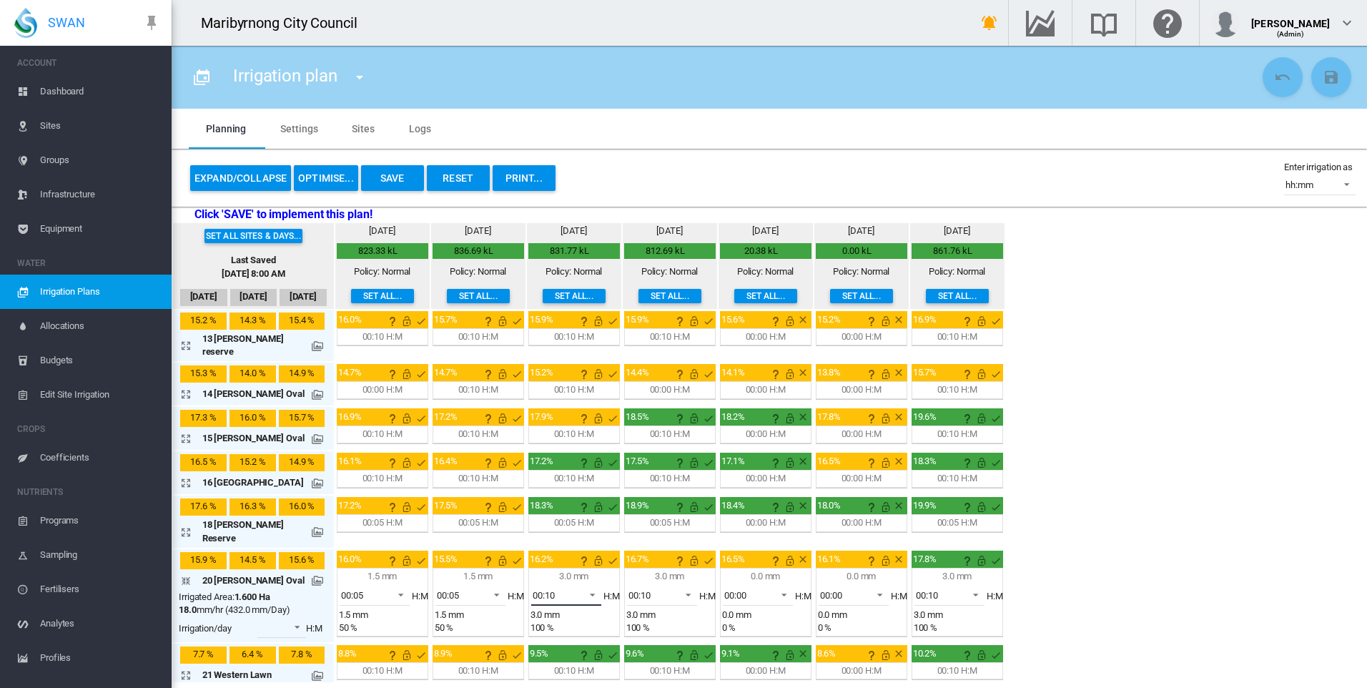
click at [580, 587] on span at bounding box center [588, 593] width 17 height 13
click at [573, 514] on md-option "00:05" at bounding box center [564, 517] width 97 height 34
click at [675, 584] on md-select-value "00:10" at bounding box center [662, 594] width 70 height 21
click at [661, 519] on md-option "00:05" at bounding box center [660, 517] width 97 height 34
click at [952, 589] on span "00:10" at bounding box center [938, 595] width 44 height 13
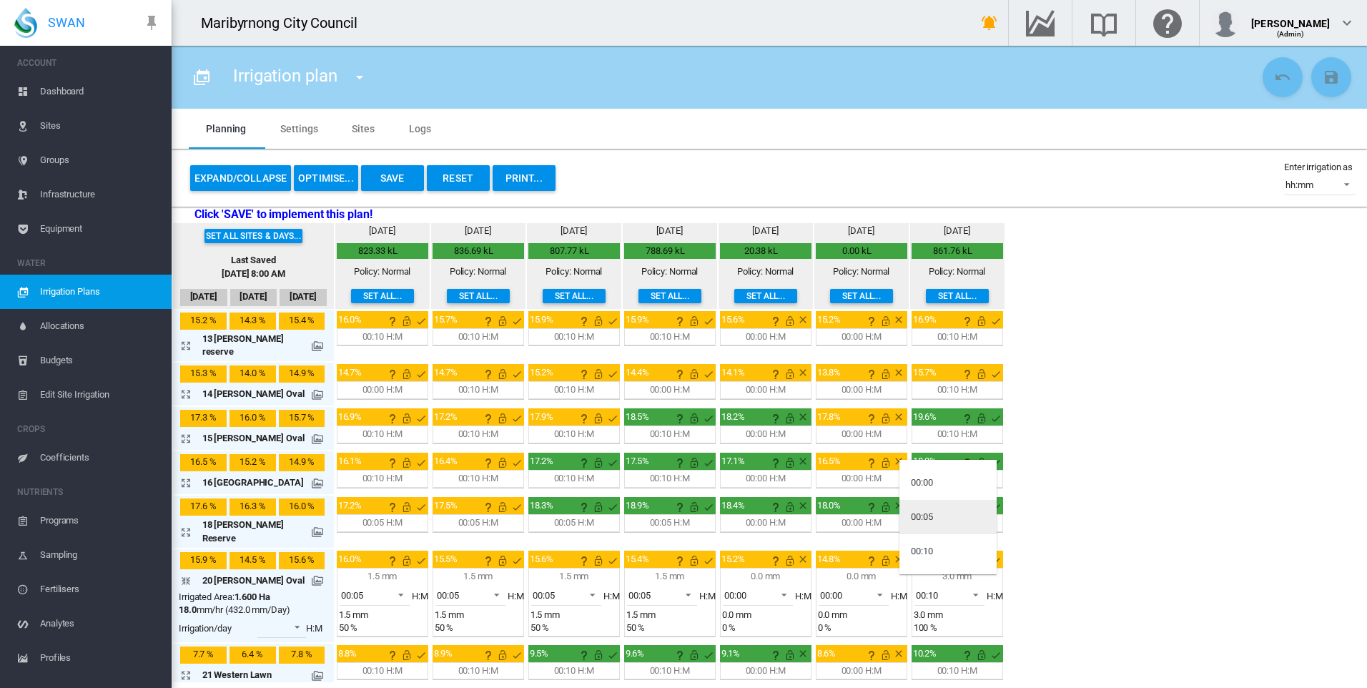
click at [942, 522] on md-option "00:05" at bounding box center [947, 517] width 97 height 34
click at [392, 587] on span at bounding box center [396, 593] width 17 height 13
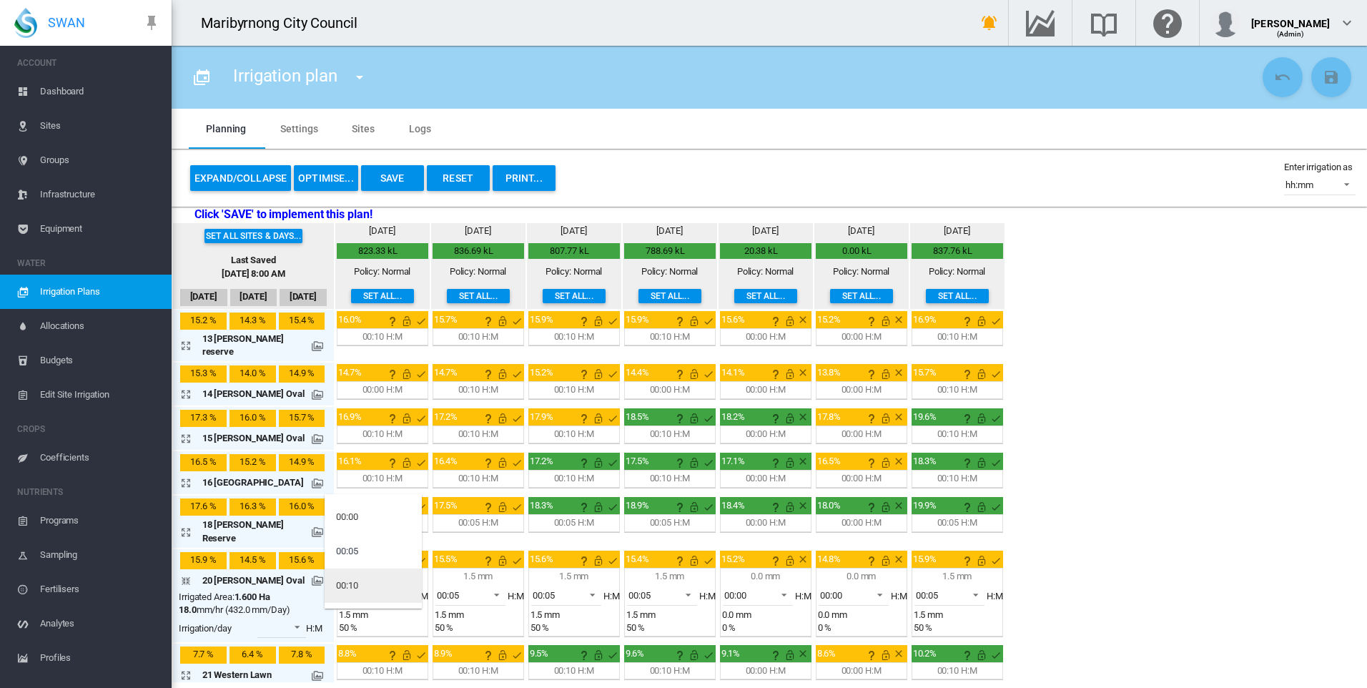
click at [377, 585] on md-option "00:10" at bounding box center [373, 585] width 97 height 34
click at [563, 589] on span "00:05" at bounding box center [555, 595] width 44 height 13
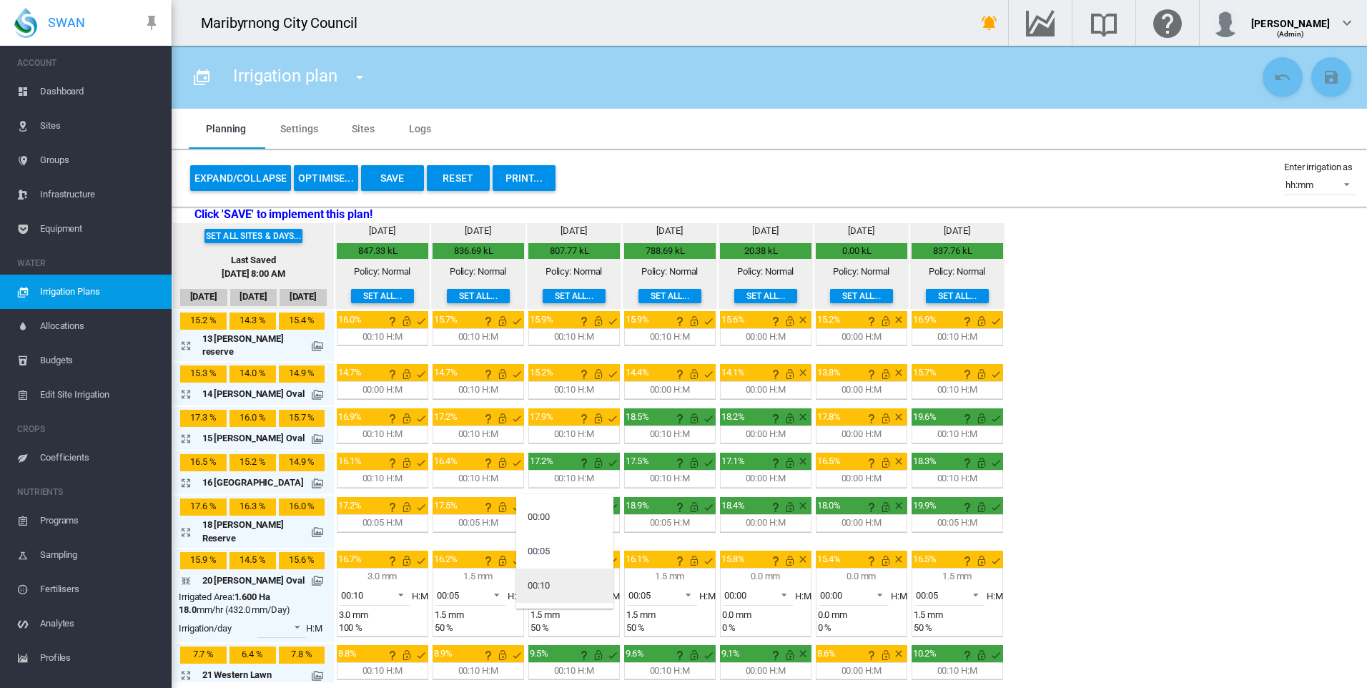
click at [556, 578] on md-option "00:10" at bounding box center [564, 585] width 97 height 34
click at [475, 589] on span "00:05" at bounding box center [459, 595] width 44 height 13
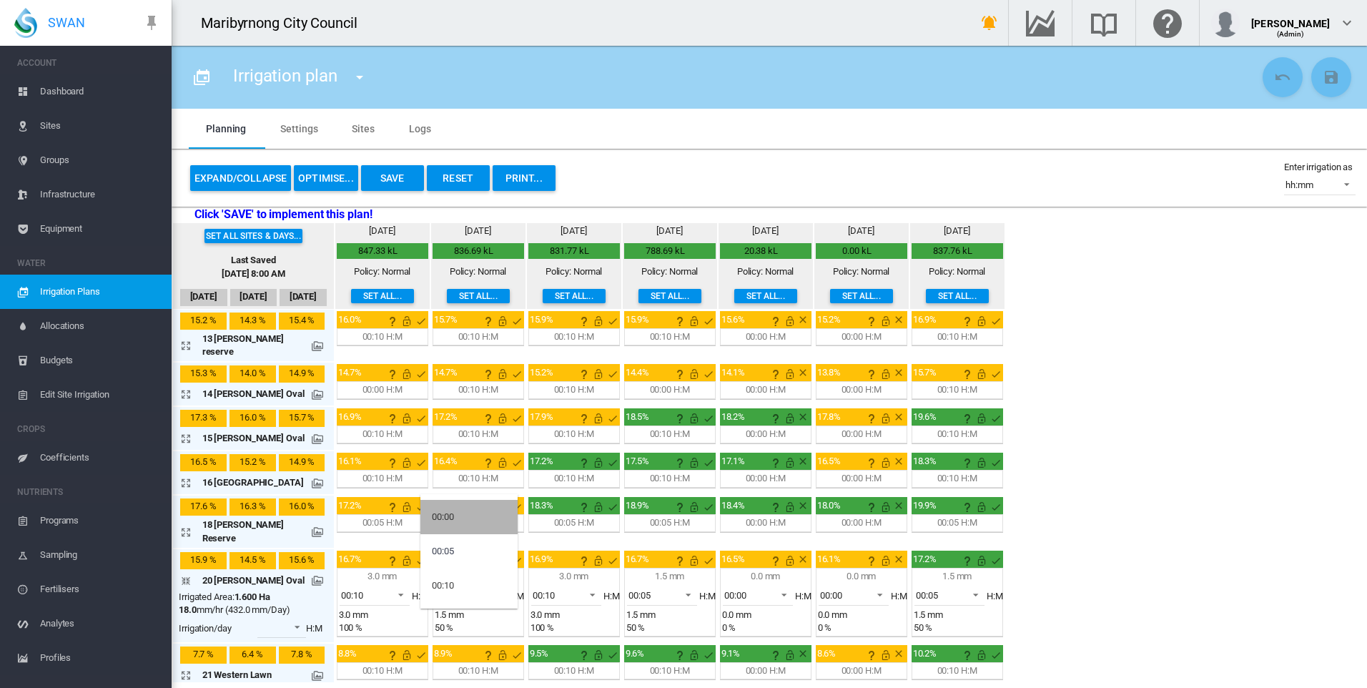
click at [470, 516] on md-option "00:00" at bounding box center [468, 517] width 97 height 34
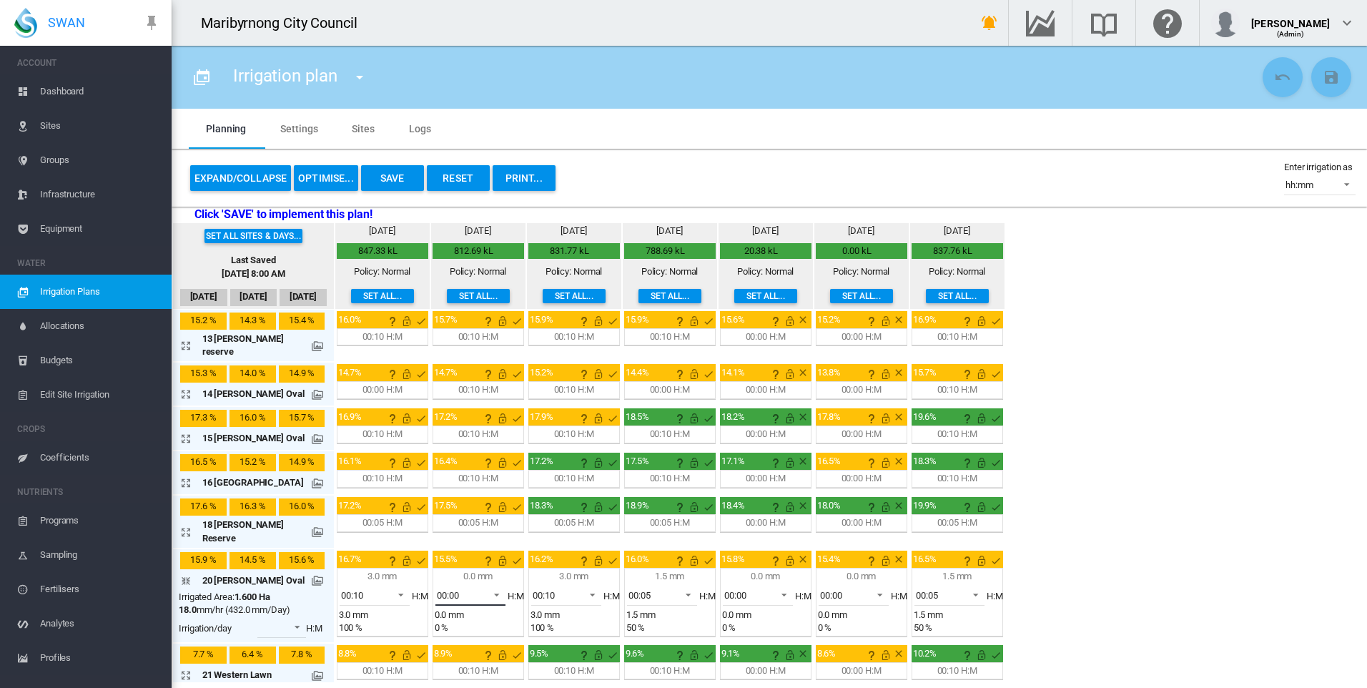
click at [489, 587] on span at bounding box center [492, 593] width 17 height 13
click at [470, 615] on md-option "00:10" at bounding box center [468, 620] width 97 height 34
click at [652, 589] on span "00:05" at bounding box center [650, 595] width 44 height 13
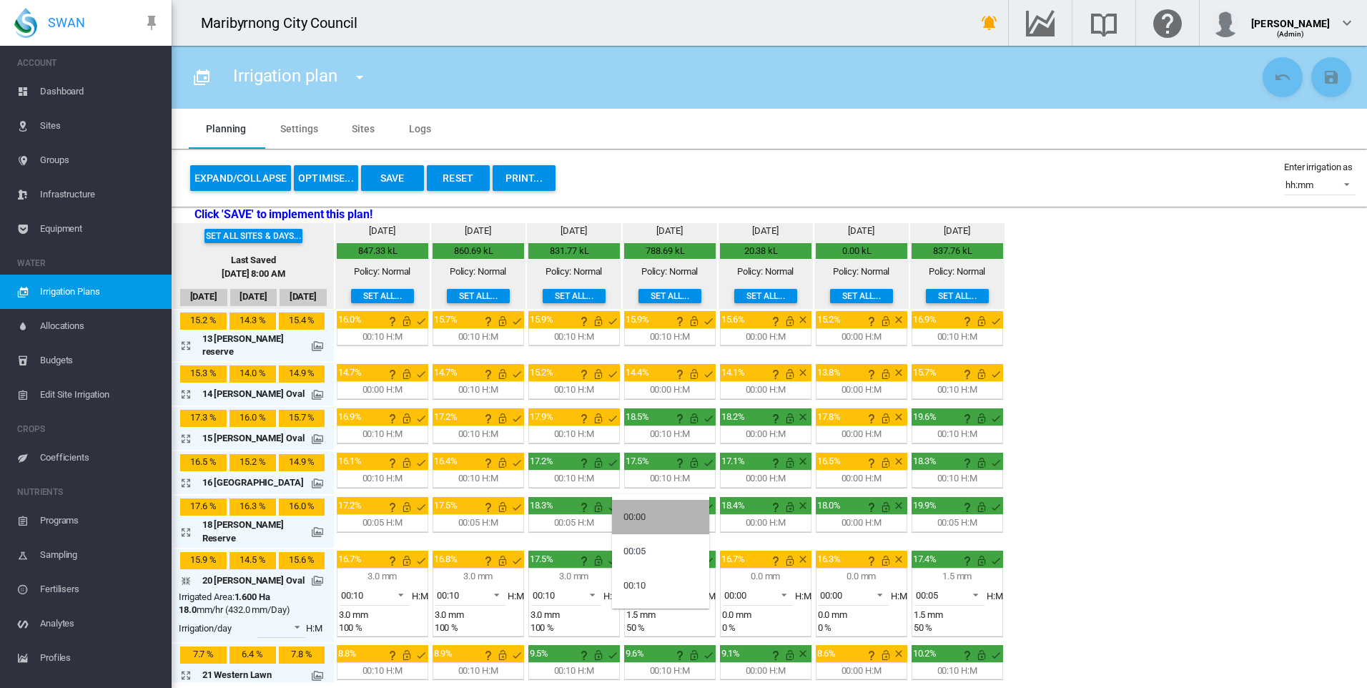
click at [648, 514] on md-option "00:00" at bounding box center [660, 517] width 97 height 34
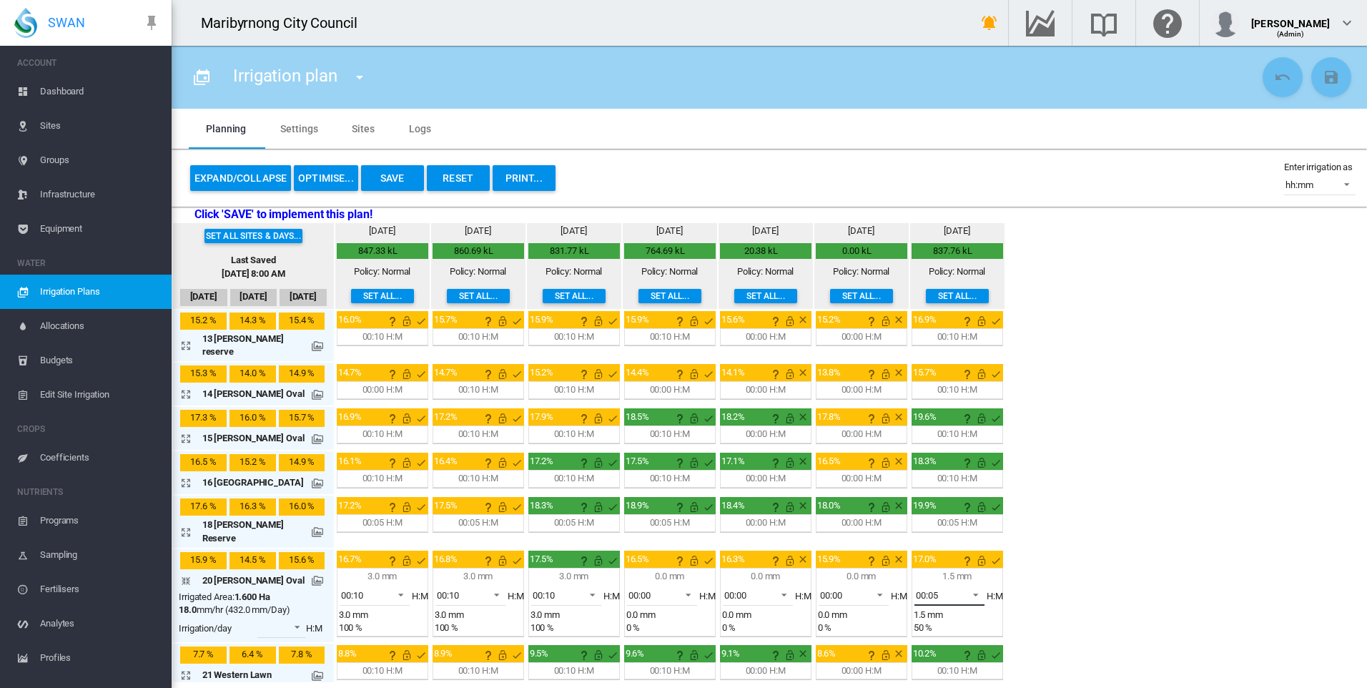
click at [951, 589] on span "00:05" at bounding box center [938, 595] width 44 height 13
click at [945, 585] on md-option "00:10" at bounding box center [947, 585] width 97 height 34
click at [636, 590] on div "00:00" at bounding box center [639, 595] width 22 height 11
click at [634, 620] on div "00:10" at bounding box center [634, 619] width 22 height 13
click at [1110, 530] on div "Set all sites & days... Last Saved [DATE] 8:00 AM [DATE] [DATE] [DATE] [DATE] 4…" at bounding box center [769, 452] width 1195 height 459
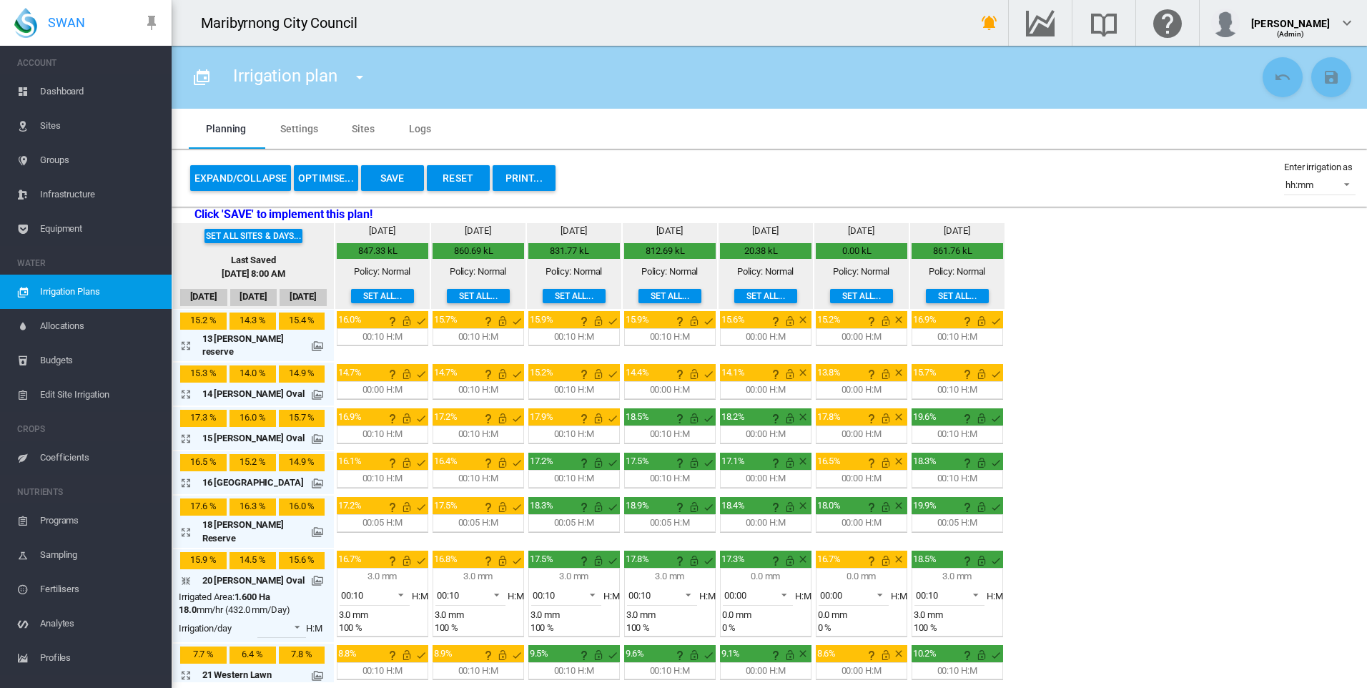
click at [183, 572] on md-icon "icon-arrow-collapse" at bounding box center [188, 580] width 17 height 17
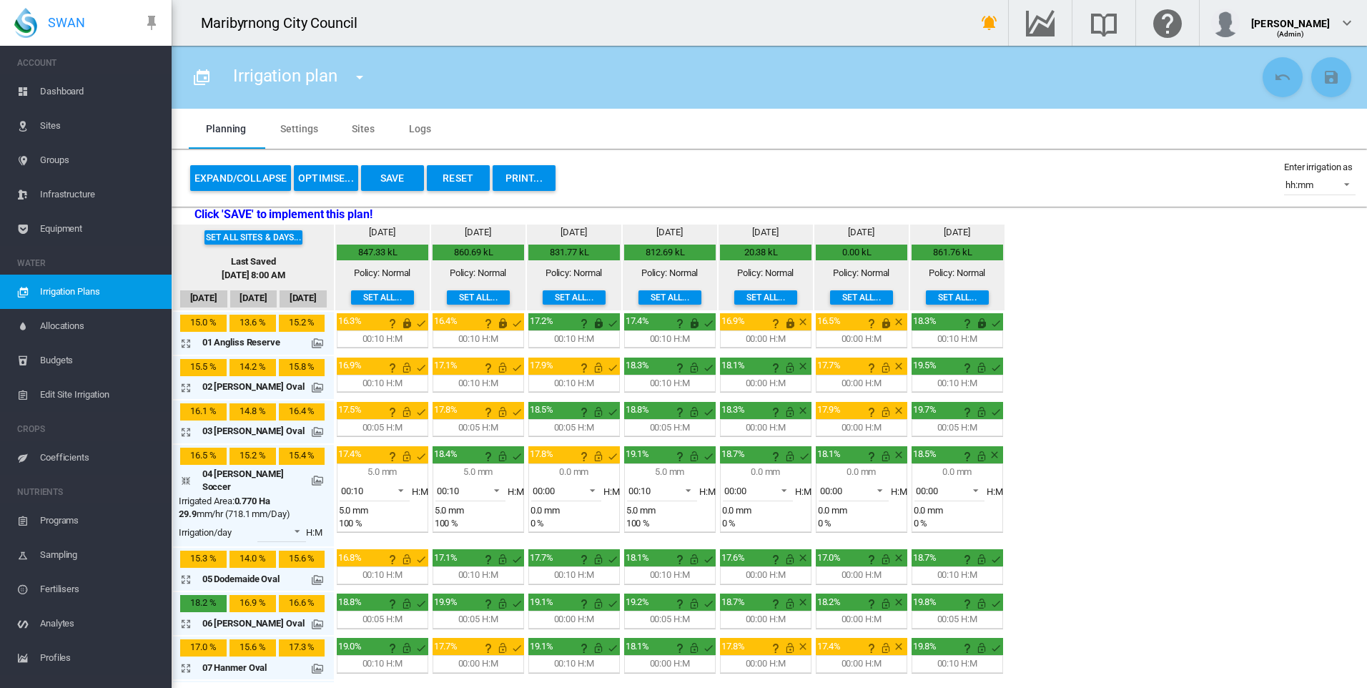
scroll to position [610, 0]
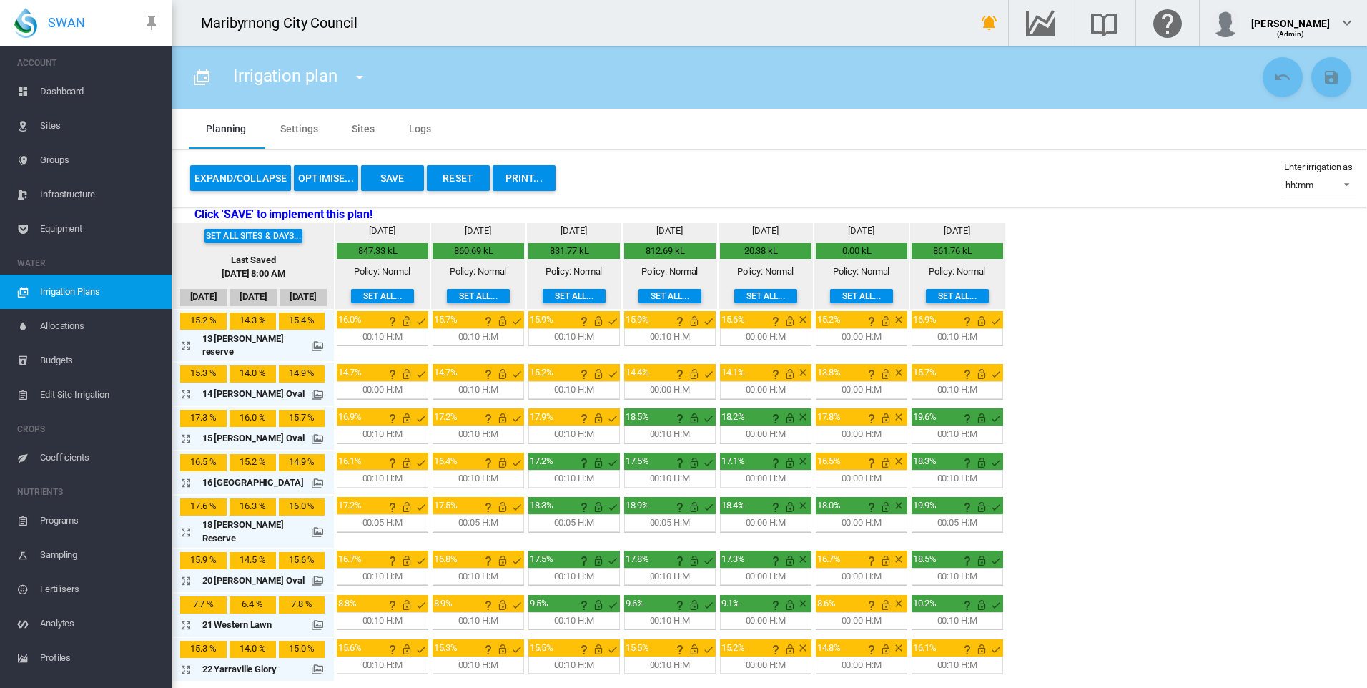
click at [1165, 480] on div "Set all sites & days... Last Saved [DATE] 8:00 AM [DATE] [DATE] [DATE] [DATE] 4…" at bounding box center [769, 452] width 1195 height 459
drag, startPoint x: 1307, startPoint y: 579, endPoint x: 1239, endPoint y: 548, distance: 74.8
click at [1304, 578] on div "Set all sites & days... Last Saved [DATE] 8:00 AM [DATE] [DATE] [DATE] [DATE] 4…" at bounding box center [769, 452] width 1195 height 459
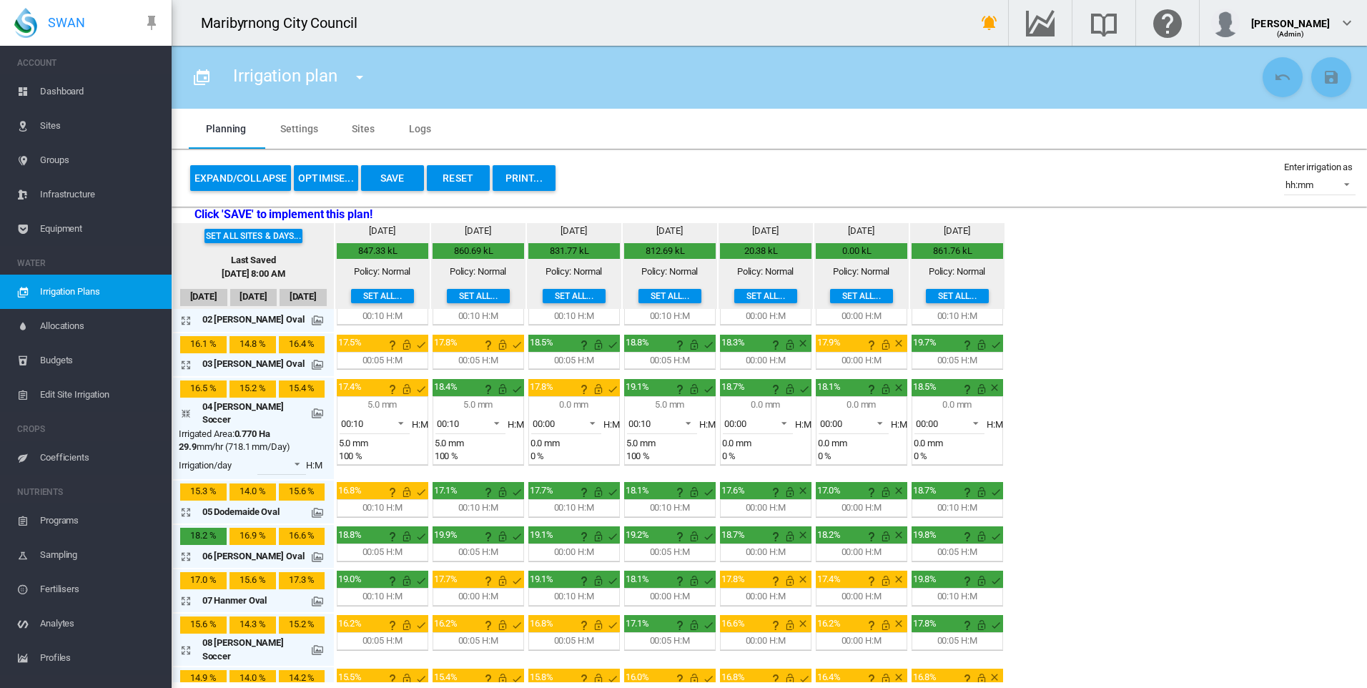
scroll to position [0, 0]
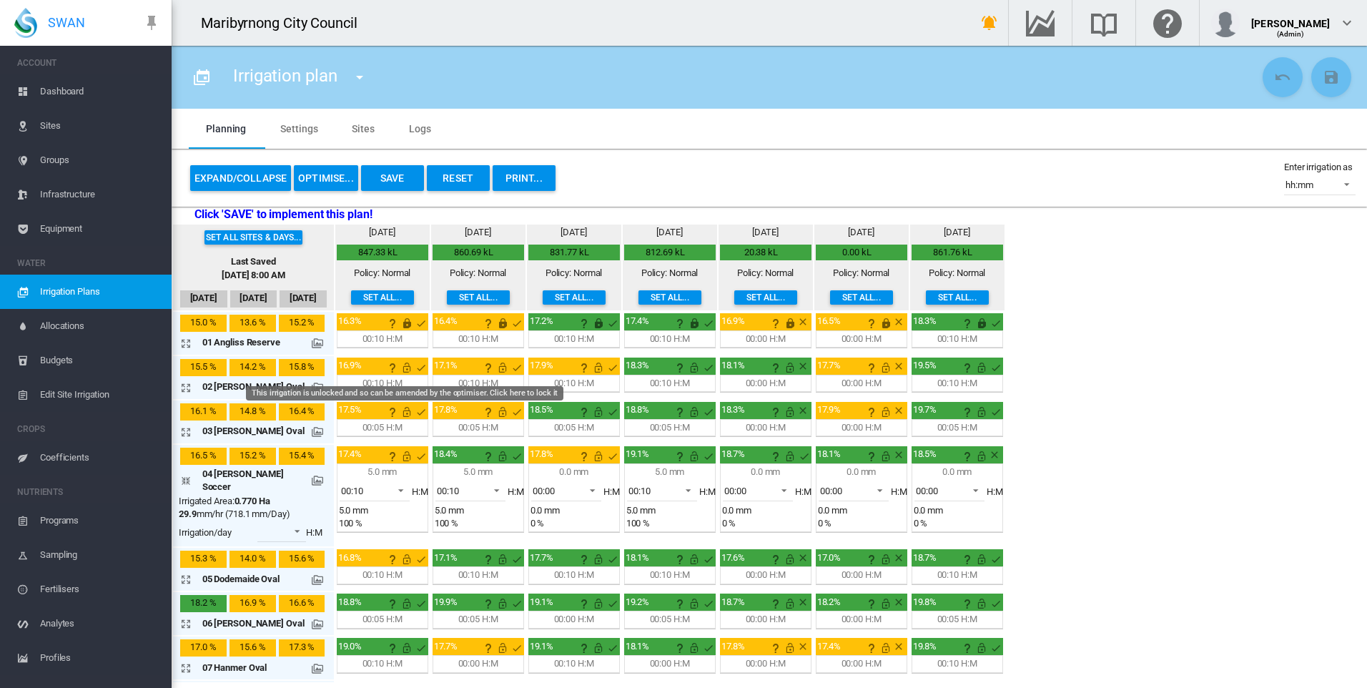
click at [399, 365] on md-icon "This irrigation is unlocked and so can be amended by the optimiser. Click here …" at bounding box center [406, 367] width 17 height 17
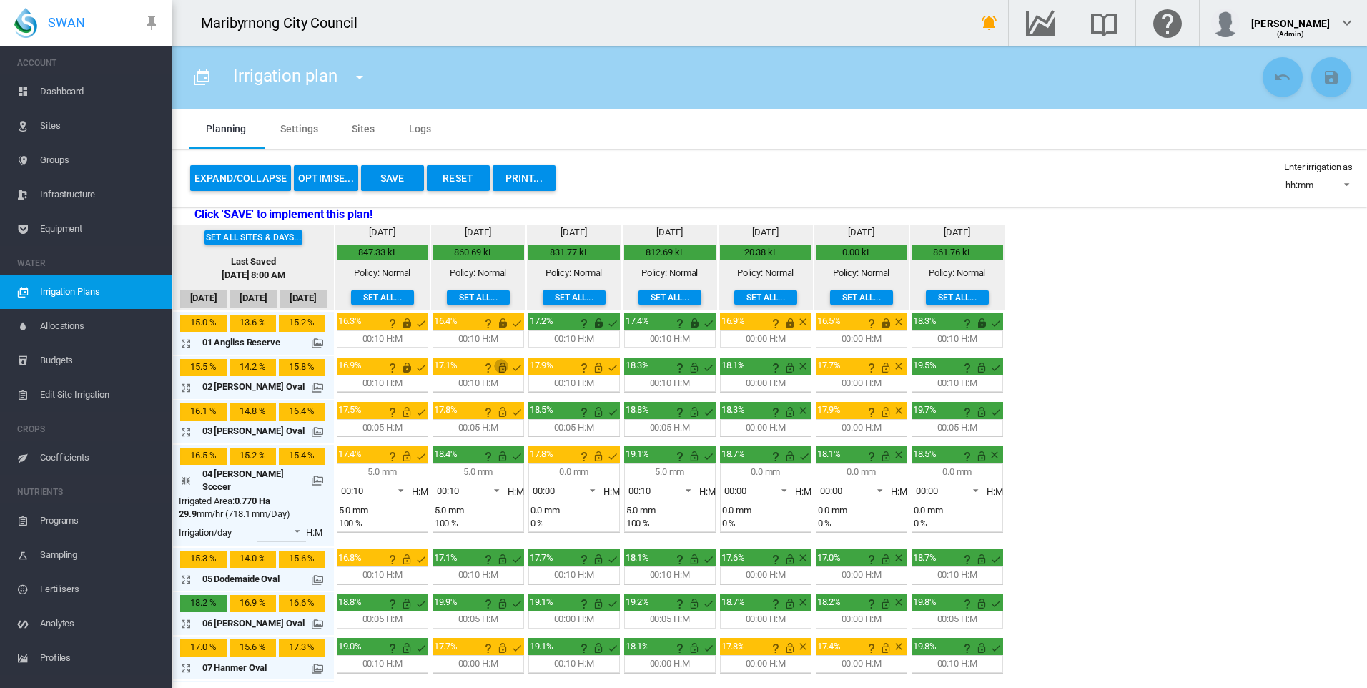
click at [494, 367] on md-icon "This irrigation is unlocked and so can be amended by the optimiser. Click here …" at bounding box center [502, 367] width 17 height 17
click at [592, 366] on md-icon "This irrigation is unlocked and so can be amended by the optimiser. Click here …" at bounding box center [598, 367] width 17 height 17
click at [688, 366] on md-icon "This irrigation is unlocked and so can be amended by the optimiser. Click here …" at bounding box center [694, 367] width 17 height 17
click at [784, 365] on md-icon "This irrigation is unlocked and so can be amended by the optimiser. Click here …" at bounding box center [789, 367] width 17 height 17
click at [882, 367] on md-icon "This irrigation is unlocked and so can be amended by the optimiser. Click here …" at bounding box center [885, 367] width 17 height 17
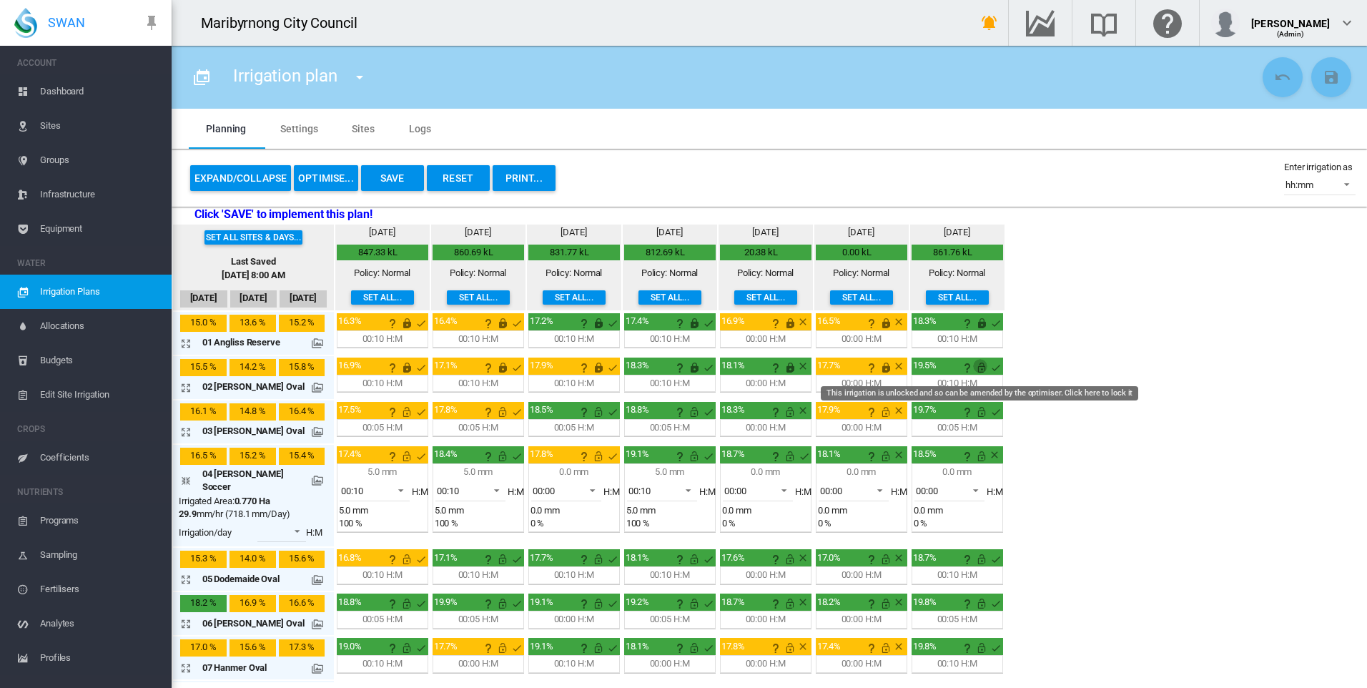
click at [977, 365] on md-icon "This irrigation is unlocked and so can be amended by the optimiser. Click here …" at bounding box center [981, 367] width 17 height 17
click at [185, 476] on md-icon "icon-arrow-collapse" at bounding box center [188, 480] width 17 height 17
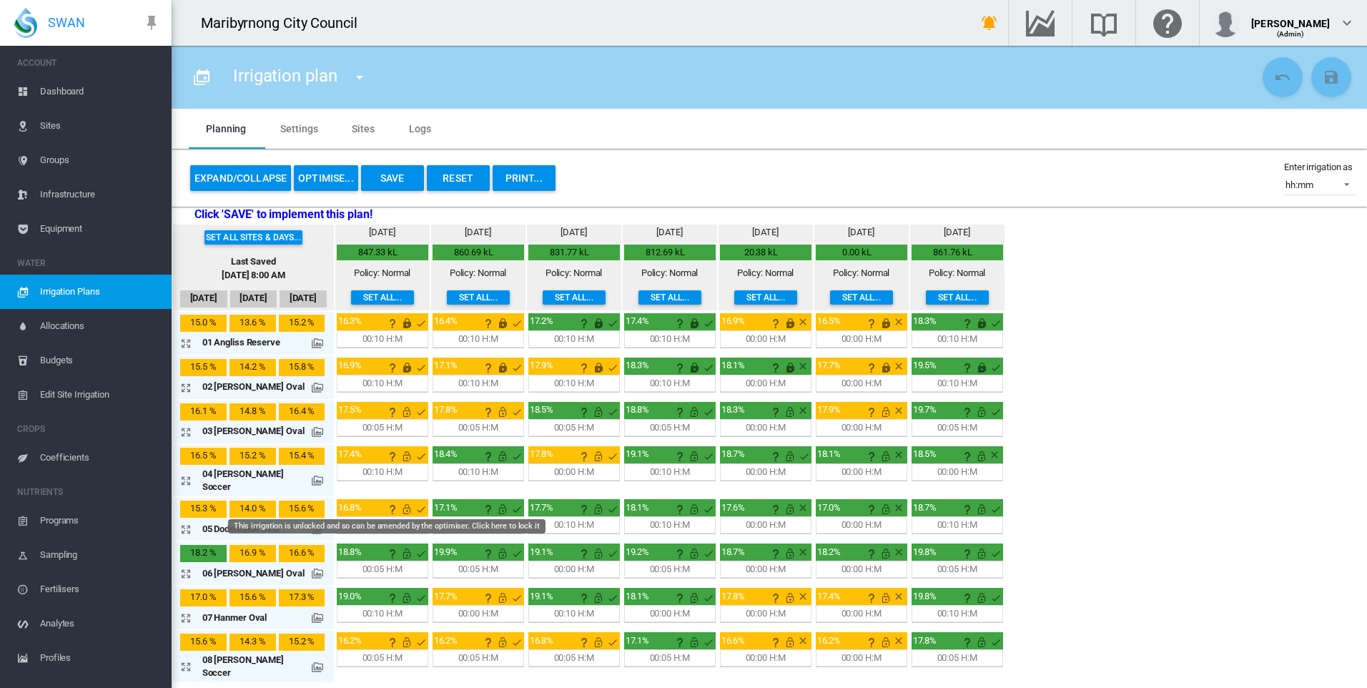
click at [398, 505] on md-icon "This irrigation is unlocked and so can be amended by the optimiser. Click here …" at bounding box center [406, 508] width 17 height 17
click at [494, 501] on md-icon "This irrigation is unlocked and so can be amended by the optimiser. Click here …" at bounding box center [502, 508] width 17 height 17
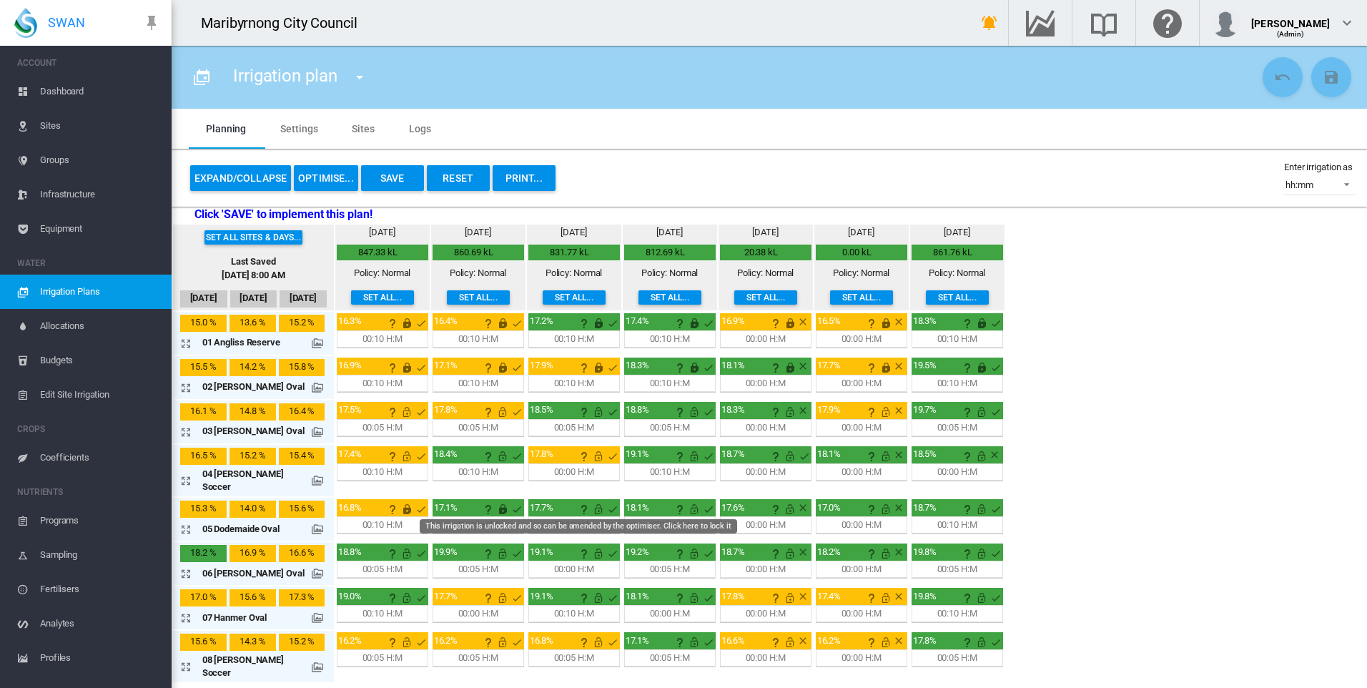
click at [590, 500] on md-icon "This irrigation is unlocked and so can be amended by the optimiser. Click here …" at bounding box center [598, 508] width 17 height 17
click at [686, 500] on md-icon "This irrigation is unlocked and so can be amended by the optimiser. Click here …" at bounding box center [694, 508] width 17 height 17
click at [781, 500] on md-icon "This irrigation is unlocked and so can be amended by the optimiser. Click here …" at bounding box center [789, 508] width 17 height 17
click at [877, 502] on md-icon "This irrigation is unlocked and so can be amended by the optimiser. Click here …" at bounding box center [885, 508] width 17 height 17
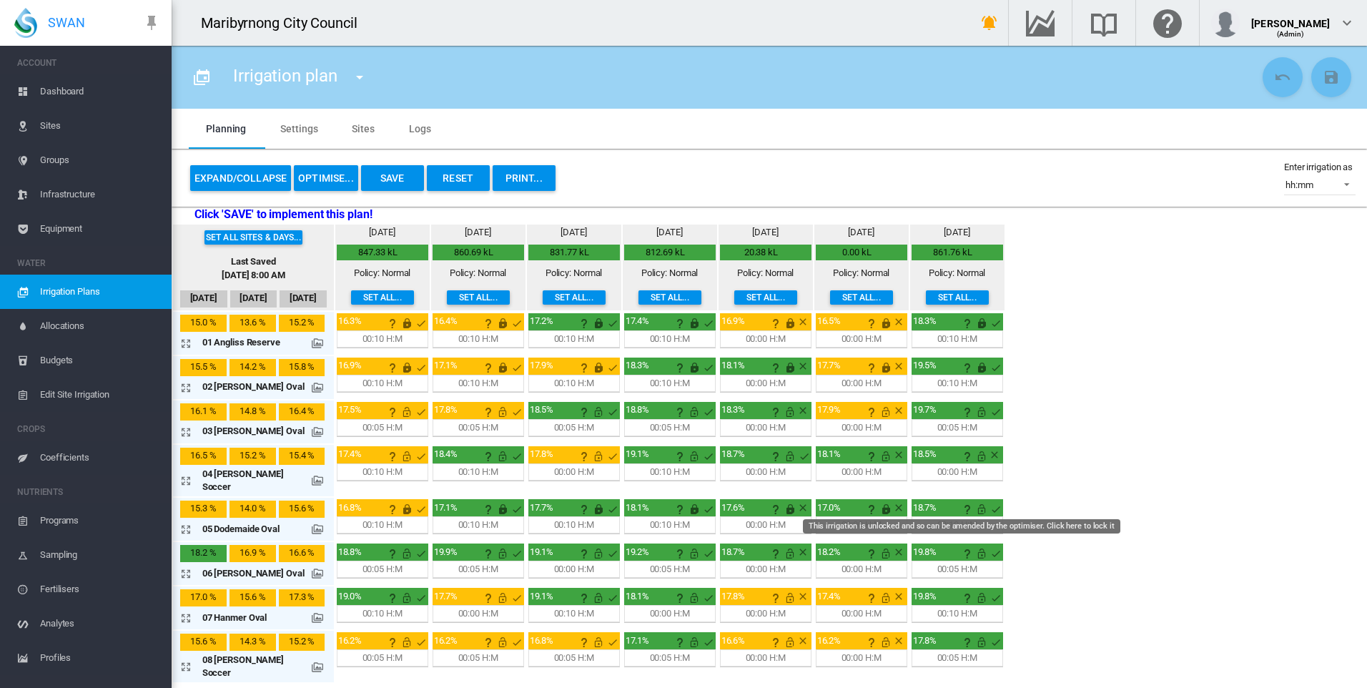
click at [973, 502] on md-icon "This irrigation is unlocked and so can be amended by the optimiser. Click here …" at bounding box center [981, 508] width 17 height 17
click at [398, 545] on md-icon "This irrigation is unlocked and so can be amended by the optimiser. Click here …" at bounding box center [406, 553] width 17 height 17
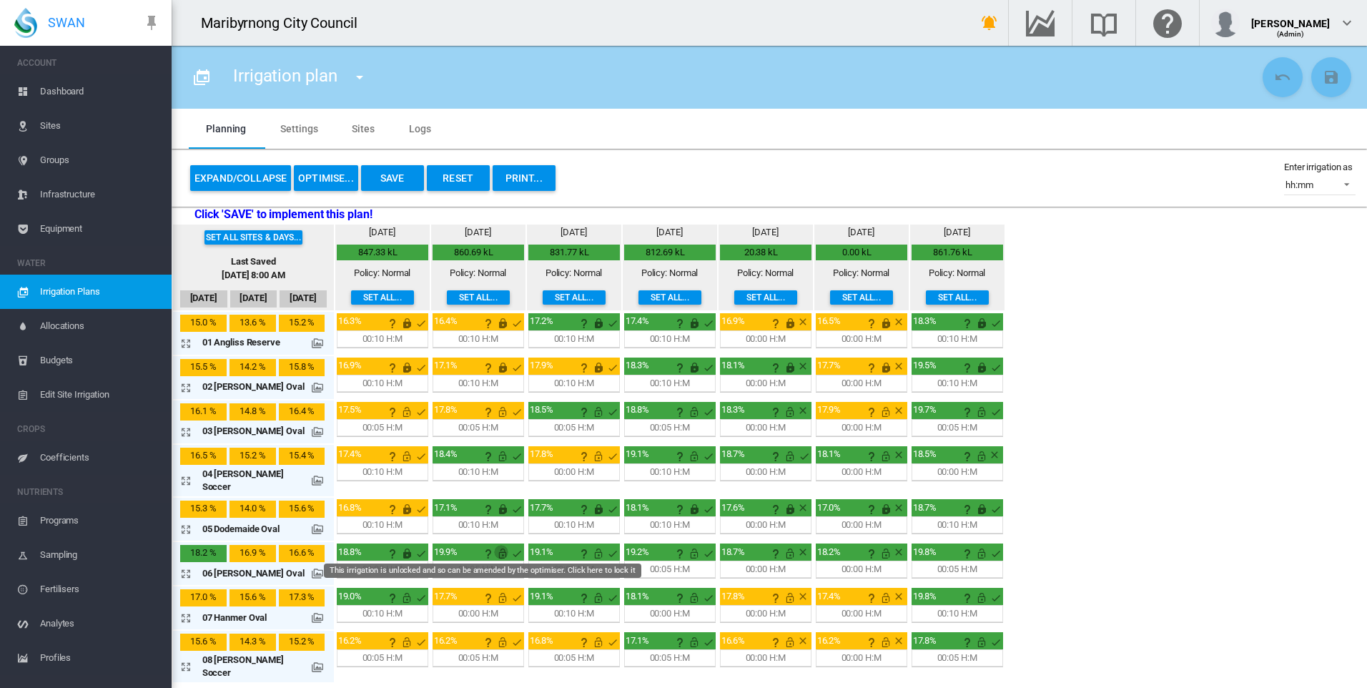
click at [494, 545] on md-icon "This irrigation is unlocked and so can be amended by the optimiser. Click here …" at bounding box center [502, 553] width 17 height 17
click at [590, 545] on md-icon "This irrigation is unlocked and so can be amended by the optimiser. Click here …" at bounding box center [598, 553] width 17 height 17
click at [686, 545] on md-icon "This irrigation is unlocked and so can be amended by the optimiser. Click here …" at bounding box center [694, 553] width 17 height 17
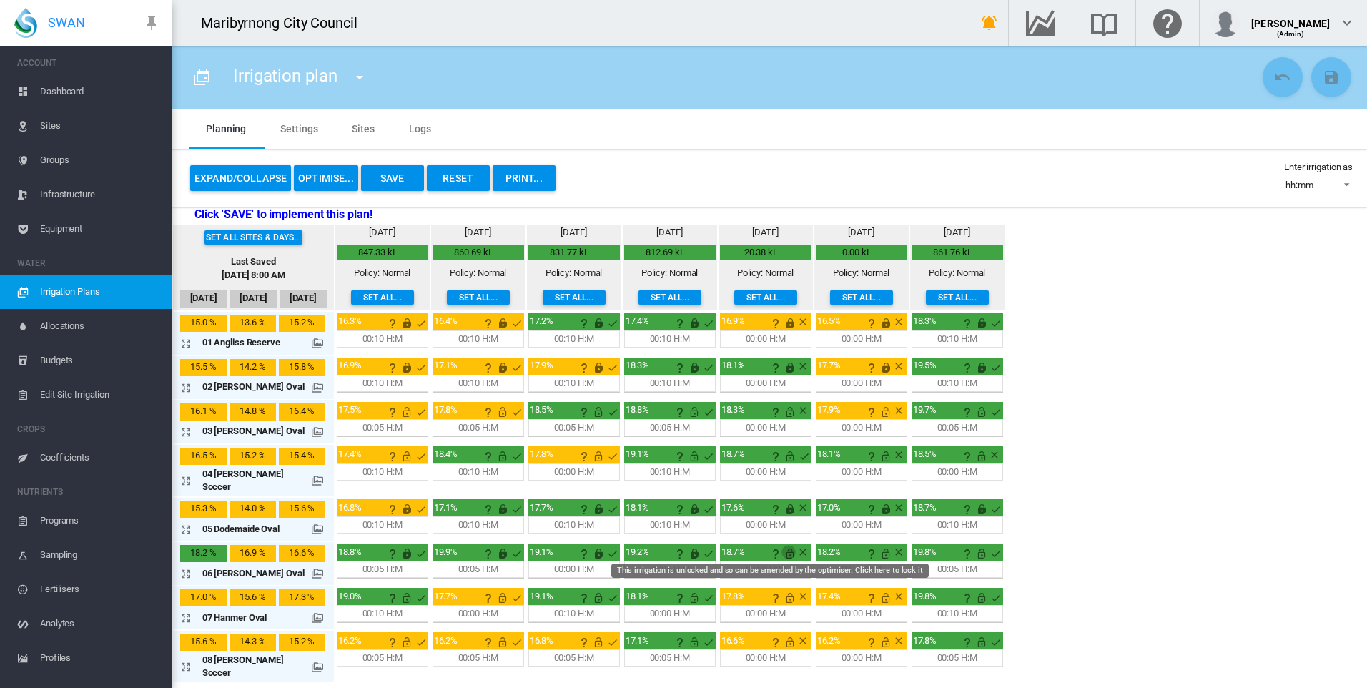
click at [781, 545] on md-icon "This irrigation is unlocked and so can be amended by the optimiser. Click here …" at bounding box center [789, 553] width 17 height 17
click at [877, 545] on md-icon "This irrigation is unlocked and so can be amended by the optimiser. Click here …" at bounding box center [885, 553] width 17 height 17
click at [973, 545] on md-icon "This irrigation is unlocked and so can be amended by the optimiser. Click here …" at bounding box center [981, 553] width 17 height 17
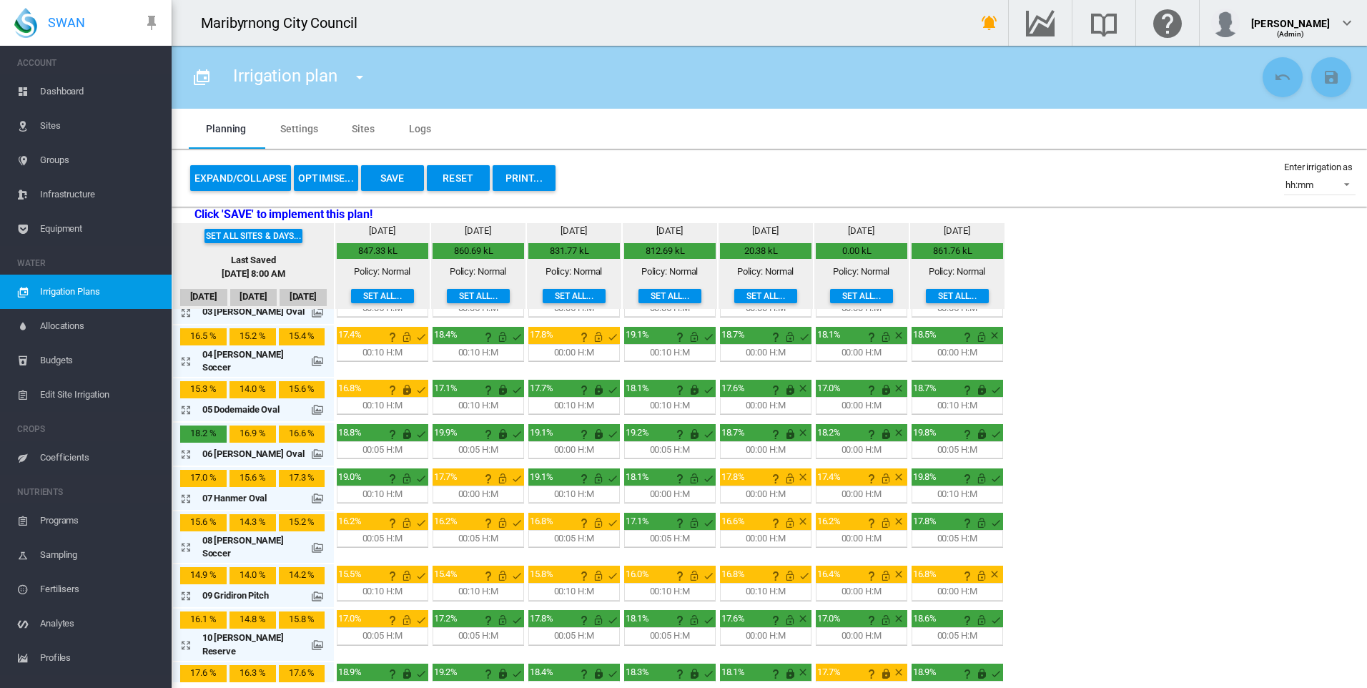
scroll to position [143, 0]
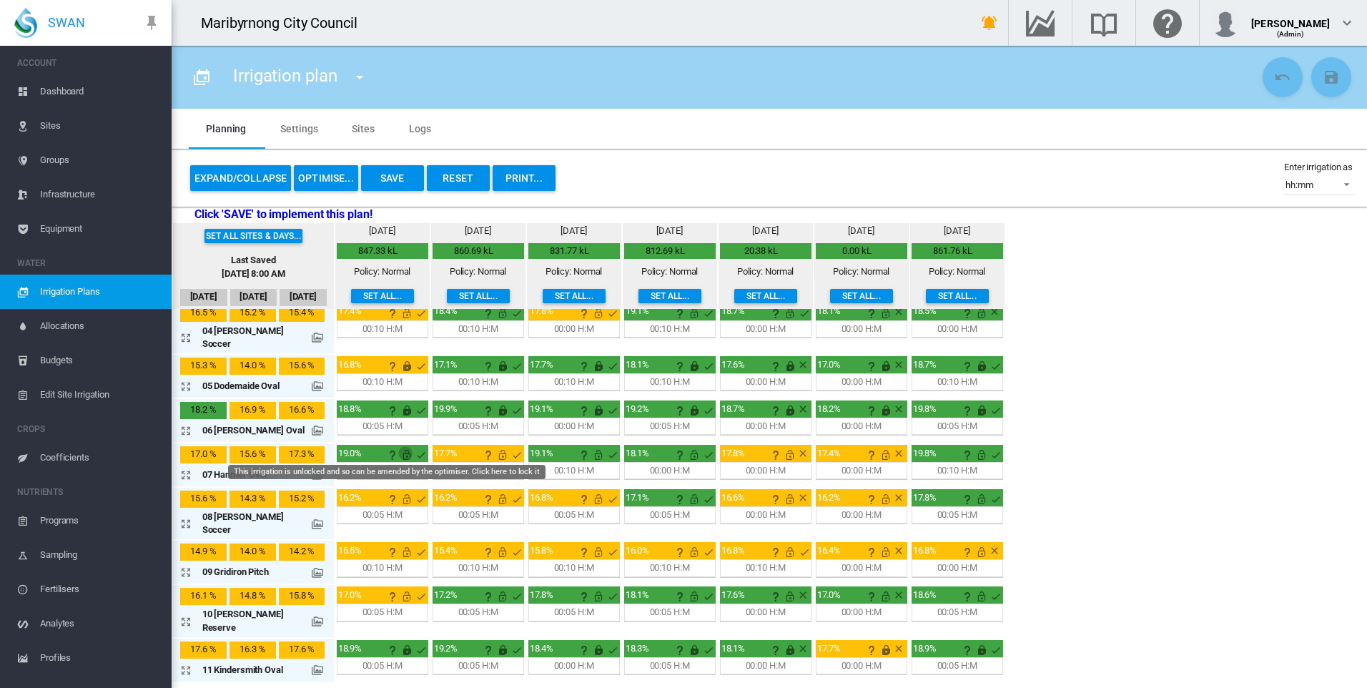
click at [398, 446] on md-icon "This irrigation is unlocked and so can be amended by the optimiser. Click here …" at bounding box center [406, 454] width 17 height 17
drag, startPoint x: 475, startPoint y: 445, endPoint x: 553, endPoint y: 445, distance: 77.9
click at [494, 446] on md-icon "This irrigation is unlocked and so can be amended by the optimiser. Click here …" at bounding box center [502, 454] width 17 height 17
click at [590, 446] on md-icon "This irrigation is unlocked and so can be amended by the optimiser. Click here …" at bounding box center [598, 454] width 17 height 17
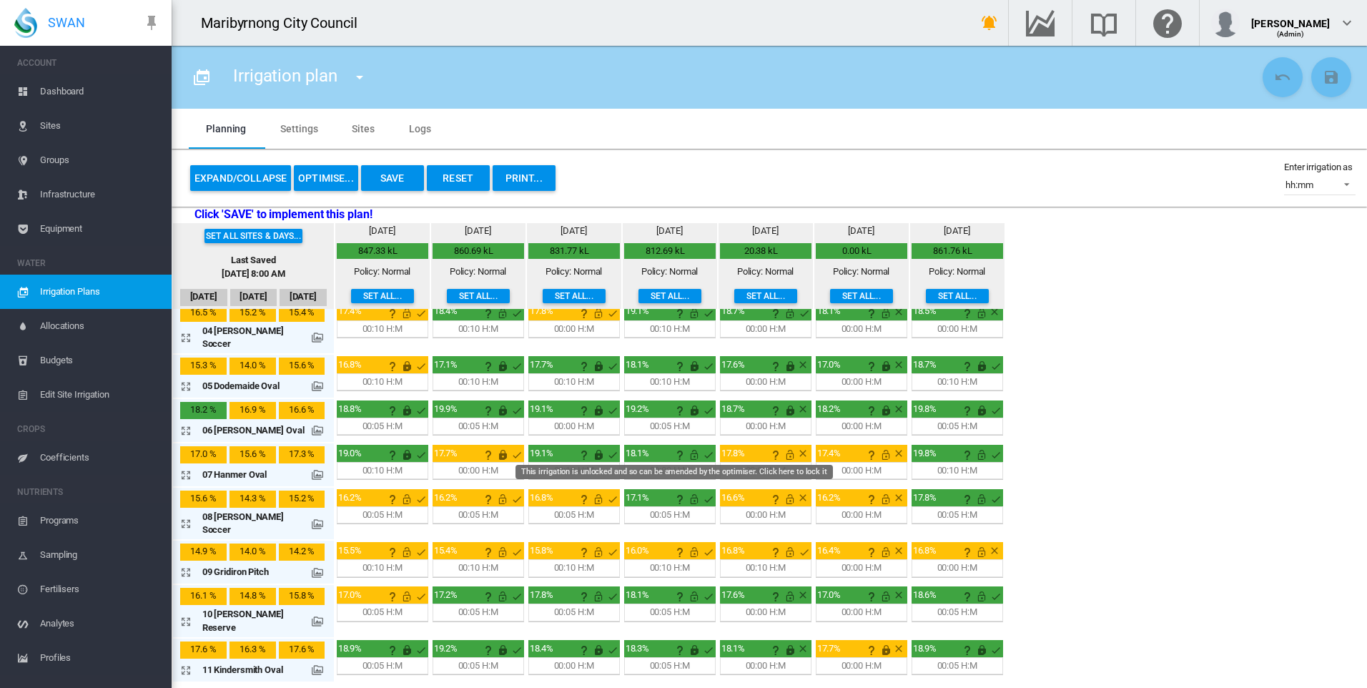
click at [686, 446] on md-icon "This irrigation is unlocked and so can be amended by the optimiser. Click here …" at bounding box center [694, 454] width 17 height 17
click at [781, 446] on md-icon "This irrigation is unlocked and so can be amended by the optimiser. Click here …" at bounding box center [789, 454] width 17 height 17
click at [877, 448] on md-icon "This irrigation is unlocked and so can be amended by the optimiser. Click here …" at bounding box center [885, 454] width 17 height 17
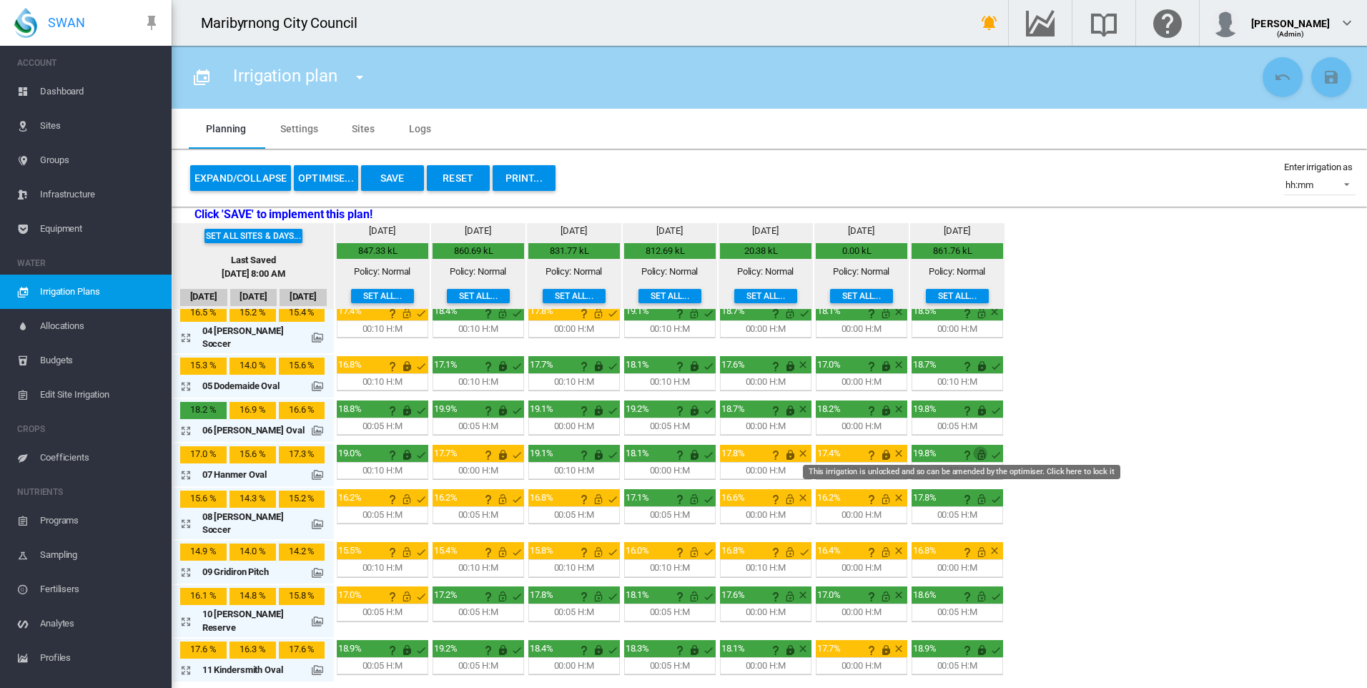
click at [973, 446] on md-icon "This irrigation is unlocked and so can be amended by the optimiser. Click here …" at bounding box center [981, 454] width 17 height 17
click at [398, 490] on md-icon "This irrigation is unlocked and so can be amended by the optimiser. Click here …" at bounding box center [406, 498] width 17 height 17
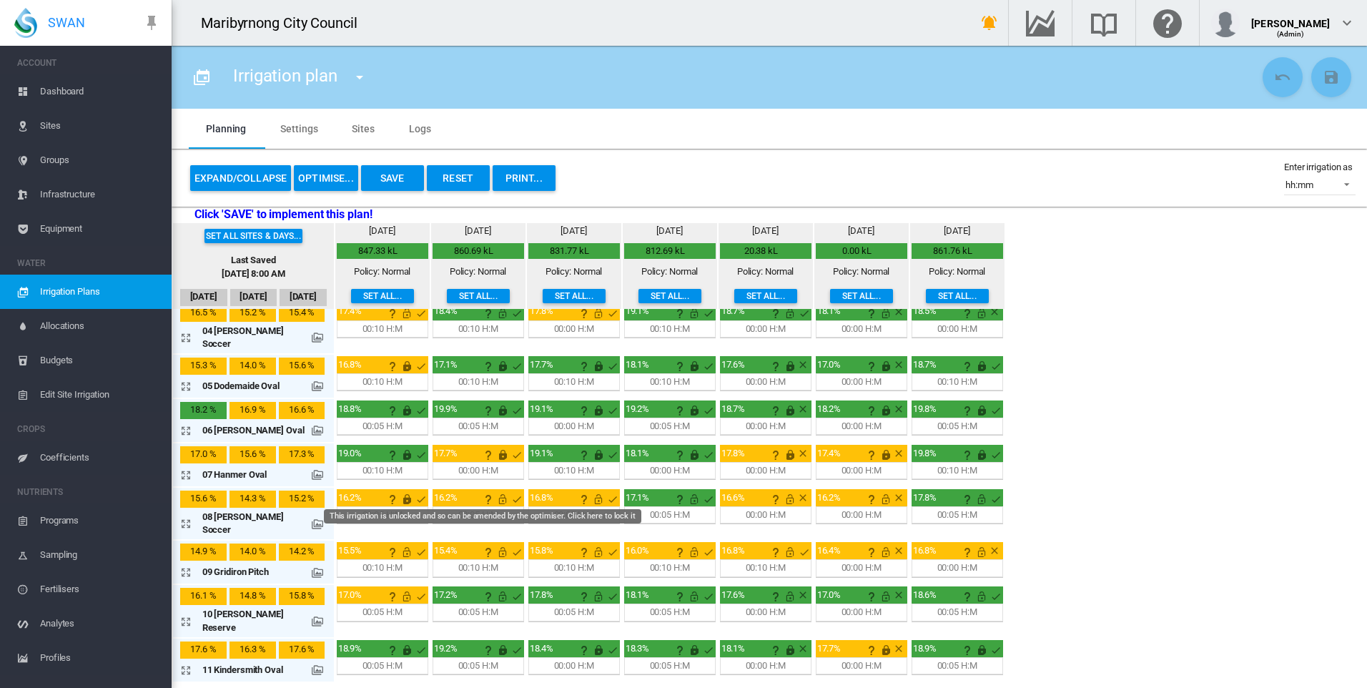
click at [494, 490] on md-icon "This irrigation is unlocked and so can be amended by the optimiser. Click here …" at bounding box center [502, 498] width 17 height 17
click at [590, 490] on md-icon "This irrigation is unlocked and so can be amended by the optimiser. Click here …" at bounding box center [598, 498] width 17 height 17
click at [686, 490] on md-icon "This irrigation is unlocked and so can be amended by the optimiser. Click here …" at bounding box center [694, 498] width 17 height 17
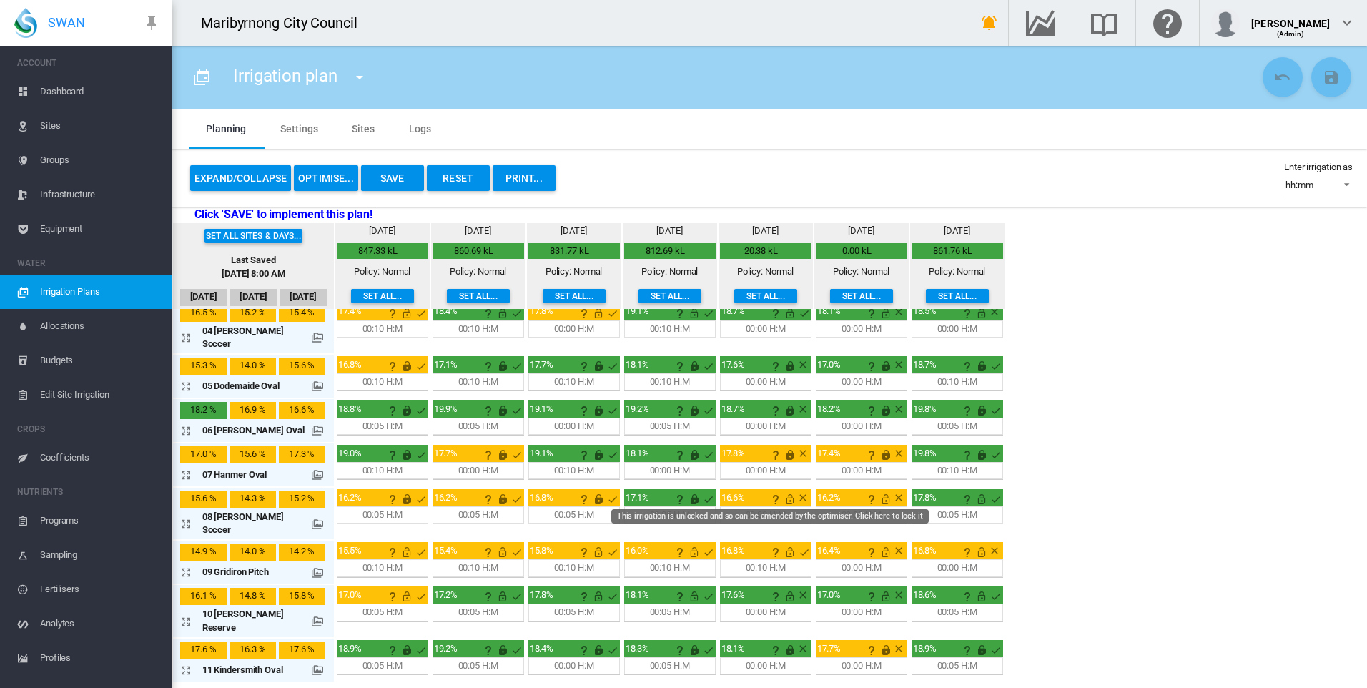
click at [781, 491] on md-icon "This irrigation is unlocked and so can be amended by the optimiser. Click here …" at bounding box center [789, 498] width 17 height 17
click at [877, 490] on md-icon "This irrigation is unlocked and so can be amended by the optimiser. Click here …" at bounding box center [885, 498] width 17 height 17
click at [987, 490] on md-icon "This is normally a water-on day for this site" at bounding box center [995, 498] width 17 height 17
click at [954, 496] on div "17.8%" at bounding box center [957, 506] width 92 height 34
click at [973, 493] on md-icon "This irrigation is unlocked and so can be amended by the optimiser. Click here …" at bounding box center [981, 498] width 17 height 17
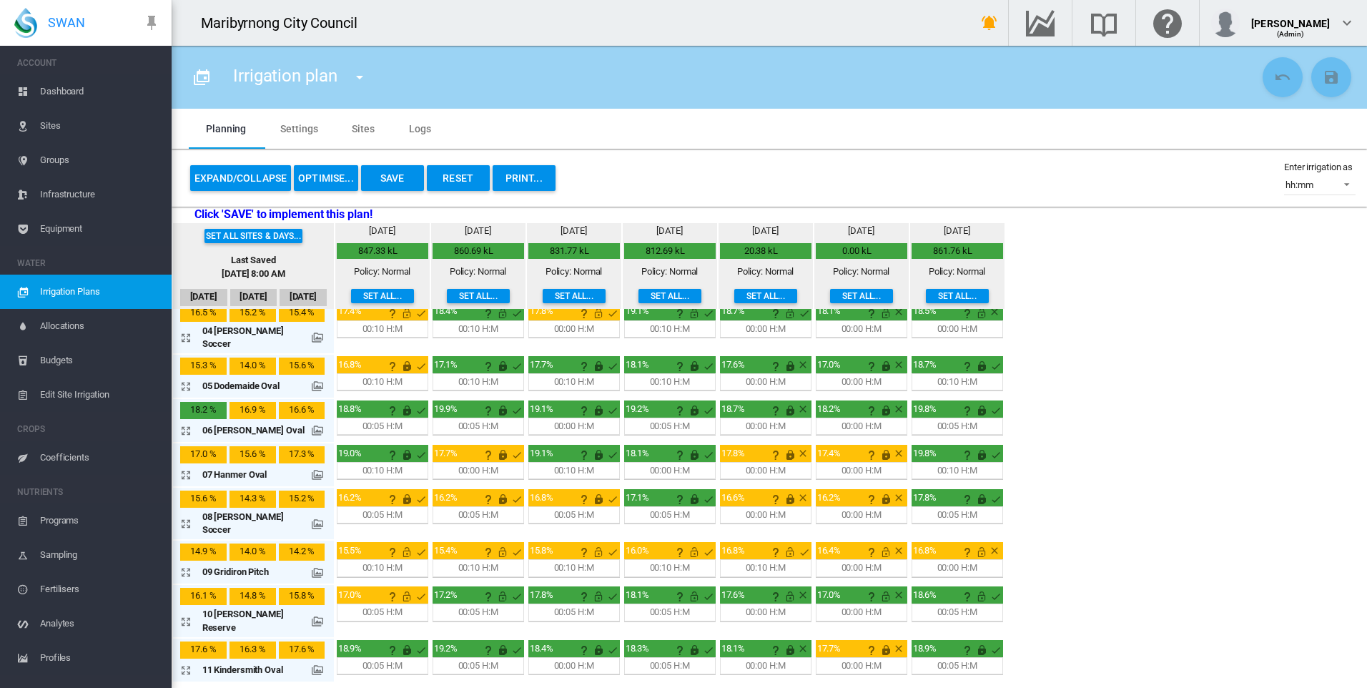
click at [1014, 503] on div "Set all sites & days... Last Saved [DATE] 8:00 AM [DATE] [DATE] [DATE] [DATE] 4…" at bounding box center [769, 452] width 1195 height 459
click at [398, 543] on md-icon "This irrigation is unlocked and so can be amended by the optimiser. Click here …" at bounding box center [406, 551] width 17 height 17
click at [494, 543] on md-icon "This irrigation is unlocked and so can be amended by the optimiser. Click here …" at bounding box center [502, 551] width 17 height 17
click at [590, 543] on md-icon "This irrigation is unlocked and so can be amended by the optimiser. Click here …" at bounding box center [598, 551] width 17 height 17
click at [686, 543] on md-icon "This irrigation is unlocked and so can be amended by the optimiser. Click here …" at bounding box center [694, 551] width 17 height 17
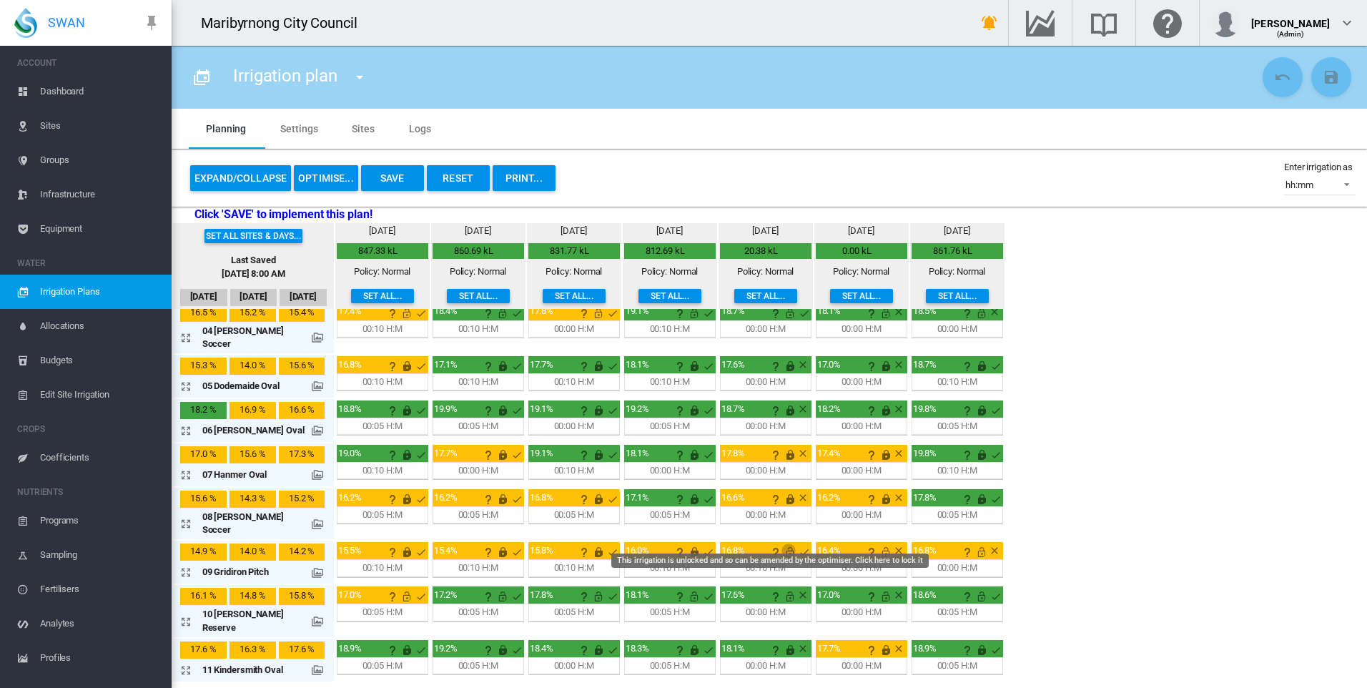
click at [781, 543] on md-icon "This irrigation is unlocked and so can be amended by the optimiser. Click here …" at bounding box center [789, 551] width 17 height 17
click at [891, 545] on div "button" at bounding box center [898, 550] width 14 height 11
click at [877, 543] on md-icon "This irrigation is unlocked and so can be amended by the optimiser. Click here …" at bounding box center [885, 551] width 17 height 17
click at [973, 543] on md-icon "This irrigation is unlocked and so can be amended by the optimiser. Click here …" at bounding box center [981, 551] width 17 height 17
click at [1073, 508] on div "Set all sites & days... Last Saved [DATE] 8:00 AM [DATE] [DATE] [DATE] [DATE] 4…" at bounding box center [769, 452] width 1195 height 459
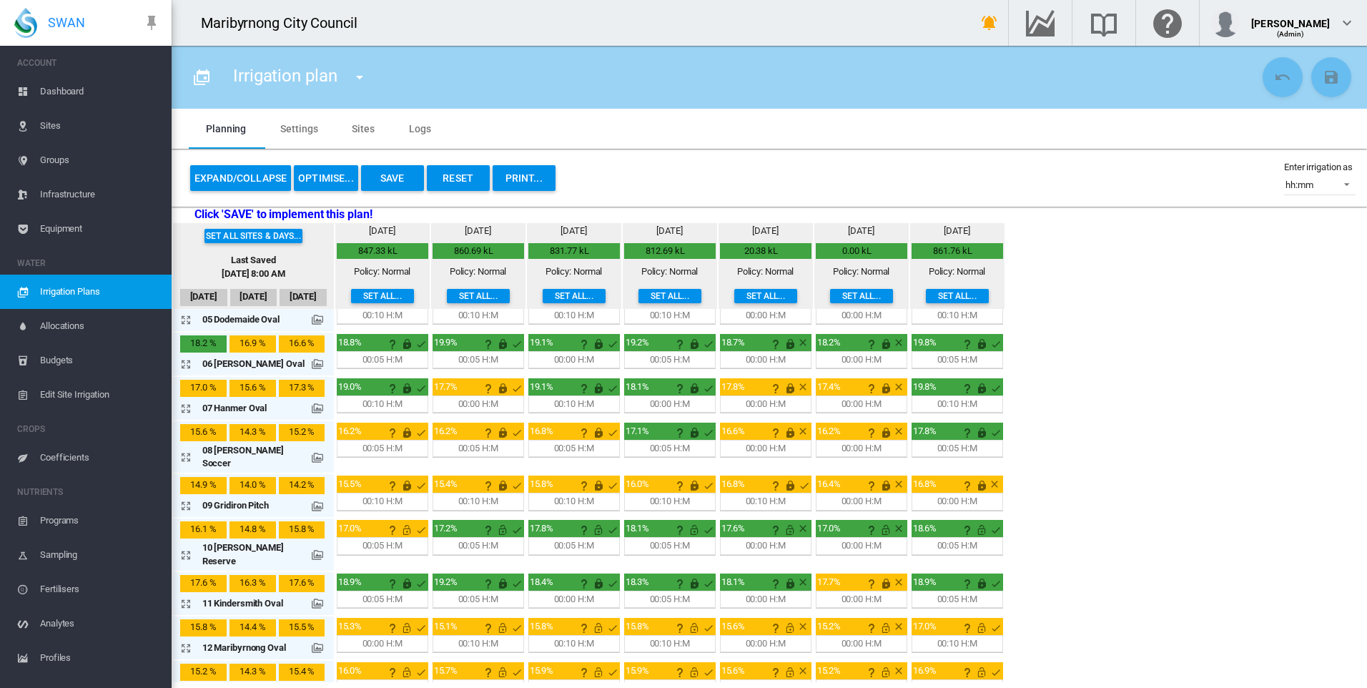
scroll to position [286, 0]
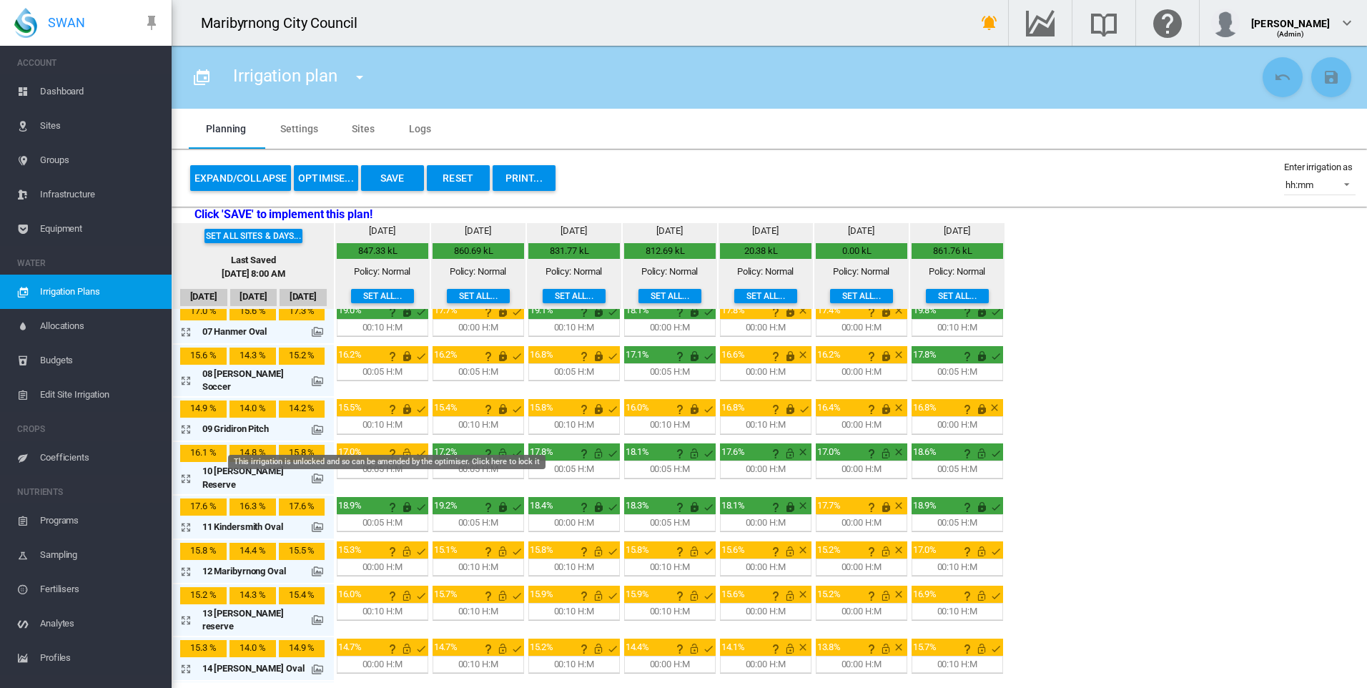
click at [398, 445] on md-icon "This irrigation is unlocked and so can be amended by the optimiser. Click here …" at bounding box center [406, 453] width 17 height 17
click at [494, 445] on md-icon "This irrigation is unlocked and so can be amended by the optimiser. Click here …" at bounding box center [502, 453] width 17 height 17
click at [590, 445] on md-icon "This irrigation is unlocked and so can be amended by the optimiser. Click here …" at bounding box center [598, 453] width 17 height 17
click at [686, 445] on md-icon "This irrigation is unlocked and so can be amended by the optimiser. Click here …" at bounding box center [694, 453] width 17 height 17
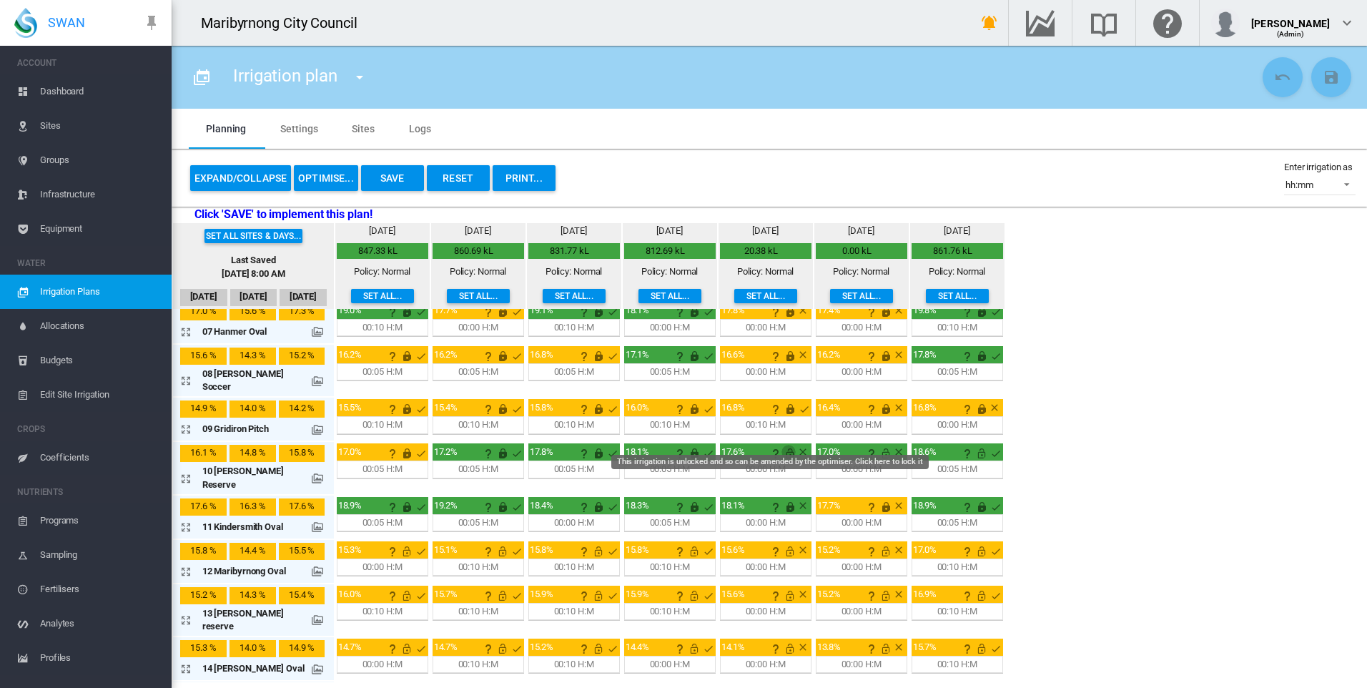
click at [781, 445] on md-icon "This irrigation is unlocked and so can be amended by the optimiser. Click here …" at bounding box center [789, 453] width 17 height 17
click at [877, 445] on md-icon "This irrigation is unlocked and so can be amended by the optimiser. Click here …" at bounding box center [885, 453] width 17 height 17
click at [973, 445] on md-icon "This irrigation is unlocked and so can be amended by the optimiser. Click here …" at bounding box center [981, 453] width 17 height 17
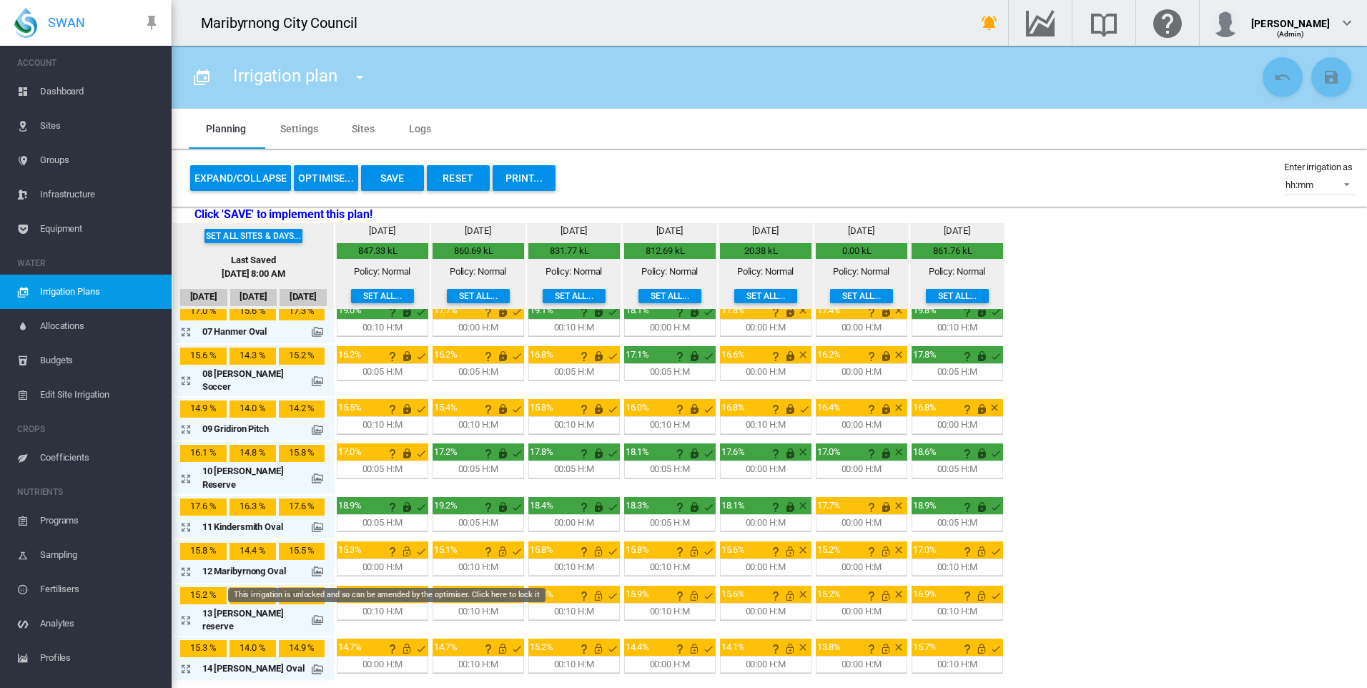
click at [398, 587] on md-icon "This irrigation is unlocked and so can be amended by the optimiser. Click here …" at bounding box center [406, 595] width 17 height 17
click at [494, 587] on md-icon "This irrigation is unlocked and so can be amended by the optimiser. Click here …" at bounding box center [502, 595] width 17 height 17
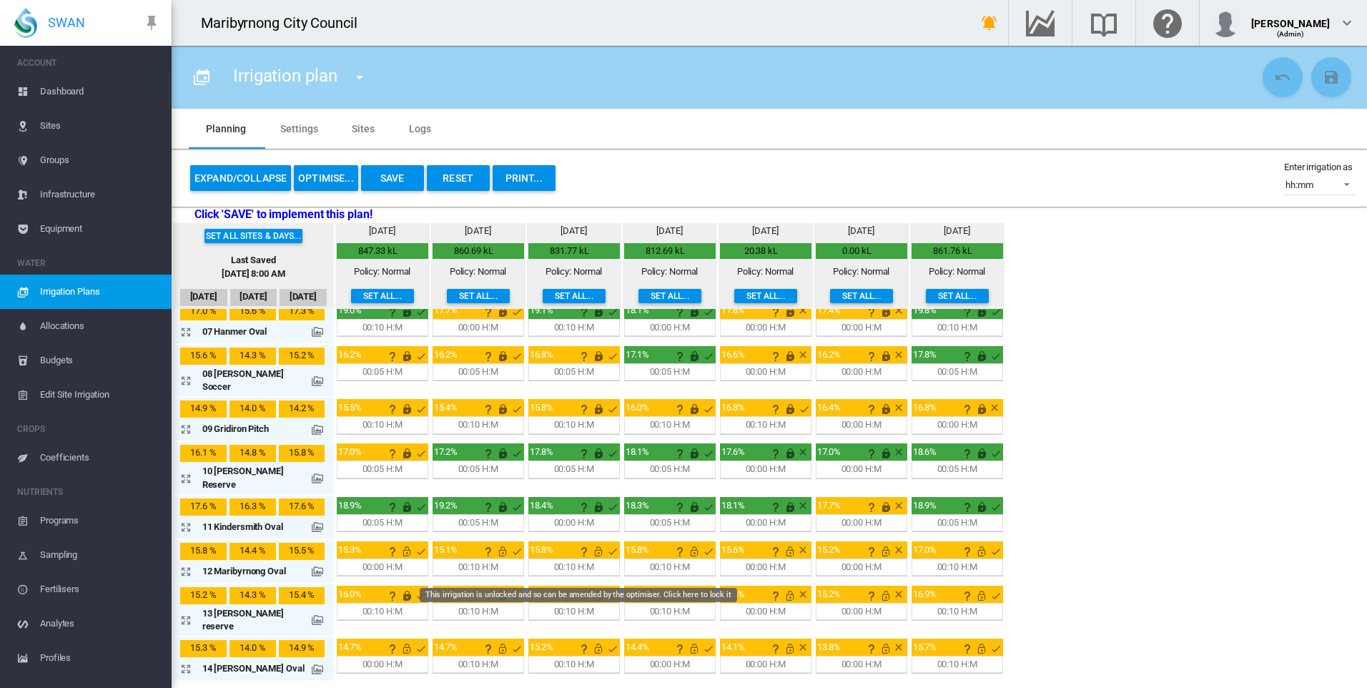
click at [590, 587] on md-icon "This irrigation is unlocked and so can be amended by the optimiser. Click here …" at bounding box center [598, 595] width 17 height 17
drag, startPoint x: 667, startPoint y: 570, endPoint x: 745, endPoint y: 570, distance: 77.9
click at [686, 587] on md-icon "This irrigation is unlocked and so can be amended by the optimiser. Click here …" at bounding box center [694, 595] width 17 height 17
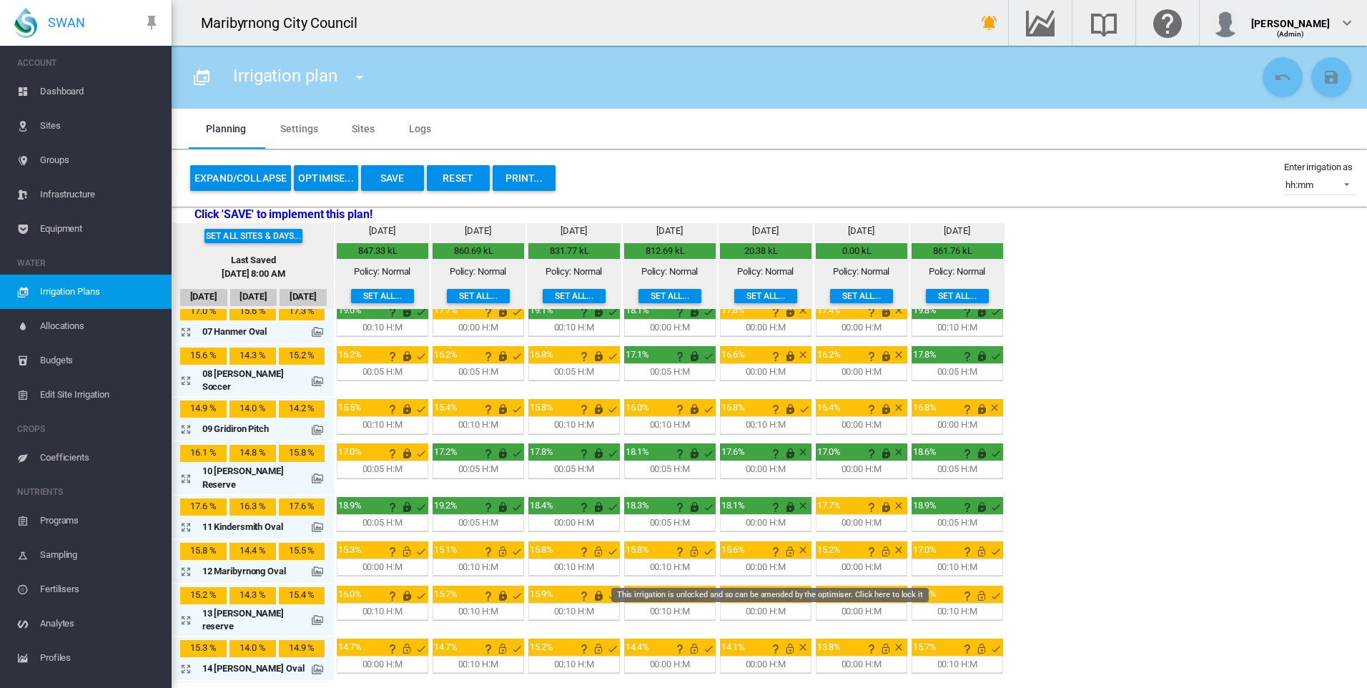
click at [781, 587] on md-icon "This irrigation is unlocked and so can be amended by the optimiser. Click here …" at bounding box center [789, 595] width 17 height 17
click at [877, 587] on md-icon "This irrigation is unlocked and so can be amended by the optimiser. Click here …" at bounding box center [885, 595] width 17 height 17
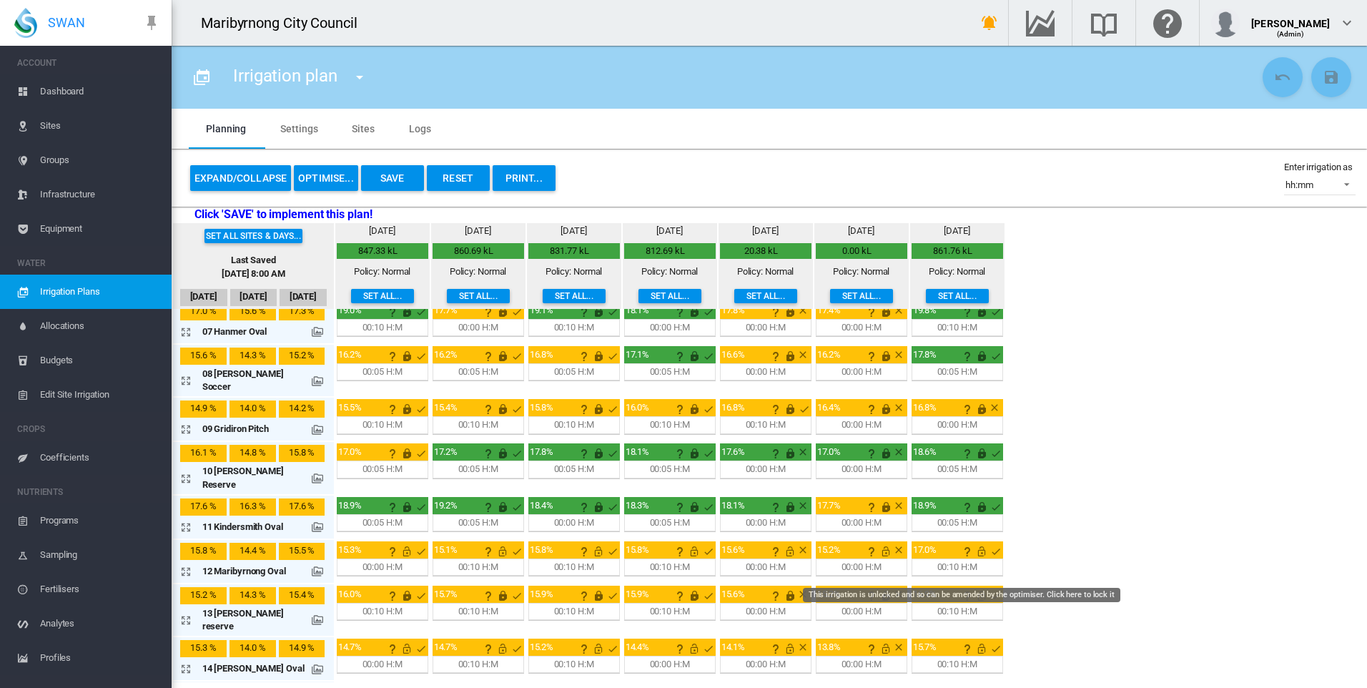
click at [973, 587] on md-icon "This irrigation is unlocked and so can be amended by the optimiser. Click here …" at bounding box center [981, 595] width 17 height 17
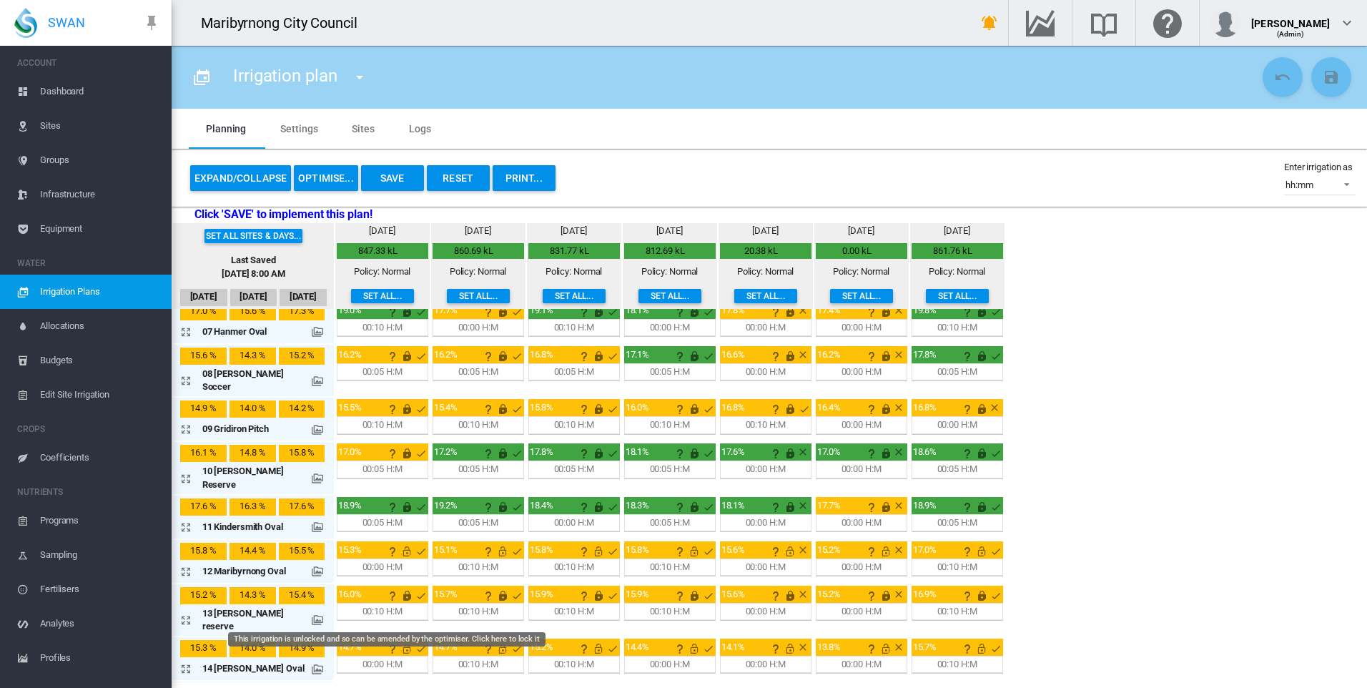
click at [398, 640] on md-icon "This irrigation is unlocked and so can be amended by the optimiser. Click here …" at bounding box center [406, 648] width 17 height 17
click at [398, 640] on md-icon "This irrigation is locked and cannot be amended by the optimiser. Click here to…" at bounding box center [406, 648] width 17 height 17
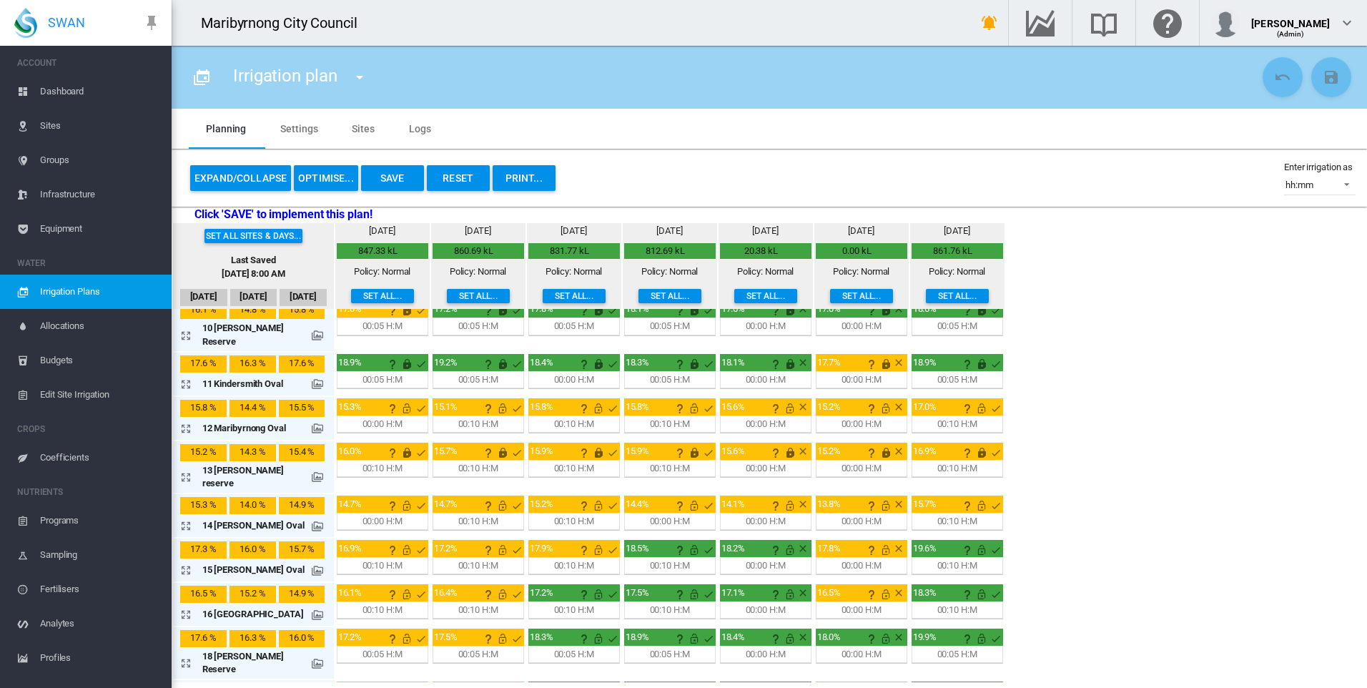
click at [398, 541] on md-icon "This irrigation is unlocked and so can be amended by the optimiser. Click here …" at bounding box center [406, 549] width 17 height 17
click at [494, 541] on md-icon "This irrigation is unlocked and so can be amended by the optimiser. Click here …" at bounding box center [502, 549] width 17 height 17
click at [590, 541] on md-icon "This irrigation is unlocked and so can be amended by the optimiser. Click here …" at bounding box center [598, 549] width 17 height 17
click at [686, 541] on md-icon "This irrigation is unlocked and so can be amended by the optimiser. Click here …" at bounding box center [694, 549] width 17 height 17
click at [781, 541] on md-icon "This irrigation is unlocked and so can be amended by the optimiser. Click here …" at bounding box center [789, 549] width 17 height 17
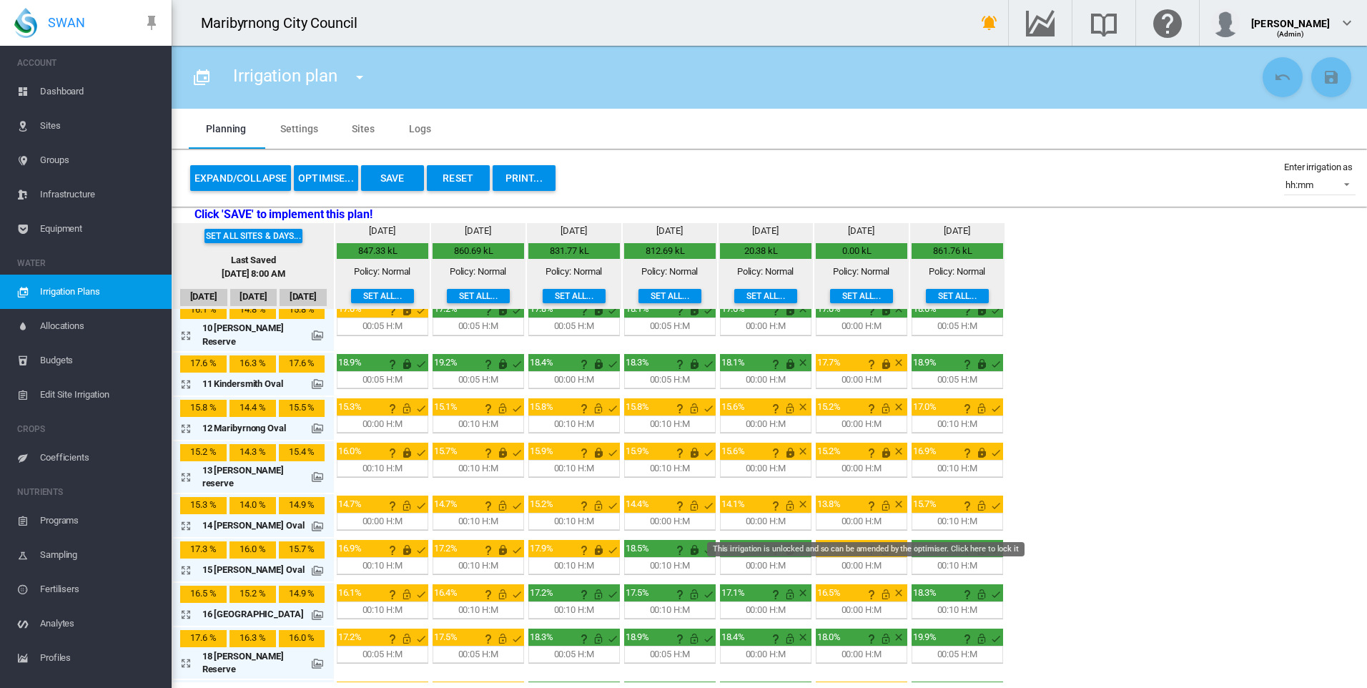
click at [877, 541] on md-icon "This irrigation is unlocked and so can be amended by the optimiser. Click here …" at bounding box center [885, 549] width 17 height 17
click at [973, 541] on md-icon "This irrigation is unlocked and so can be amended by the optimiser. Click here …" at bounding box center [981, 549] width 17 height 17
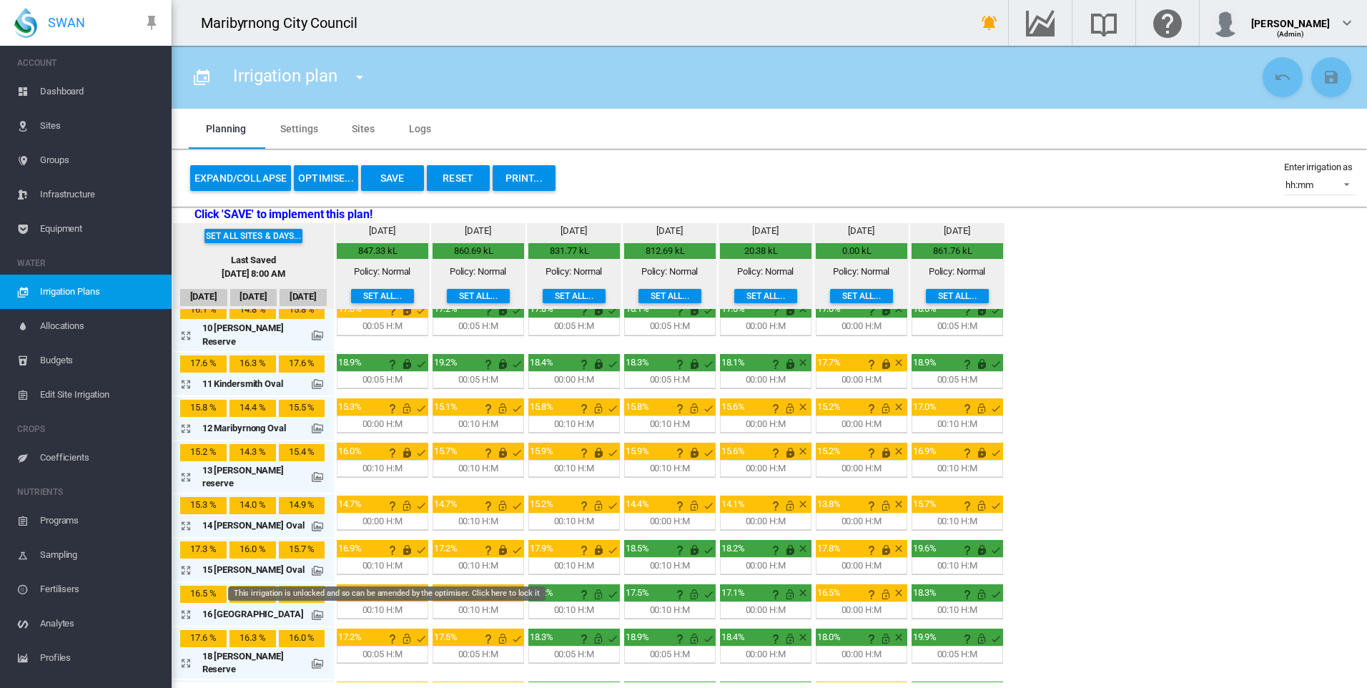
click at [398, 585] on md-icon "This irrigation is unlocked and so can be amended by the optimiser. Click here …" at bounding box center [406, 593] width 17 height 17
click at [494, 585] on md-icon "This irrigation is unlocked and so can be amended by the optimiser. Click here …" at bounding box center [502, 593] width 17 height 17
click at [590, 585] on md-icon "This irrigation is unlocked and so can be amended by the optimiser. Click here …" at bounding box center [598, 593] width 17 height 17
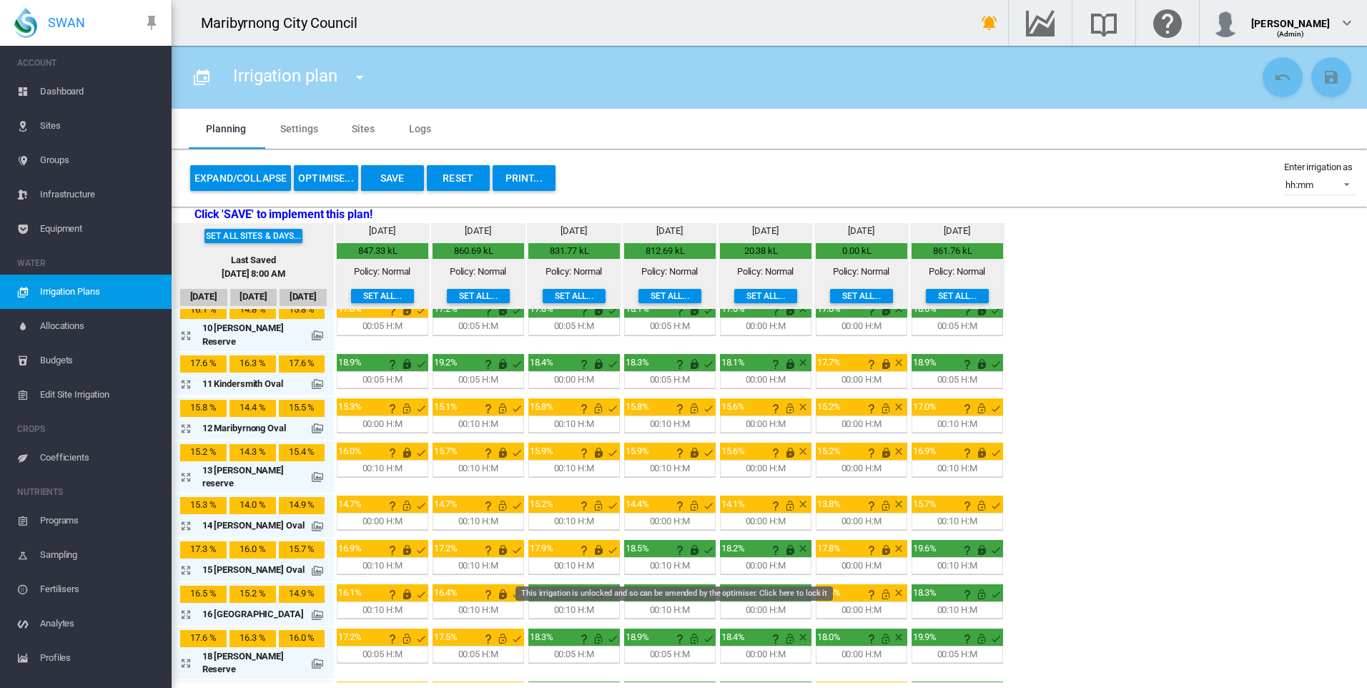
click at [686, 585] on md-icon "This irrigation is unlocked and so can be amended by the optimiser. Click here …" at bounding box center [694, 593] width 17 height 17
click at [781, 585] on md-icon "This irrigation is unlocked and so can be amended by the optimiser. Click here …" at bounding box center [789, 593] width 17 height 17
click at [877, 585] on md-icon "This irrigation is unlocked and so can be amended by the optimiser. Click here …" at bounding box center [885, 593] width 17 height 17
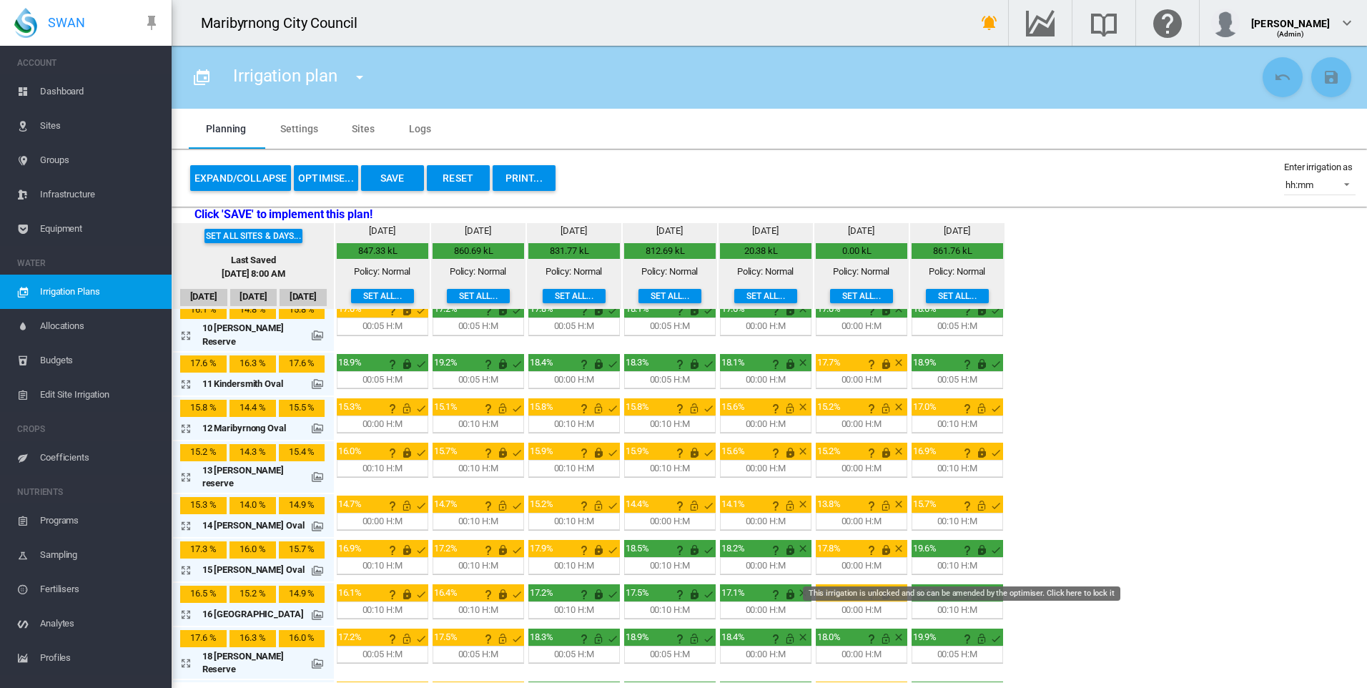
click at [973, 585] on md-icon "This irrigation is unlocked and so can be amended by the optimiser. Click here …" at bounding box center [981, 593] width 17 height 17
click at [398, 630] on md-icon "This irrigation is unlocked and so can be amended by the optimiser. Click here …" at bounding box center [406, 638] width 17 height 17
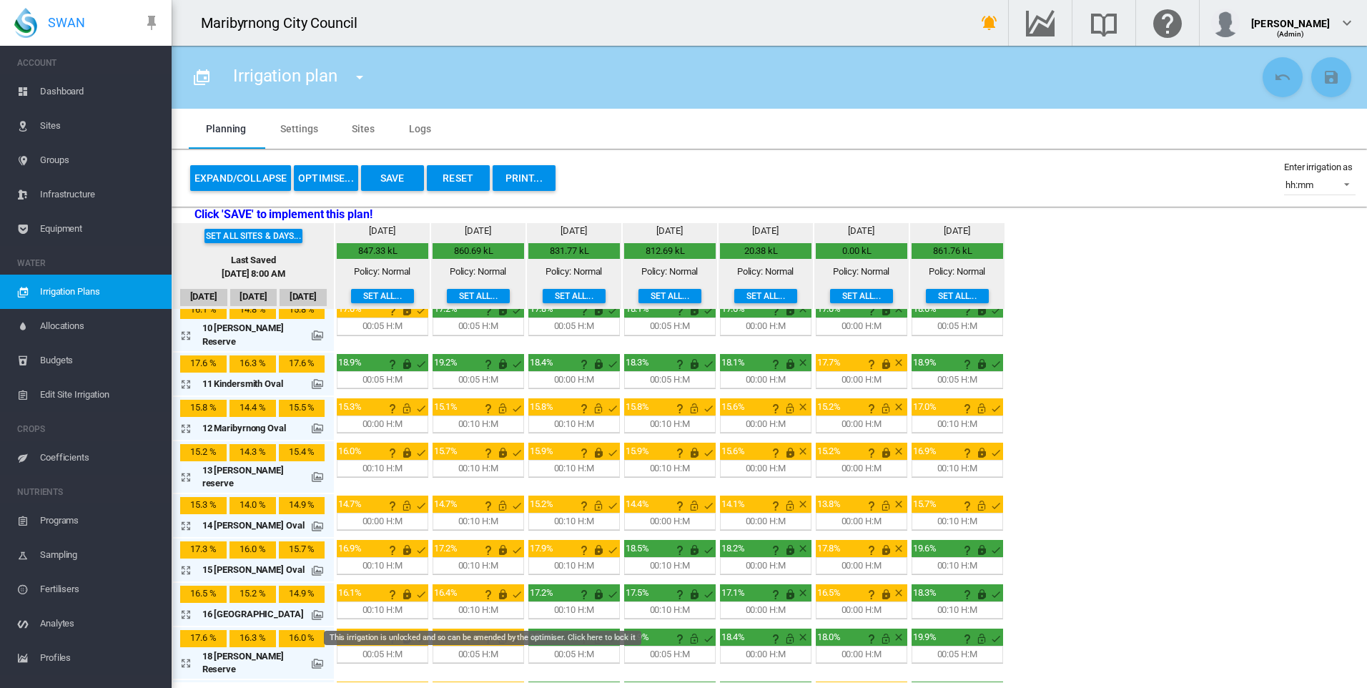
click at [494, 630] on md-icon "This irrigation is unlocked and so can be amended by the optimiser. Click here …" at bounding box center [502, 638] width 17 height 17
click at [590, 630] on md-icon "This irrigation is unlocked and so can be amended by the optimiser. Click here …" at bounding box center [598, 638] width 17 height 17
click at [686, 630] on md-icon "This irrigation is unlocked and so can be amended by the optimiser. Click here …" at bounding box center [694, 638] width 17 height 17
click at [797, 631] on md-icon "This is normally a water-off day for this site" at bounding box center [802, 636] width 11 height 11
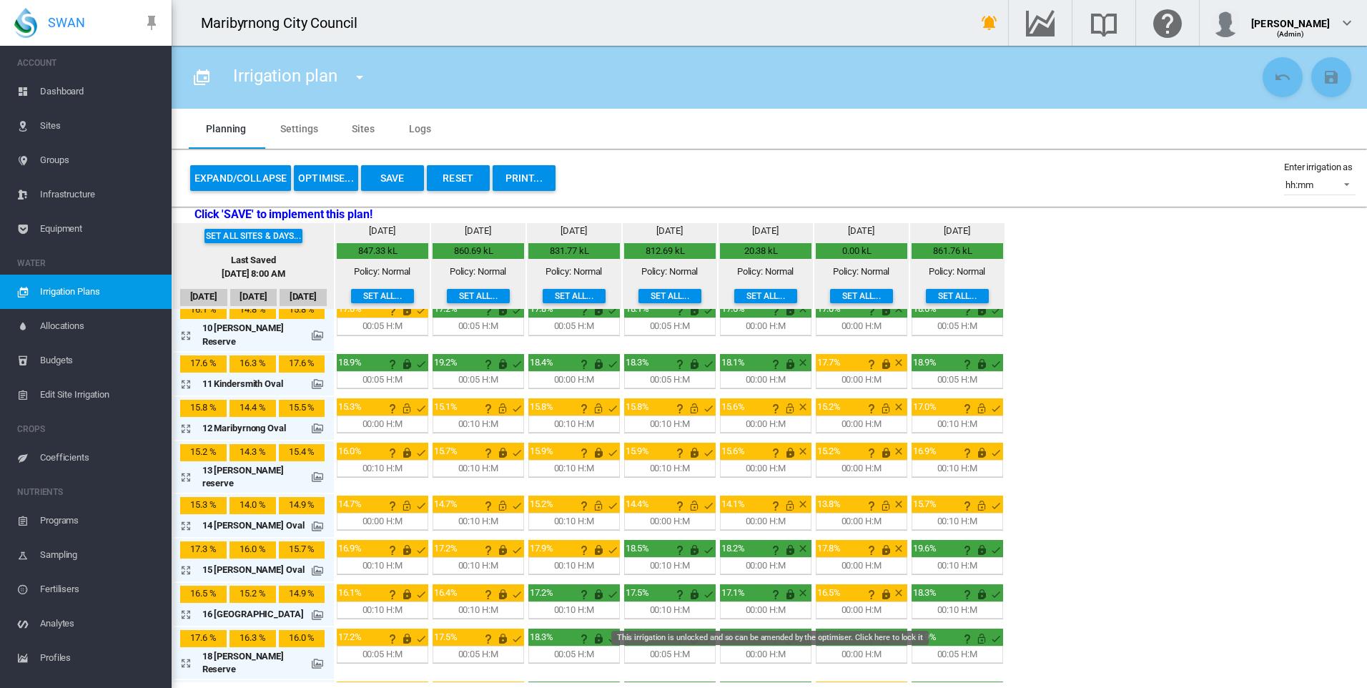
click at [781, 630] on md-icon "This irrigation is unlocked and so can be amended by the optimiser. Click here …" at bounding box center [789, 638] width 17 height 17
click at [877, 630] on md-icon "This irrigation is unlocked and so can be amended by the optimiser. Click here …" at bounding box center [885, 638] width 17 height 17
click at [973, 630] on md-icon "This irrigation is unlocked and so can be amended by the optimiser. Click here …" at bounding box center [981, 638] width 17 height 17
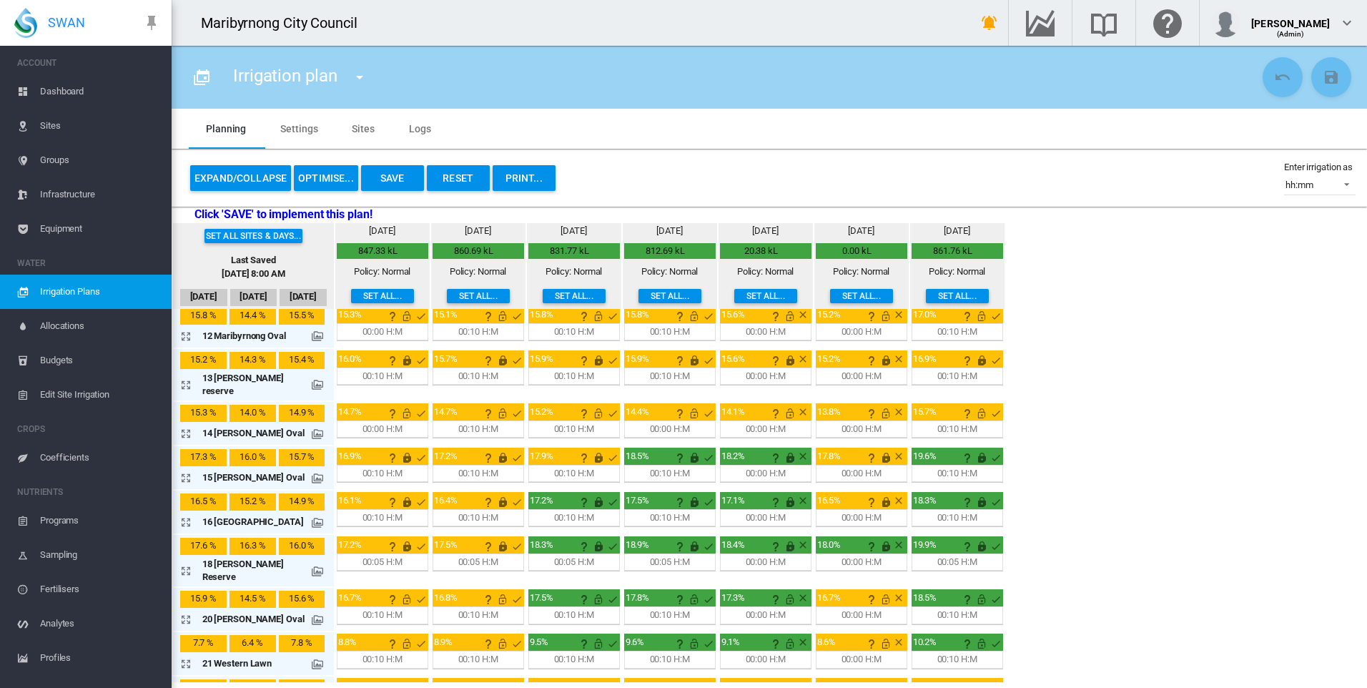
scroll to position [569, 0]
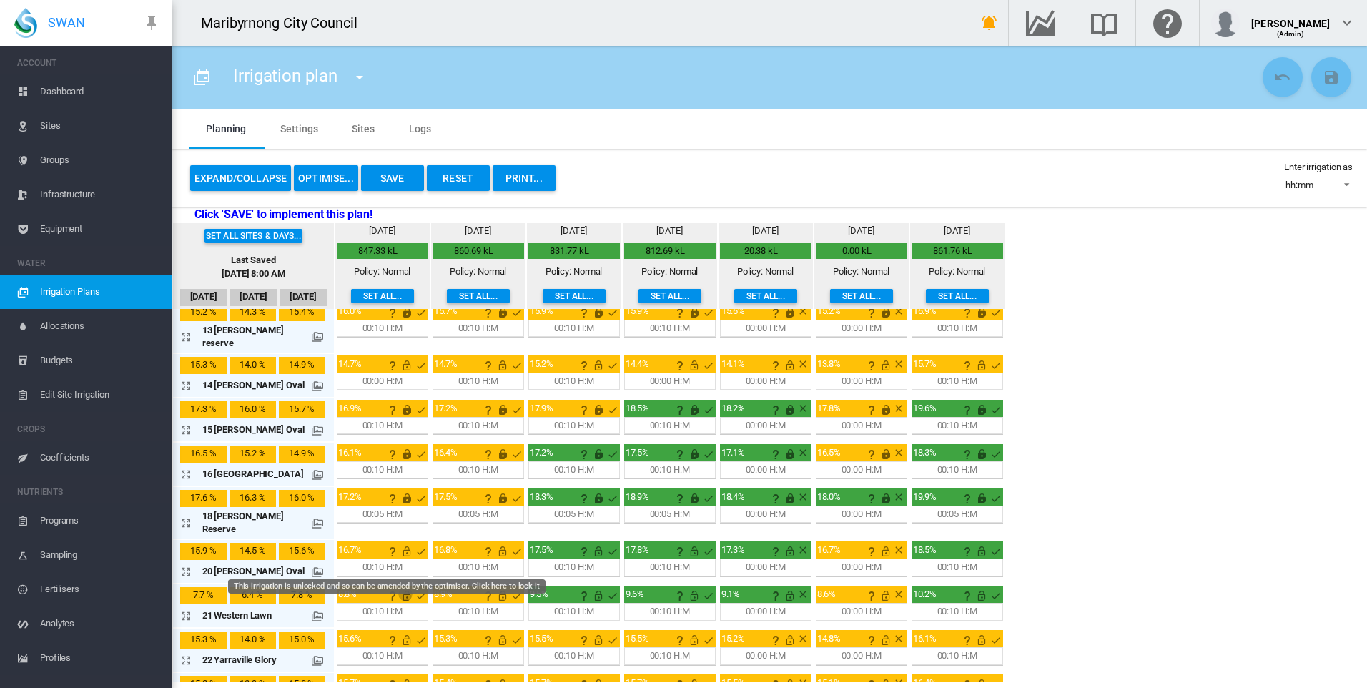
click at [398, 587] on md-icon "This irrigation is unlocked and so can be amended by the optimiser. Click here …" at bounding box center [406, 595] width 17 height 17
click at [494, 587] on md-icon "This irrigation is unlocked and so can be amended by the optimiser. Click here …" at bounding box center [502, 595] width 17 height 17
click at [590, 587] on md-icon "This irrigation is unlocked and so can be amended by the optimiser. Click here …" at bounding box center [598, 595] width 17 height 17
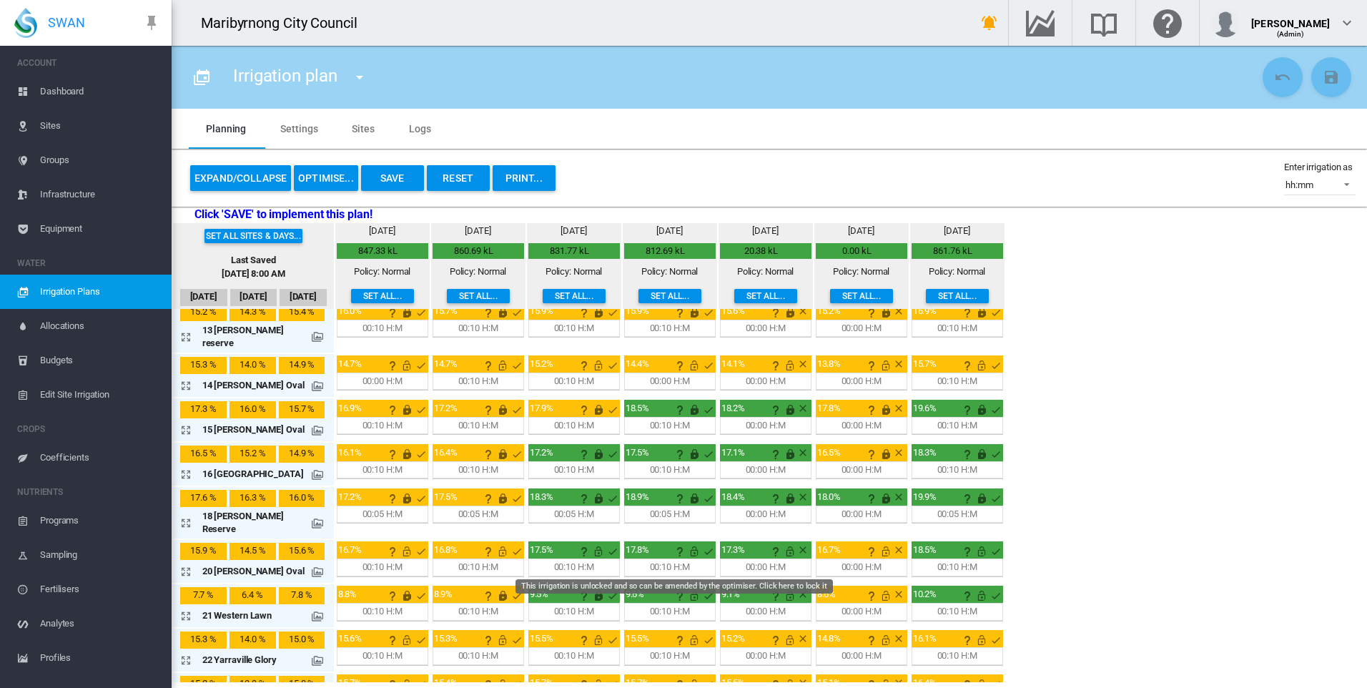
click at [686, 587] on md-icon "This irrigation is unlocked and so can be amended by the optimiser. Click here …" at bounding box center [694, 595] width 17 height 17
click at [781, 587] on md-icon "This irrigation is unlocked and so can be amended by the optimiser. Click here …" at bounding box center [789, 595] width 17 height 17
click at [877, 587] on md-icon "This irrigation is unlocked and so can be amended by the optimiser. Click here …" at bounding box center [885, 595] width 17 height 17
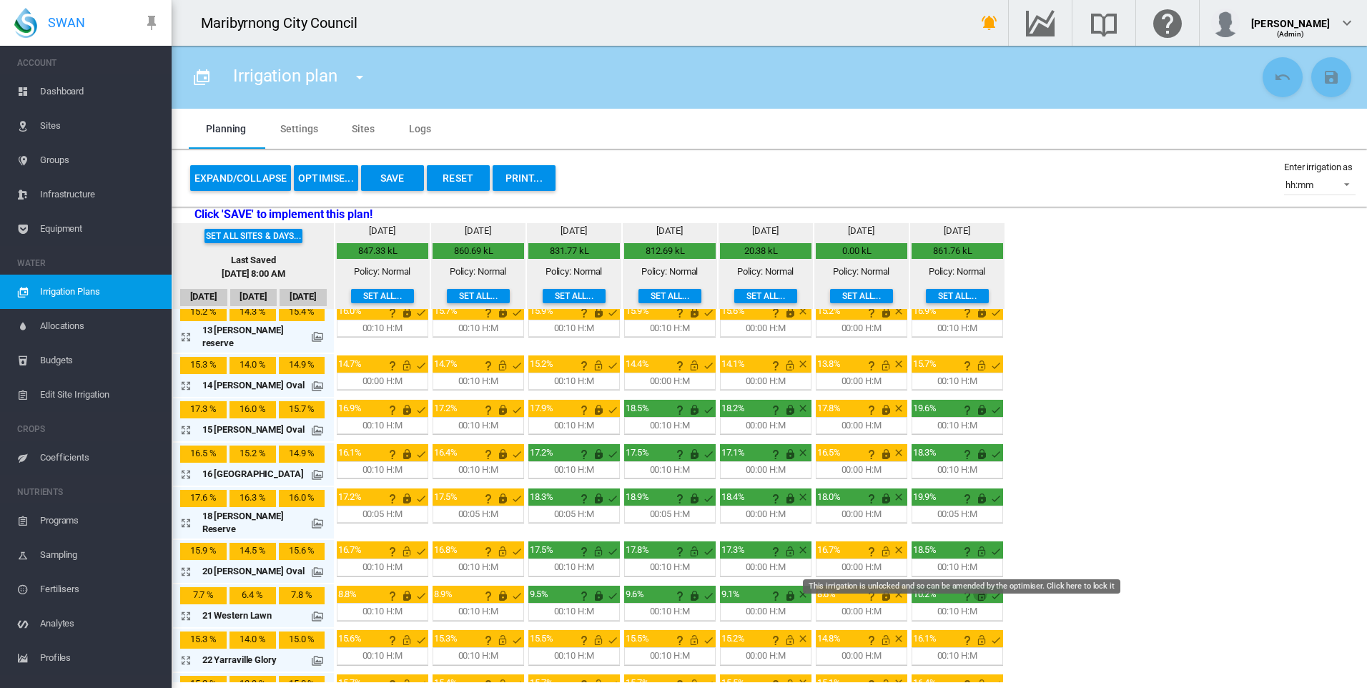
click at [973, 587] on md-icon "This irrigation is unlocked and so can be amended by the optimiser. Click here …" at bounding box center [981, 595] width 17 height 17
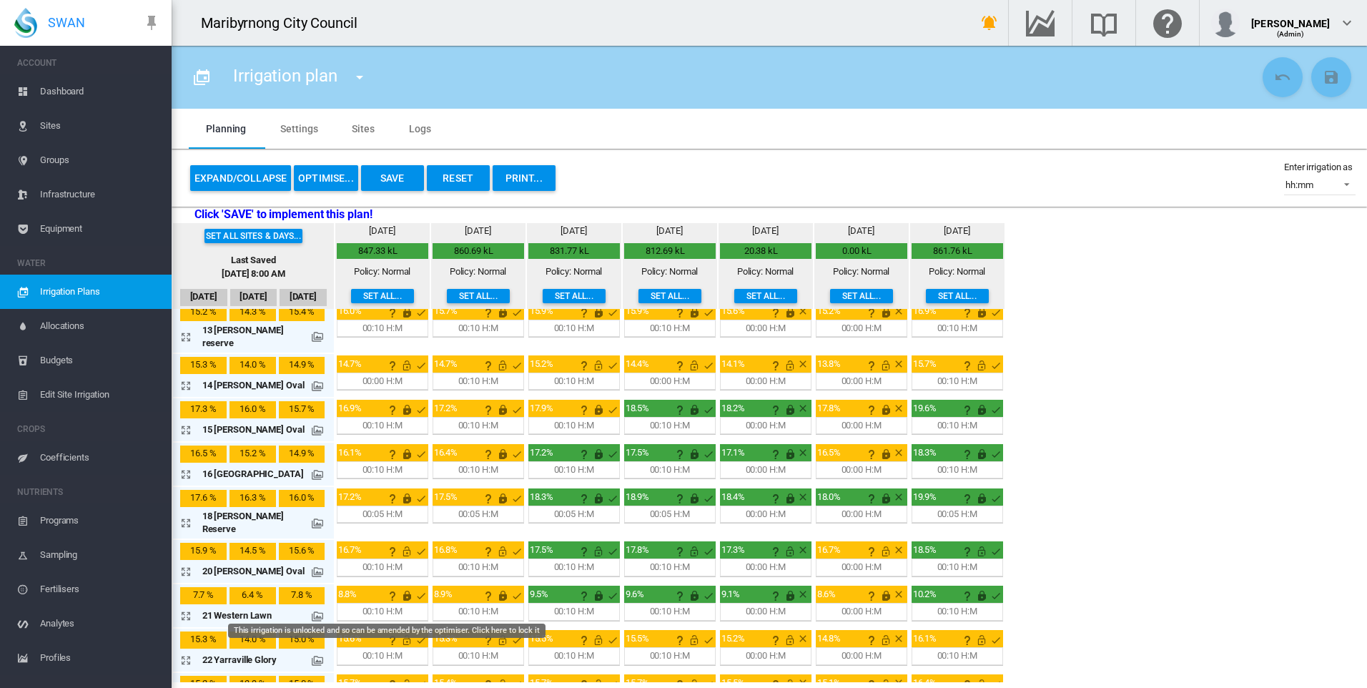
click at [398, 631] on md-icon "This irrigation is unlocked and so can be amended by the optimiser. Click here …" at bounding box center [406, 639] width 17 height 17
click at [494, 631] on md-icon "This irrigation is unlocked and so can be amended by the optimiser. Click here …" at bounding box center [502, 639] width 17 height 17
click at [590, 631] on md-icon "This irrigation is unlocked and so can be amended by the optimiser. Click here …" at bounding box center [598, 639] width 17 height 17
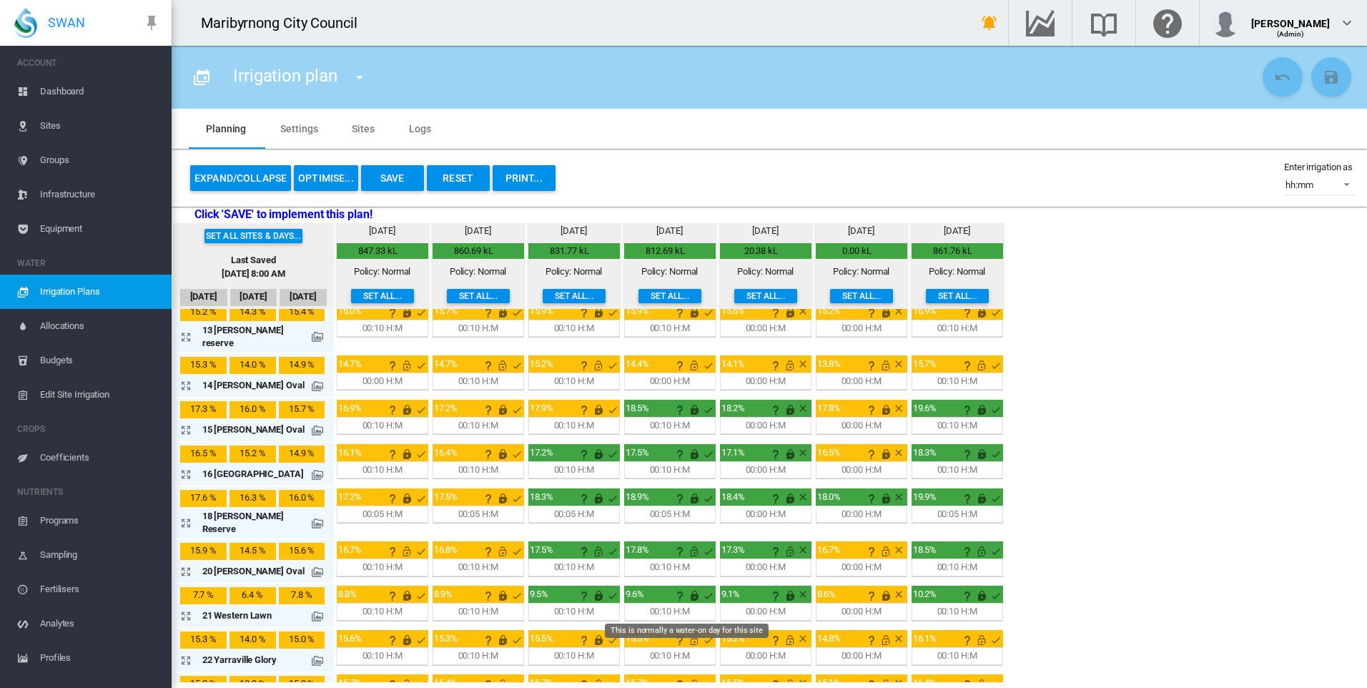
click at [700, 631] on md-icon "This is normally a water-on day for this site" at bounding box center [708, 639] width 17 height 17
click at [781, 631] on md-icon "This irrigation is unlocked and so can be amended by the optimiser. Click here …" at bounding box center [789, 639] width 17 height 17
click at [877, 631] on md-icon "This irrigation is unlocked and so can be amended by the optimiser. Click here …" at bounding box center [885, 639] width 17 height 17
click at [973, 631] on md-icon "This irrigation is unlocked and so can be amended by the optimiser. Click here …" at bounding box center [981, 639] width 17 height 17
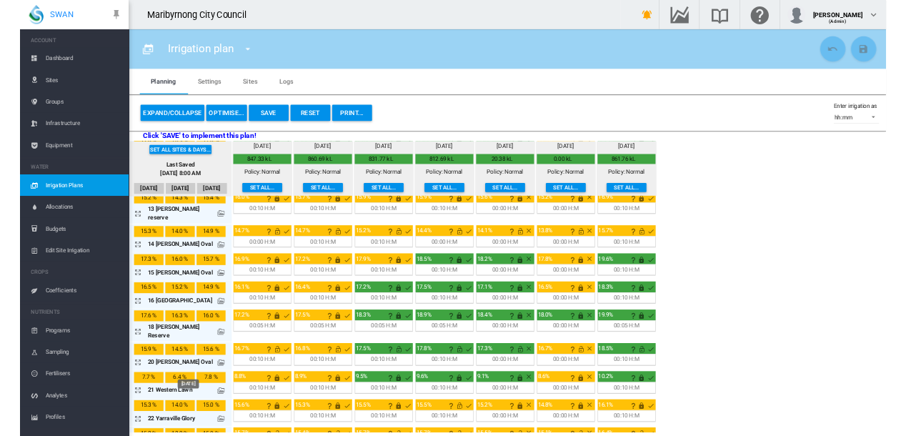
scroll to position [283, 0]
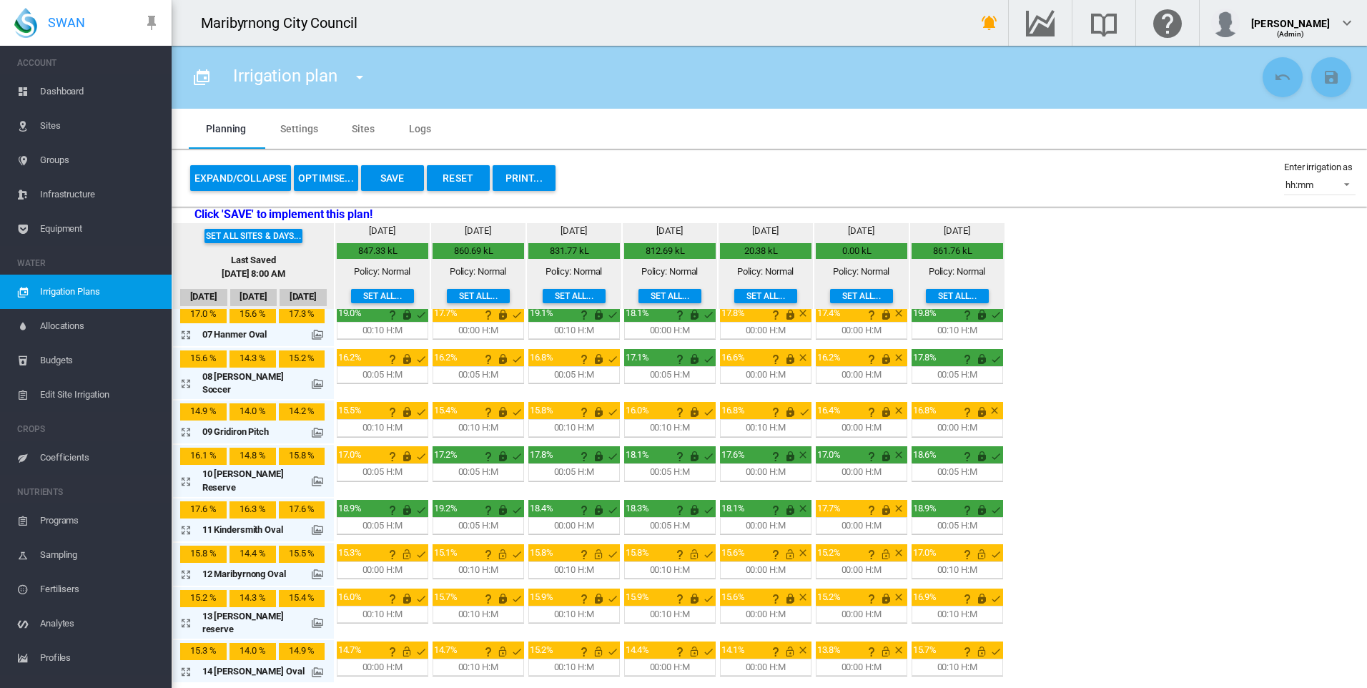
click at [395, 183] on button "Save" at bounding box center [392, 178] width 63 height 26
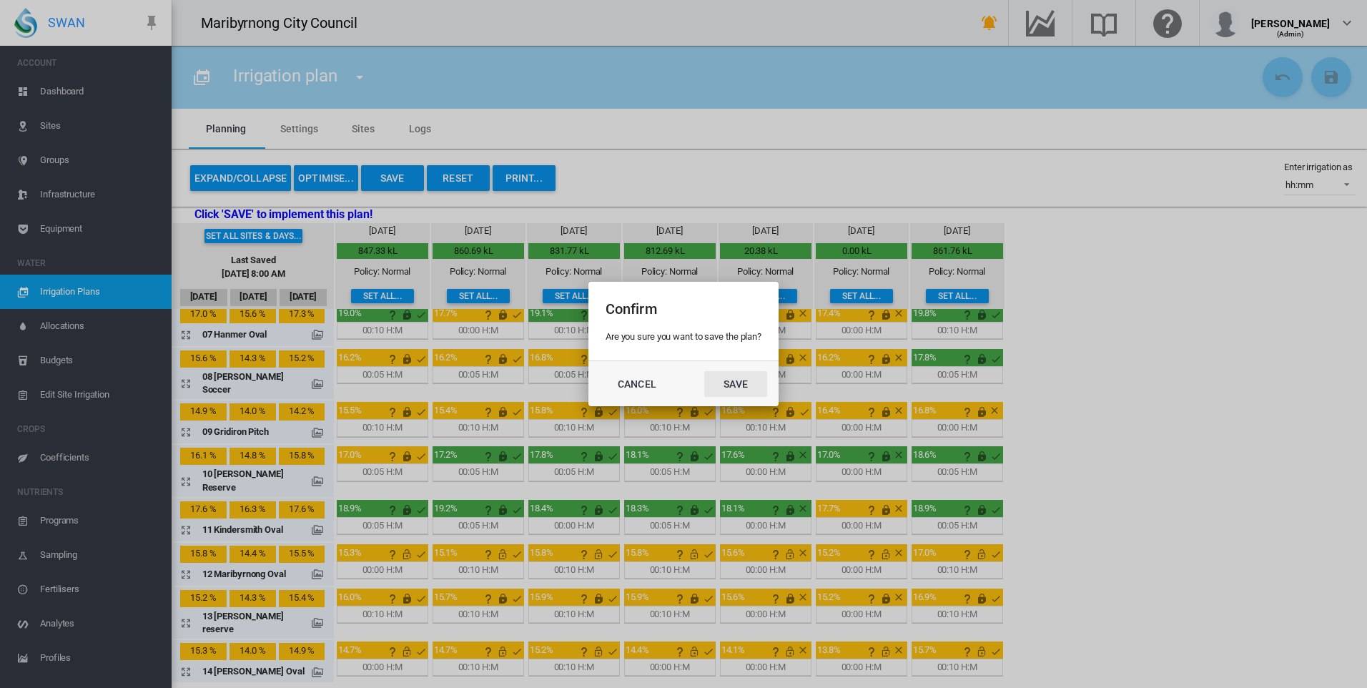
click at [760, 382] on button "Save" at bounding box center [735, 384] width 63 height 26
